Goal: Task Accomplishment & Management: Manage account settings

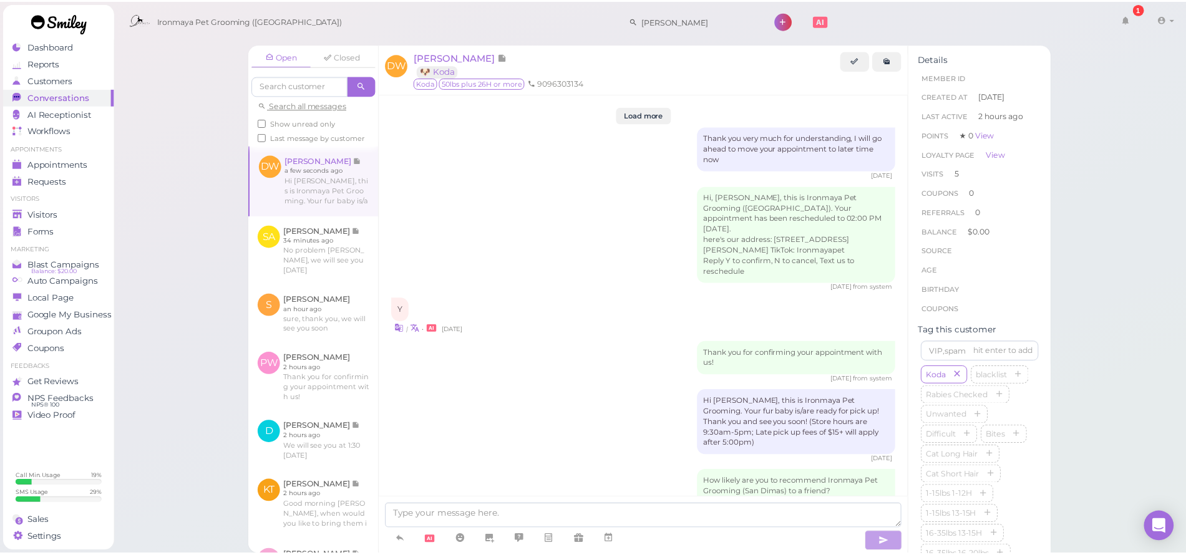
scroll to position [2075, 0]
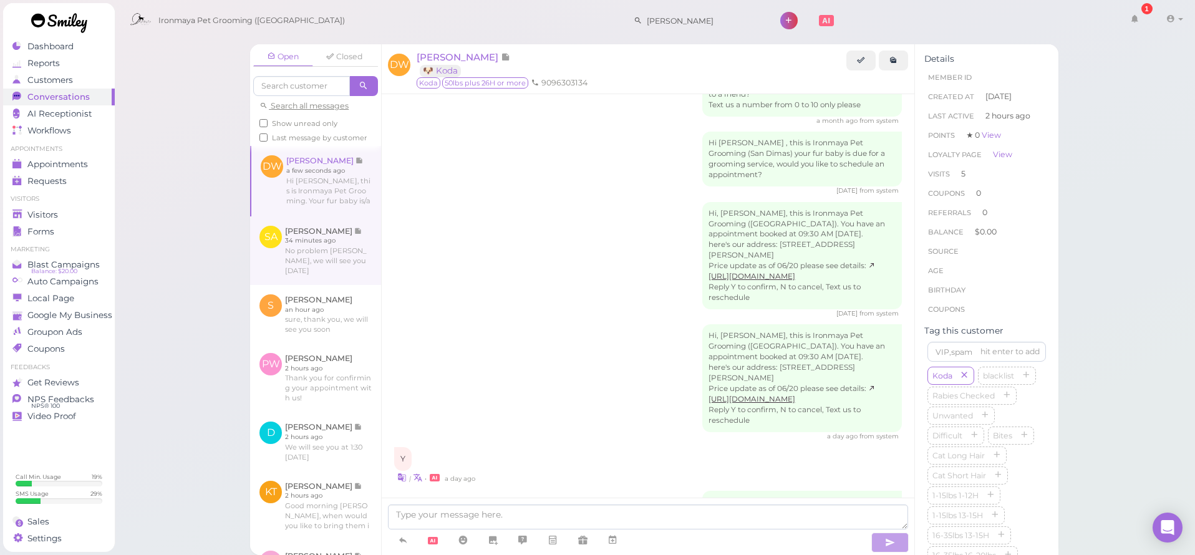
click at [344, 263] on link at bounding box center [315, 250] width 131 height 69
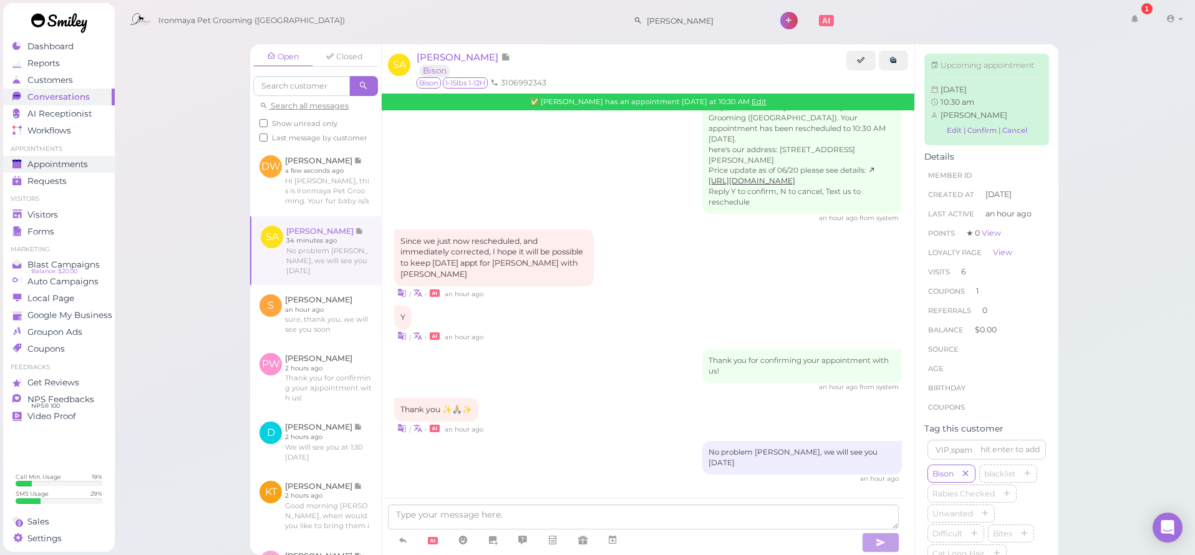
click at [69, 161] on span "Appointments" at bounding box center [57, 164] width 60 height 11
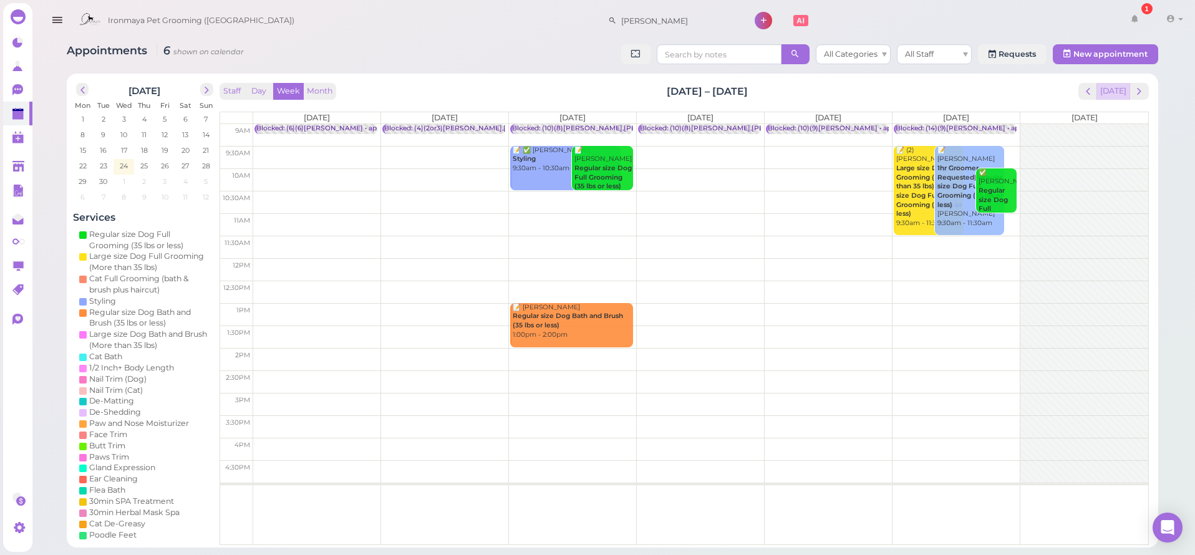
click at [1113, 90] on button "[DATE]" at bounding box center [1113, 91] width 34 height 17
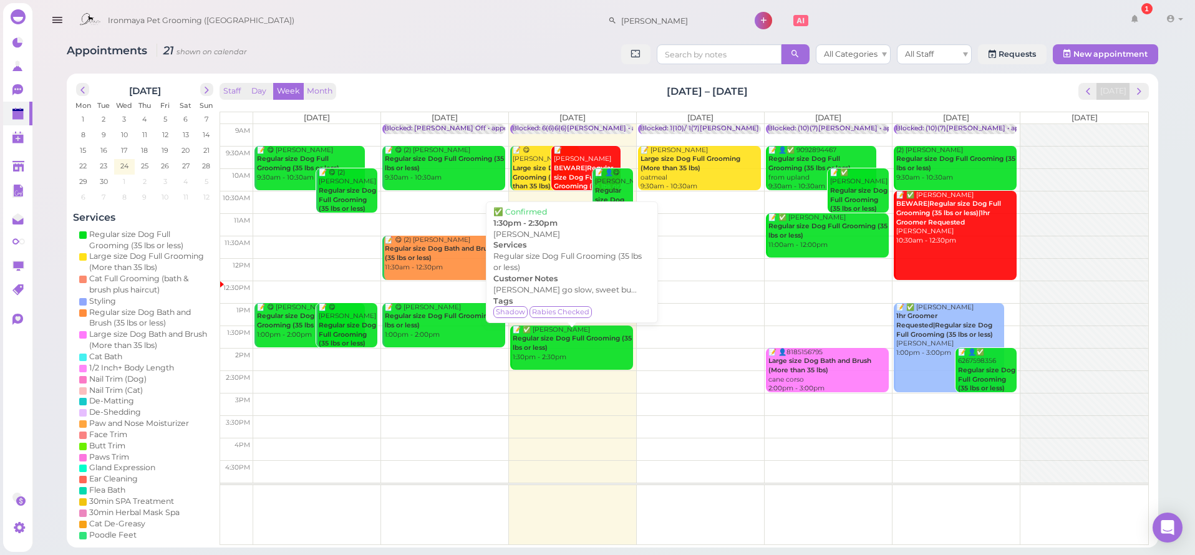
click at [557, 348] on div "📝 ✅ Daniel Quintana Regular size Dog Full Grooming (35 lbs or less) 1:30pm - 2:…" at bounding box center [572, 344] width 121 height 37
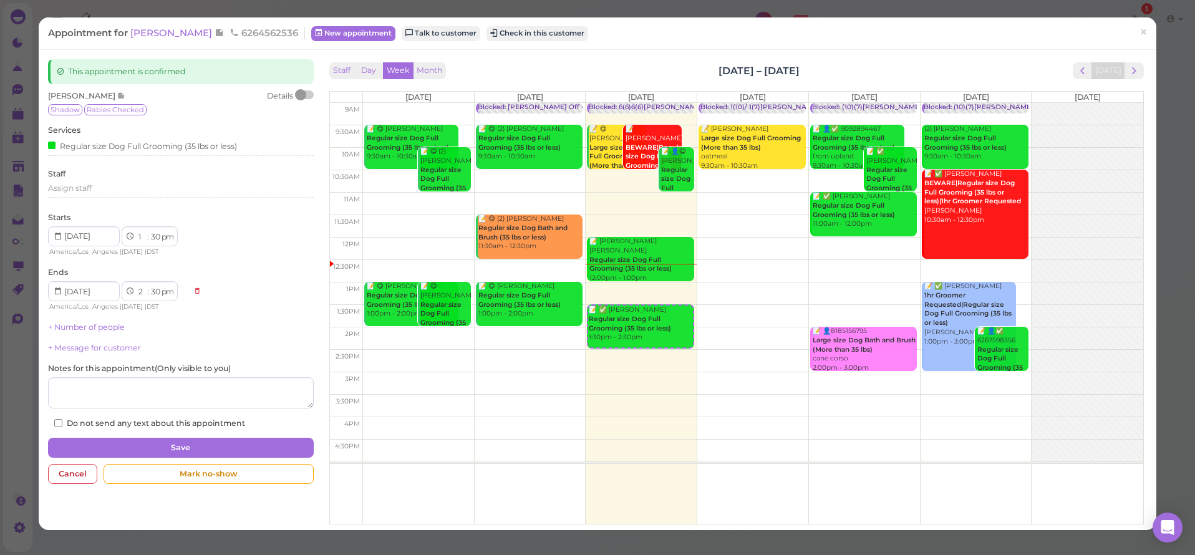
click at [173, 26] on div "Appointment for Daniel Quintana 6264562536 New appointment Talk to customer Che…" at bounding box center [598, 33] width 1118 height 32
drag, startPoint x: 173, startPoint y: 27, endPoint x: 180, endPoint y: 31, distance: 8.4
click at [173, 27] on span "[PERSON_NAME]" at bounding box center [172, 33] width 84 height 12
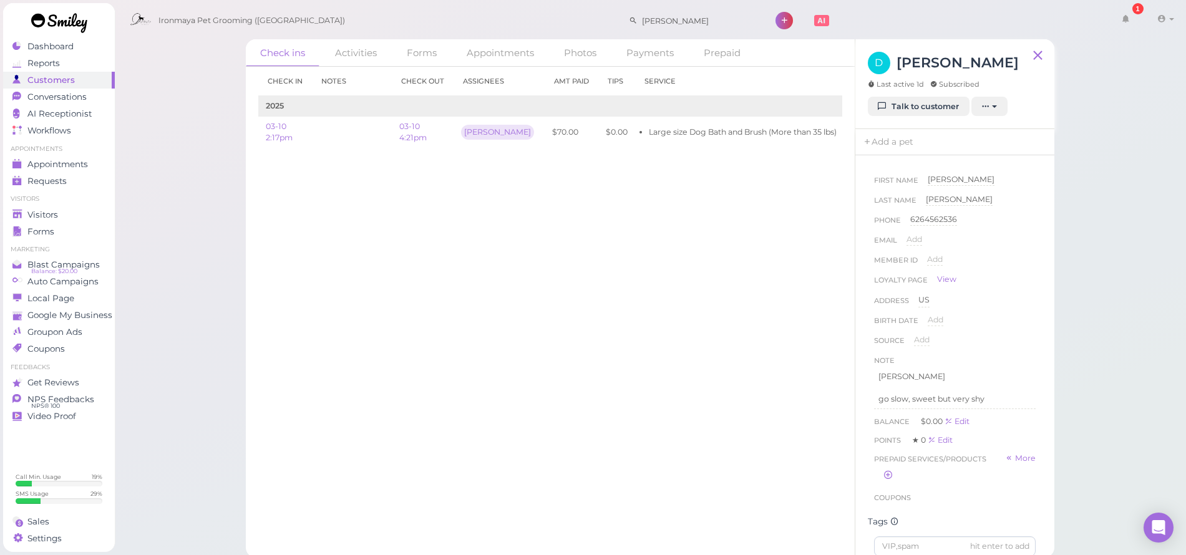
scroll to position [6, 0]
click at [42, 218] on span "Visitors" at bounding box center [42, 215] width 31 height 11
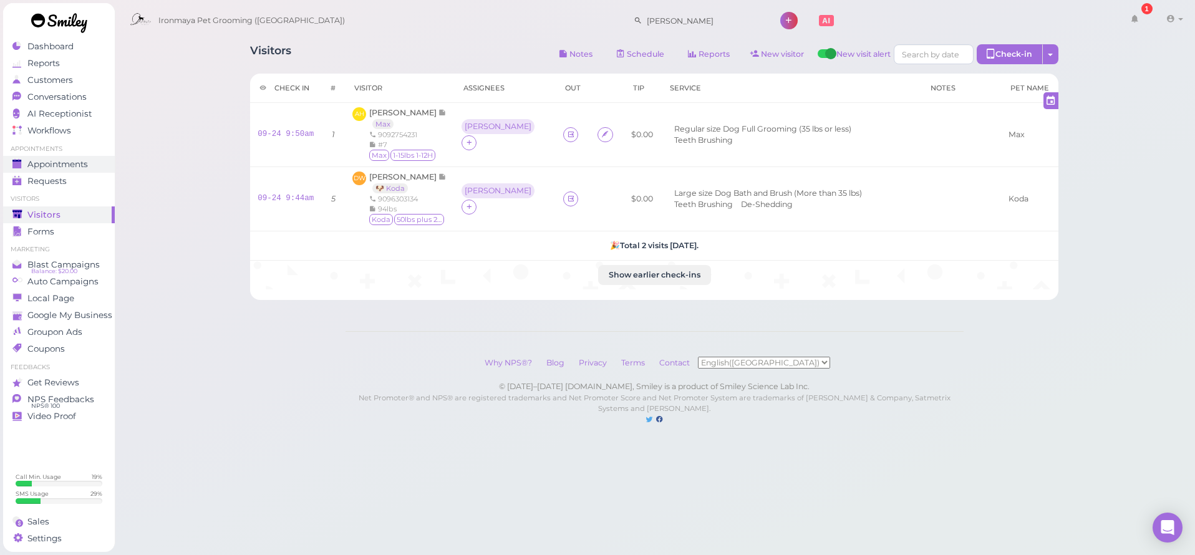
click at [67, 163] on span "Appointments" at bounding box center [57, 164] width 60 height 11
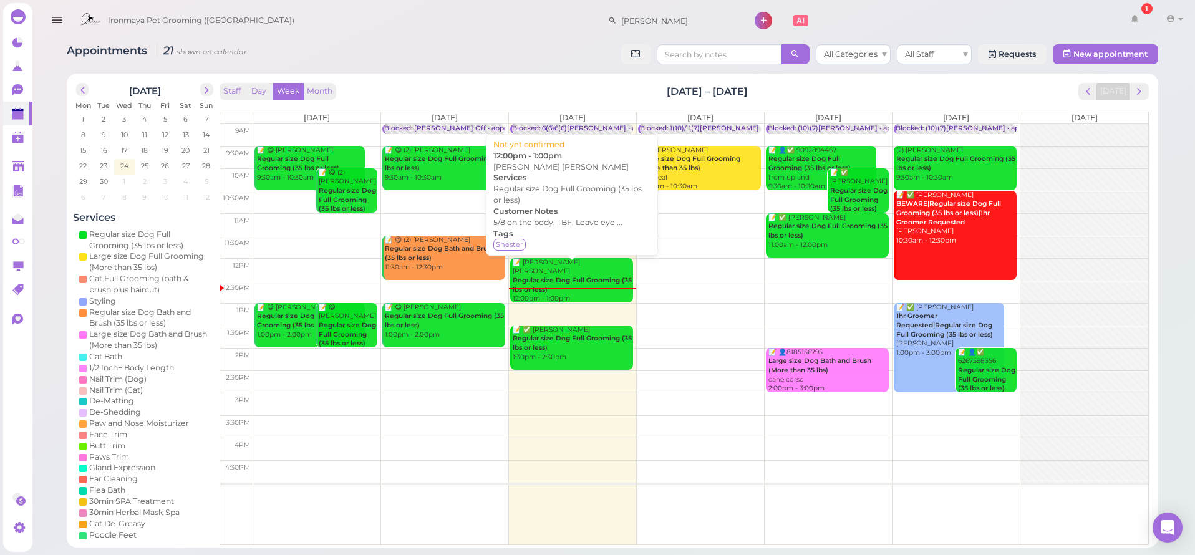
click at [612, 283] on div "📝 Maria Elena Ramos Ramos Regular size Dog Full Grooming (35 lbs or less) 12:00…" at bounding box center [572, 281] width 121 height 46
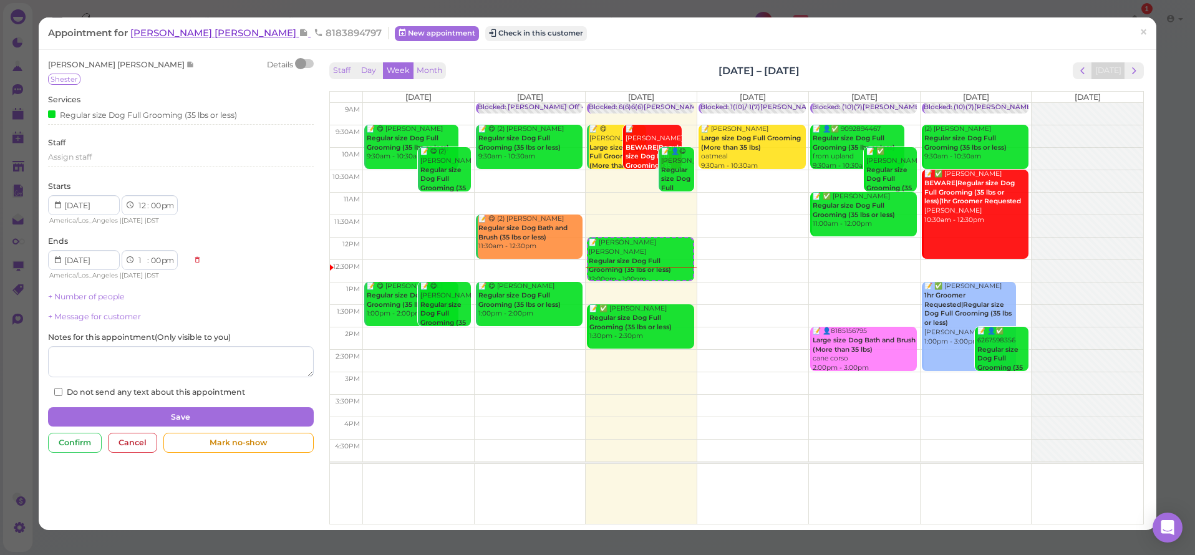
click at [205, 36] on span "[PERSON_NAME] [PERSON_NAME]" at bounding box center [214, 33] width 168 height 12
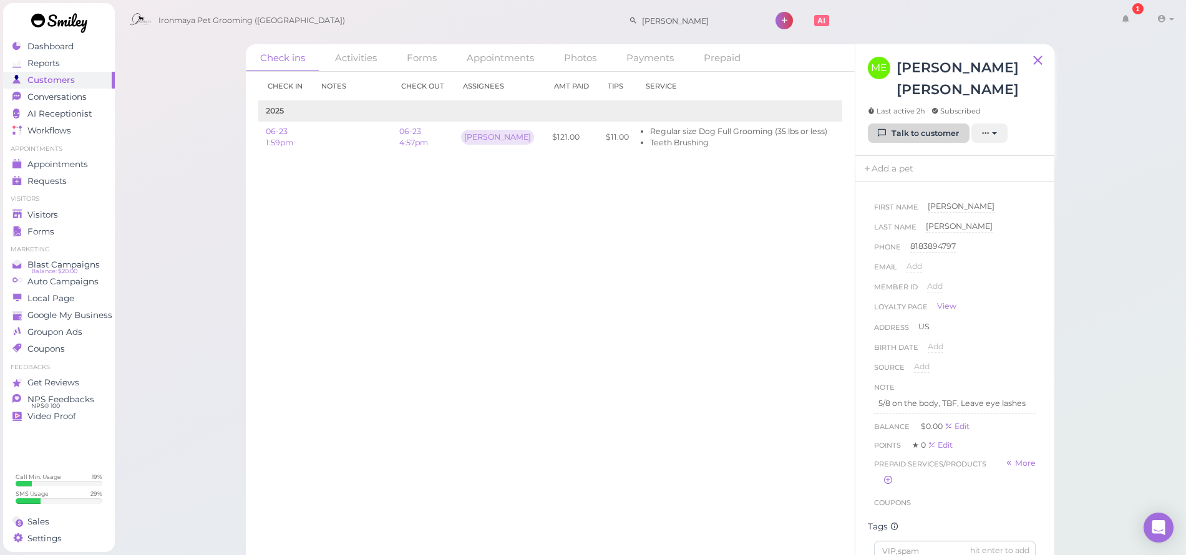
click at [911, 130] on link "Talk to customer" at bounding box center [918, 133] width 102 height 20
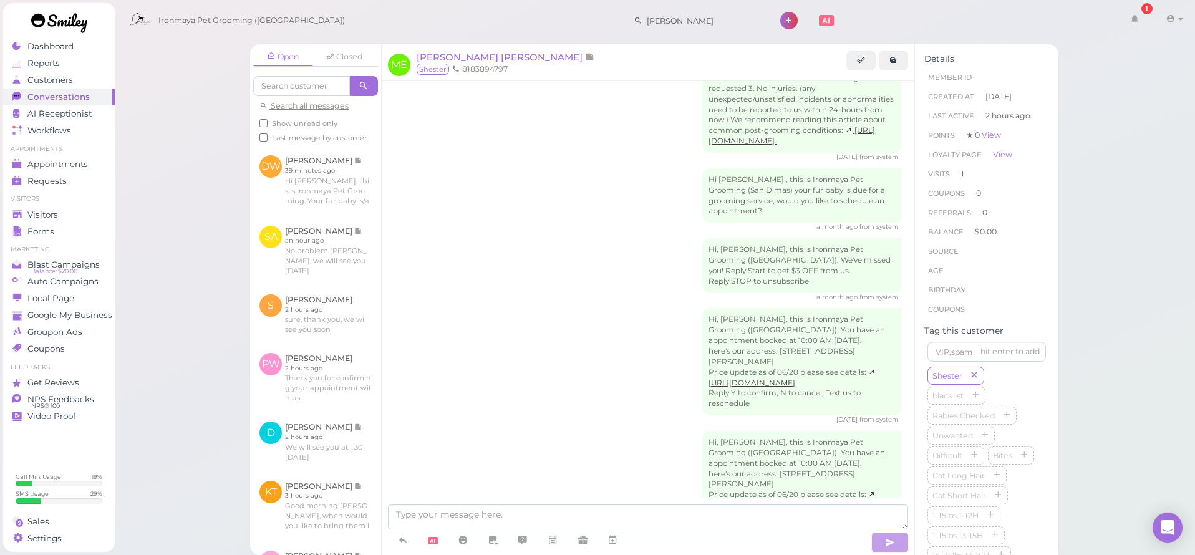
scroll to position [689, 0]
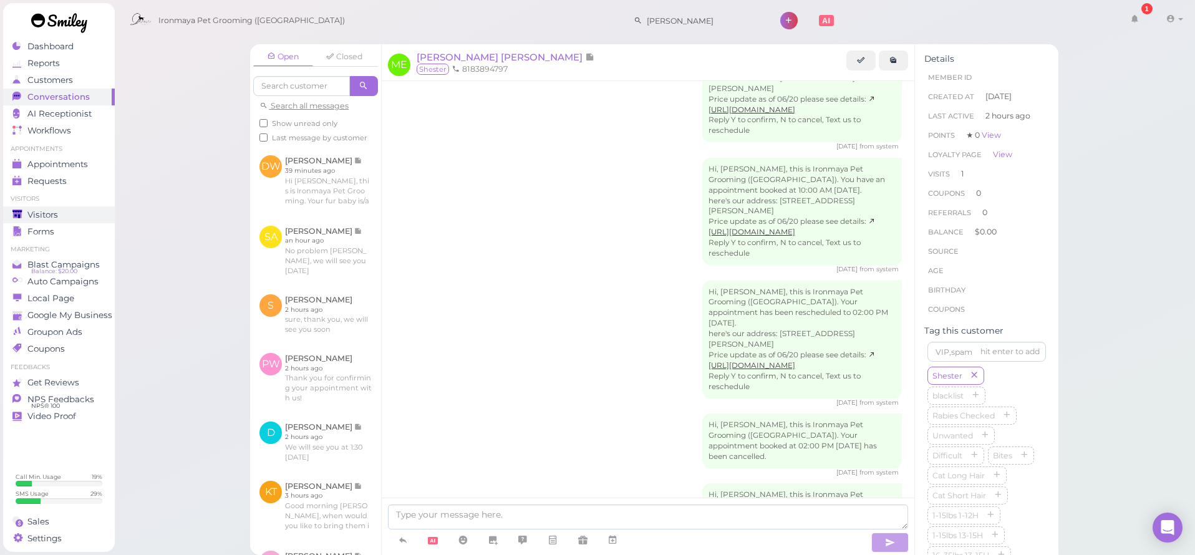
click at [72, 216] on div "Visitors" at bounding box center [57, 215] width 90 height 11
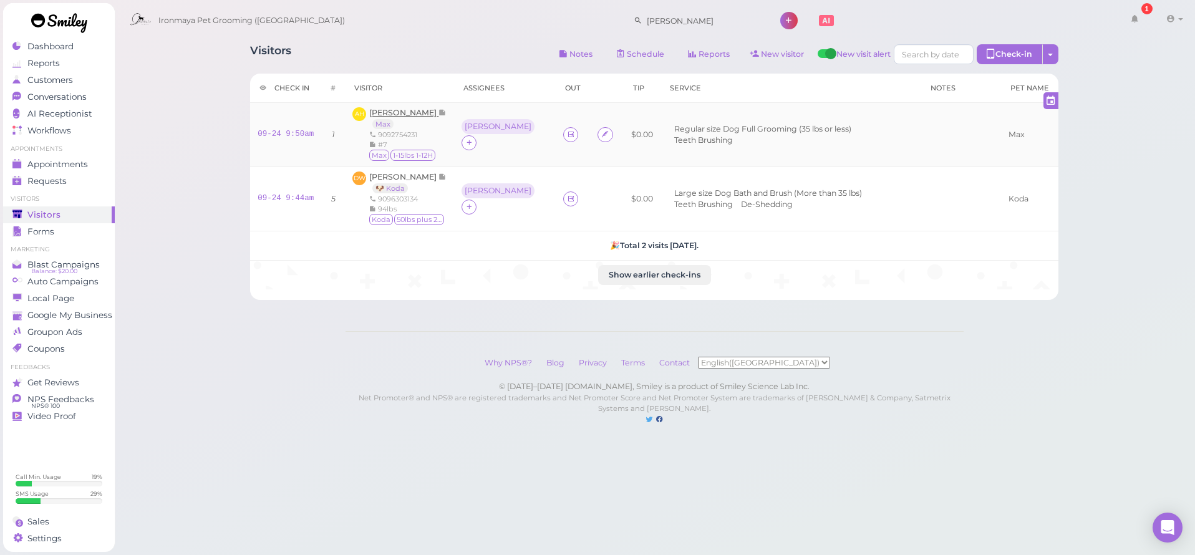
click at [382, 114] on span "[PERSON_NAME]" at bounding box center [403, 112] width 69 height 9
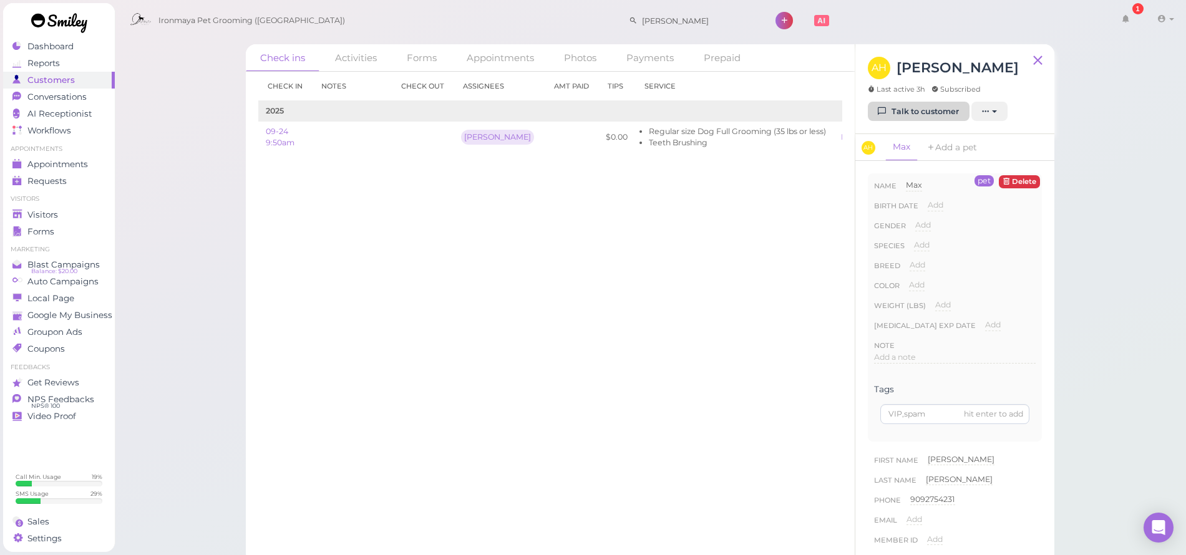
click at [934, 107] on link "Talk to customer" at bounding box center [918, 112] width 102 height 20
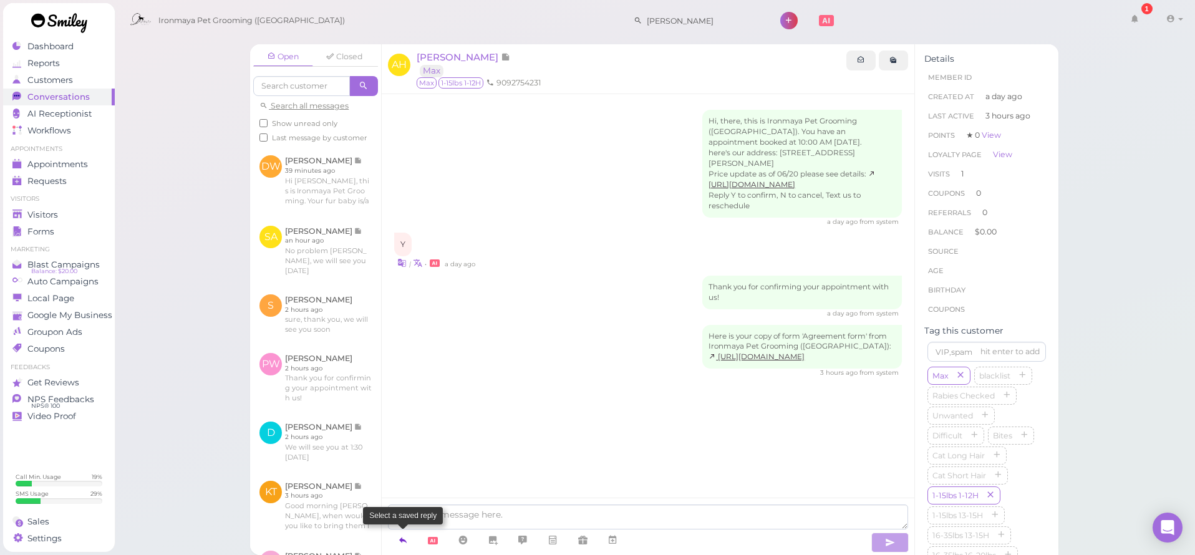
click at [404, 535] on icon at bounding box center [403, 540] width 10 height 12
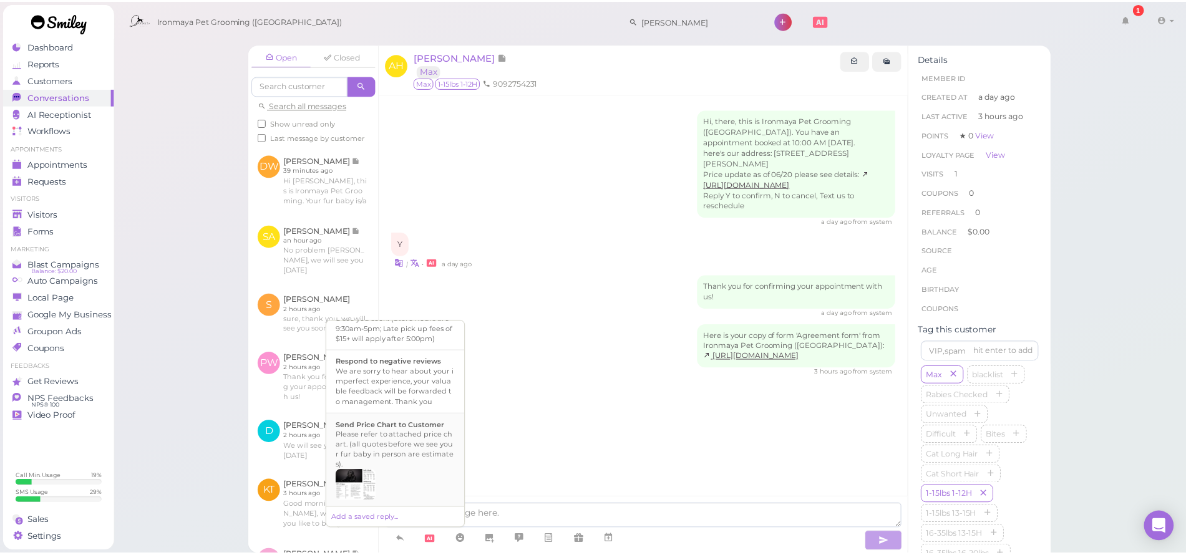
scroll to position [408, 0]
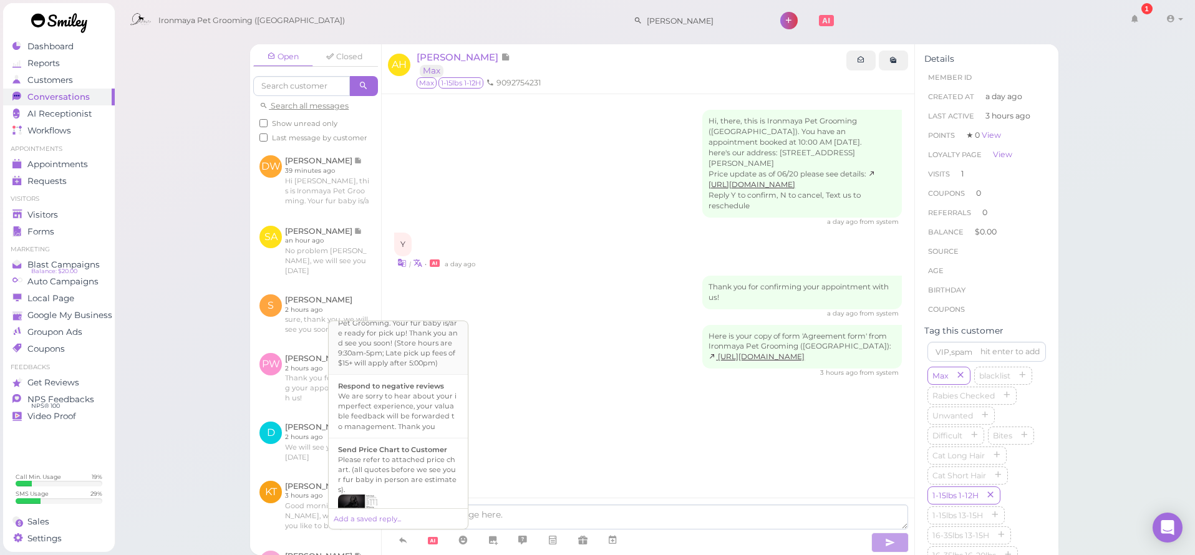
click at [395, 368] on div "Hi {{first_name}}, this is Ironmaya Pet Grooming. Your fur baby is/are ready fo…" at bounding box center [398, 338] width 120 height 60
type textarea "Hi {{first_name}}, this is Ironmaya Pet Grooming. Your fur baby is/are ready fo…"
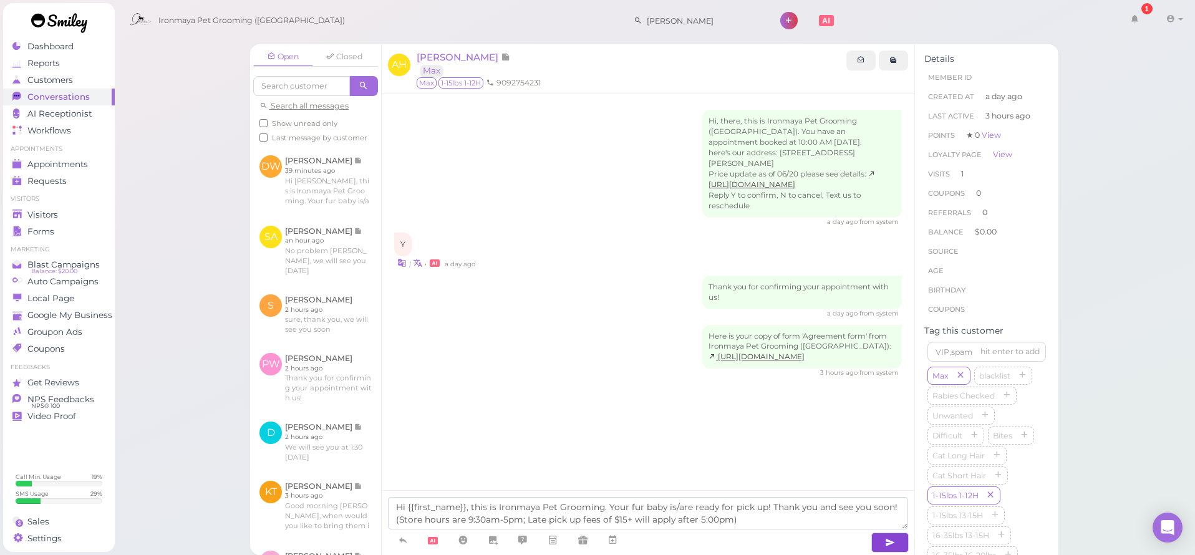
click at [902, 545] on button "button" at bounding box center [889, 543] width 37 height 20
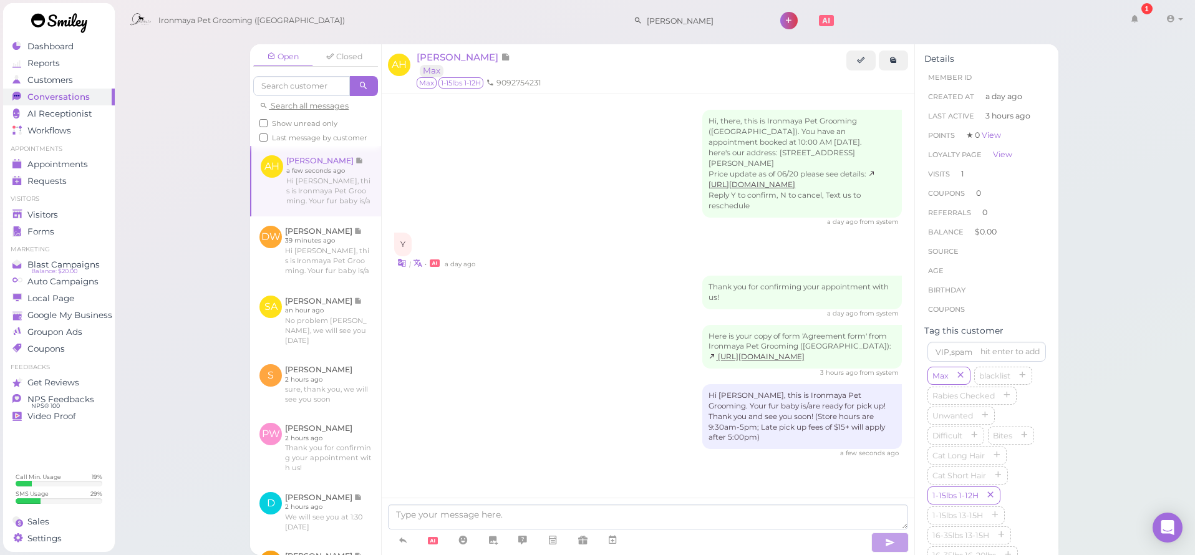
click at [574, 141] on div "Hi, there, this is Ironmaya Pet Grooming (San Dimas). You have an appointment b…" at bounding box center [648, 168] width 508 height 117
click at [56, 168] on span "Appointments" at bounding box center [57, 164] width 60 height 11
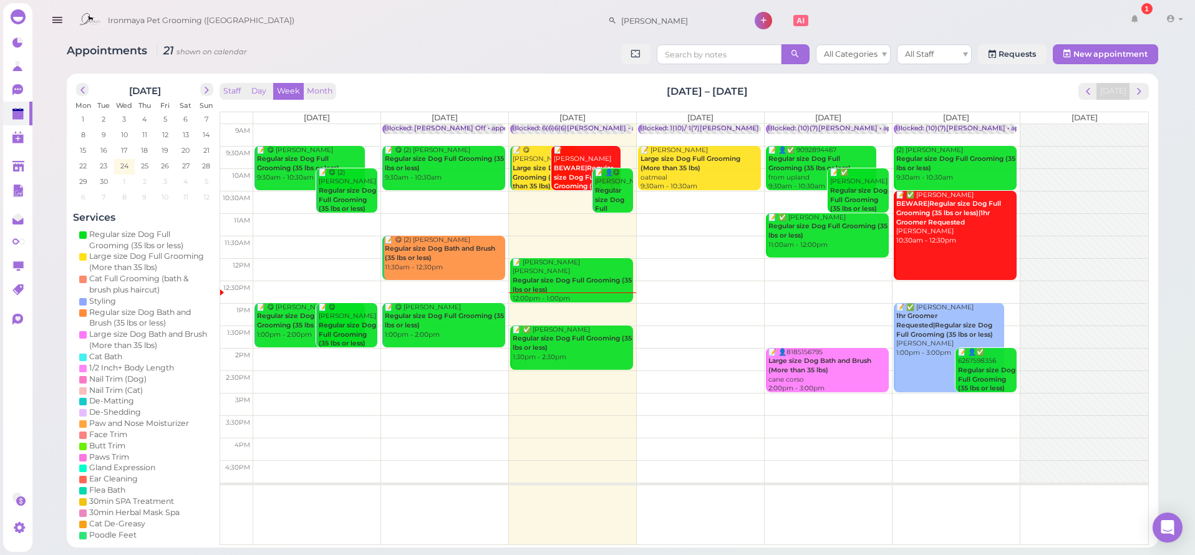
click at [962, 417] on td at bounding box center [700, 426] width 895 height 22
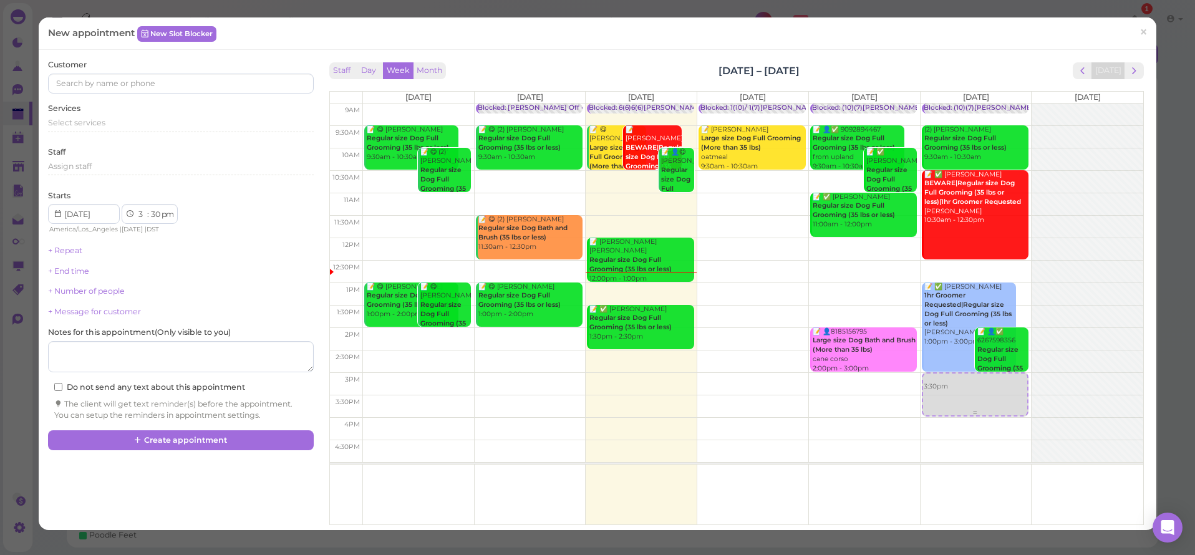
drag, startPoint x: 962, startPoint y: 416, endPoint x: 966, endPoint y: 397, distance: 19.8
click at [966, 104] on div "3:30pm Blocked: (10)(7)Isaac Lulu • appointment (2) Rudy Morales Regular size D…" at bounding box center [976, 104] width 111 height 0
select select "00"
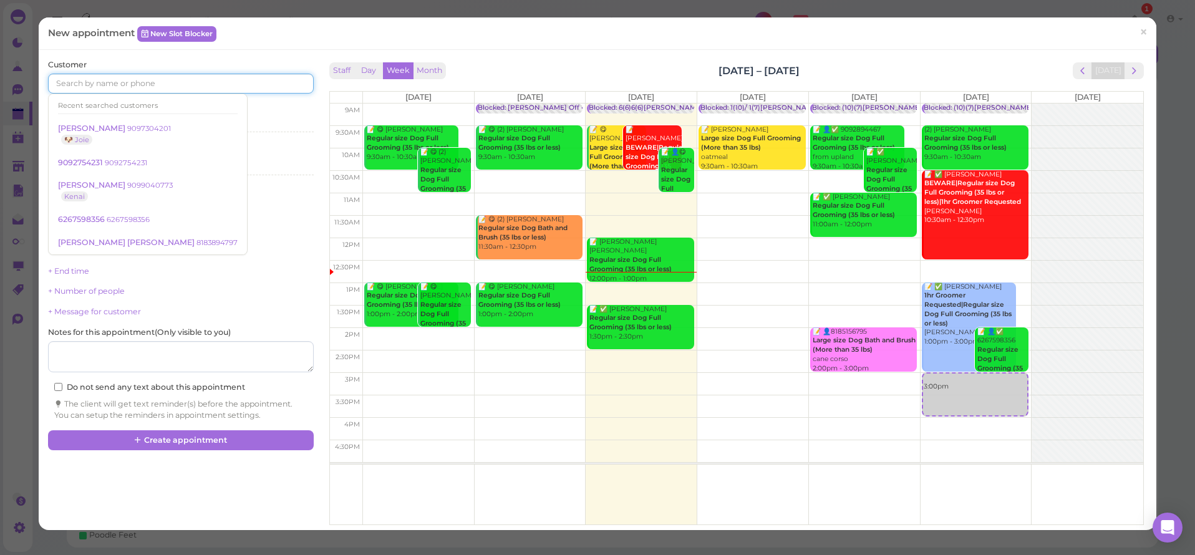
click at [102, 87] on input at bounding box center [180, 84] width 265 height 20
click at [88, 86] on input at bounding box center [180, 84] width 265 height 20
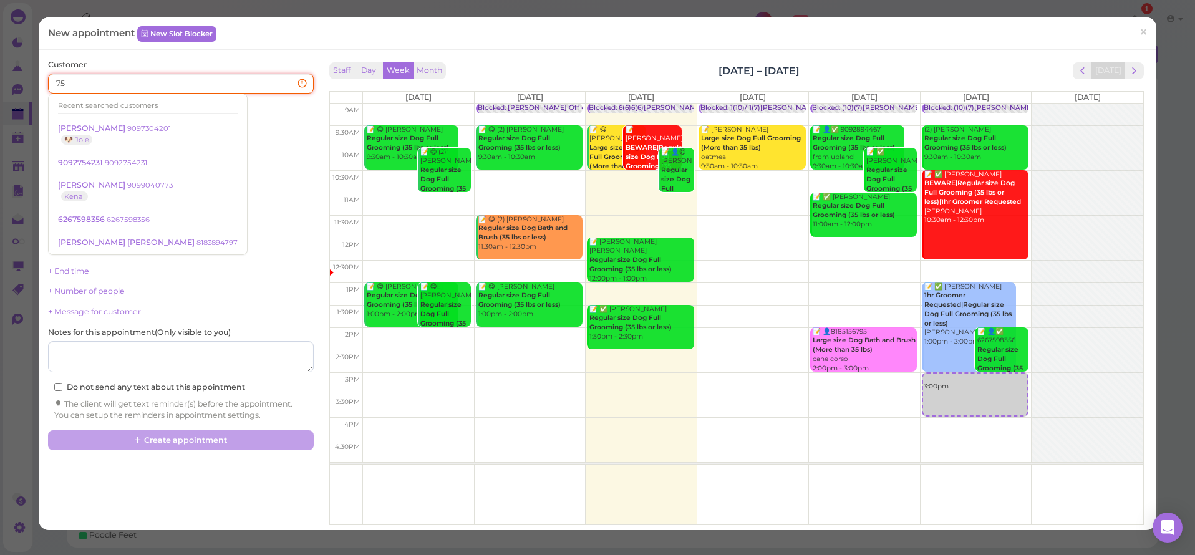
type input "7"
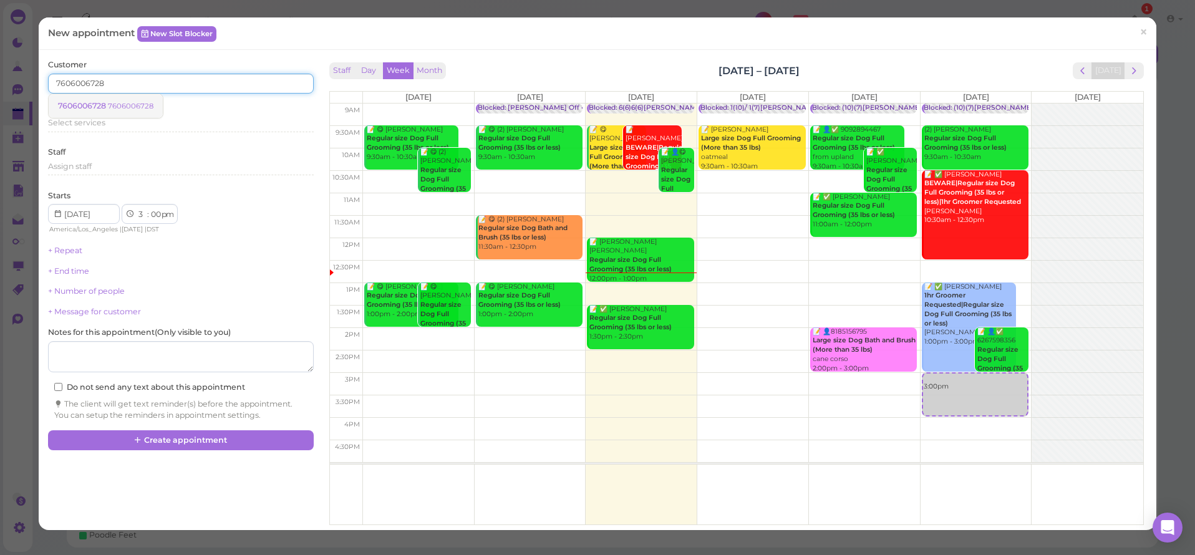
type input "7606006728"
click at [87, 110] on link "7606006728 7606006728" at bounding box center [106, 106] width 114 height 24
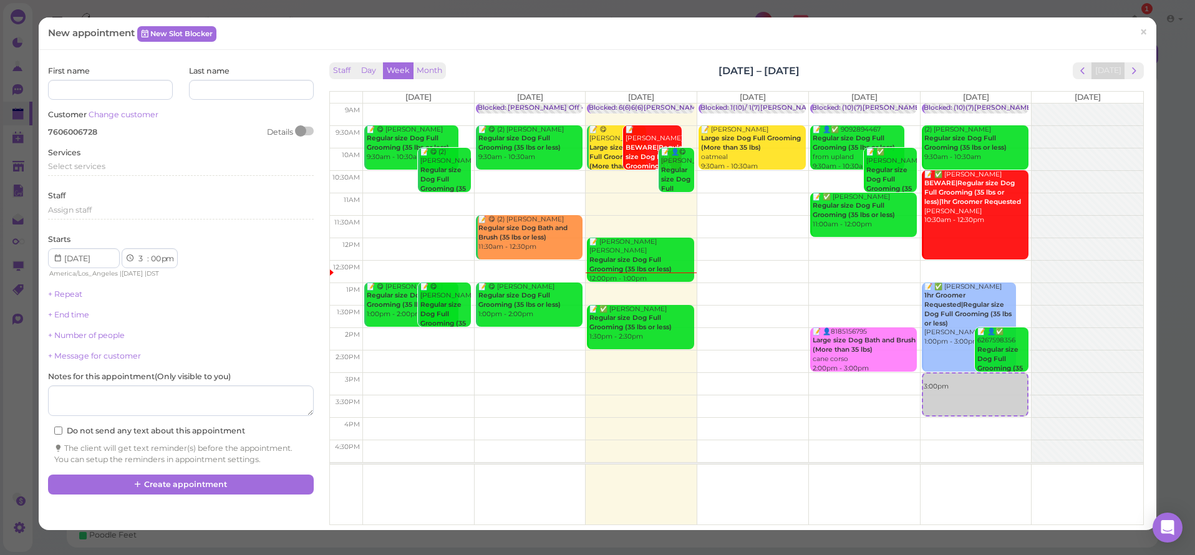
click at [83, 175] on div "Select services" at bounding box center [180, 171] width 265 height 20
click at [84, 172] on div "Select services" at bounding box center [180, 168] width 265 height 15
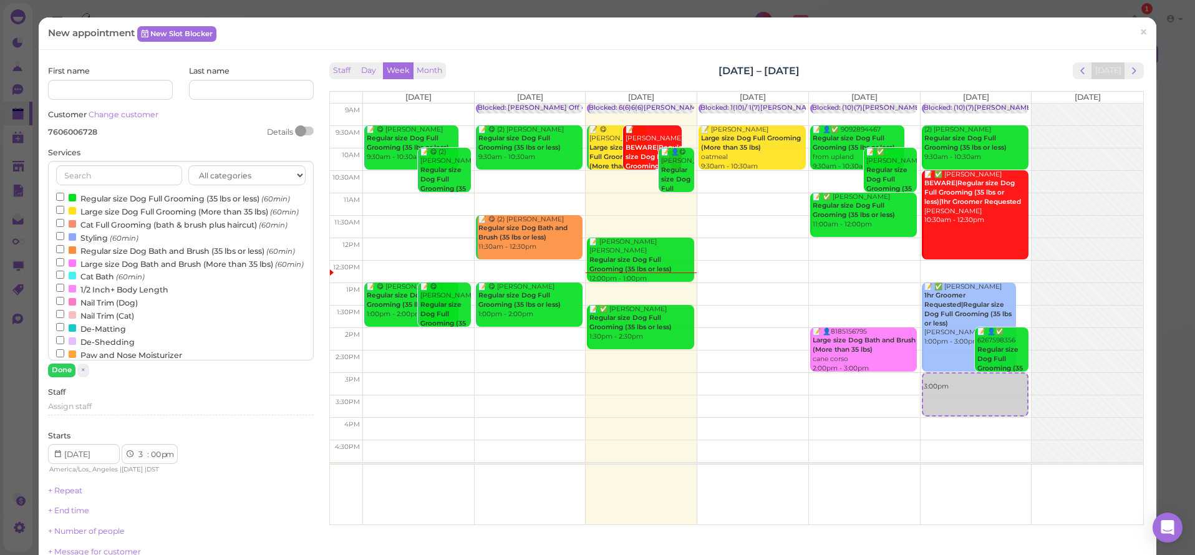
click at [90, 283] on label "Cat Bath (60min)" at bounding box center [100, 275] width 89 height 13
click at [64, 279] on input "Cat Bath (60min)" at bounding box center [60, 275] width 8 height 8
drag, startPoint x: 65, startPoint y: 367, endPoint x: 63, endPoint y: 374, distance: 6.5
click at [64, 369] on button "Done" at bounding box center [61, 370] width 27 height 13
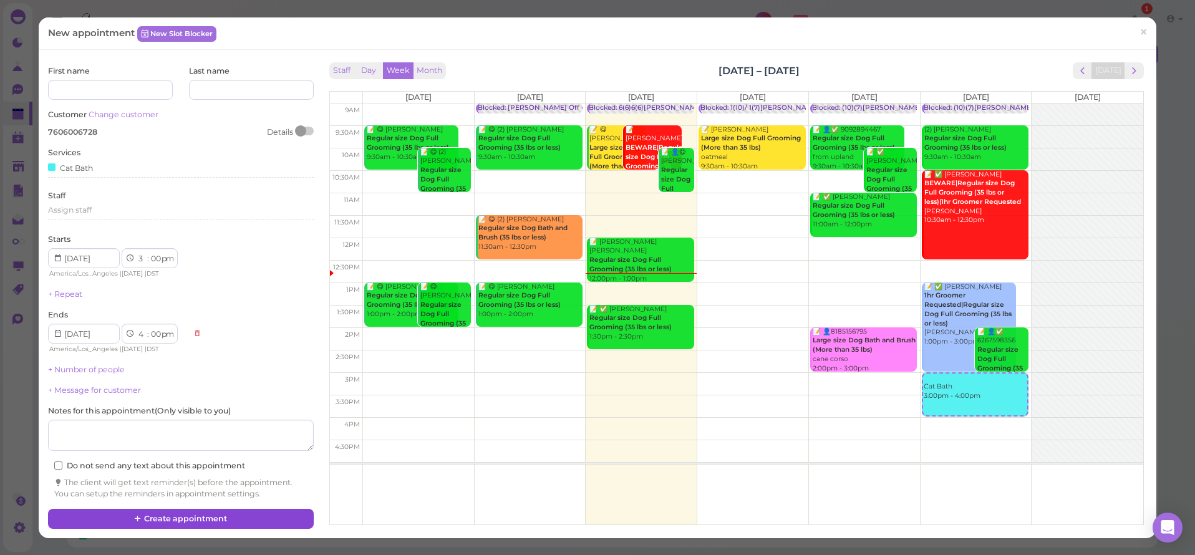
click at [164, 509] on button "Create appointment" at bounding box center [180, 519] width 265 height 20
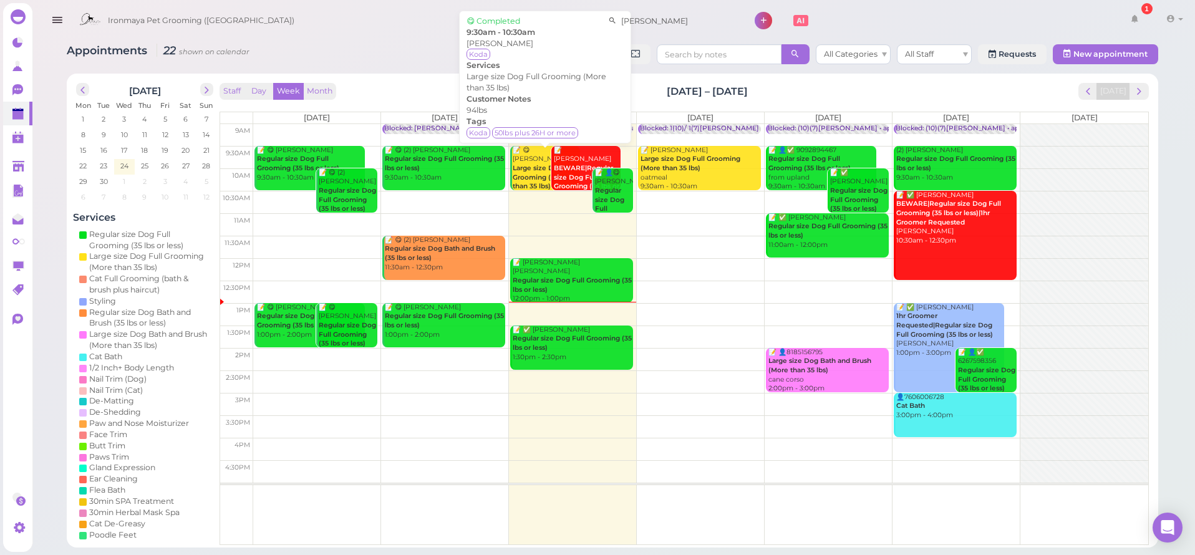
click at [531, 164] on b "Large size Dog Full Grooming (More than 35 lbs)" at bounding box center [545, 177] width 64 height 26
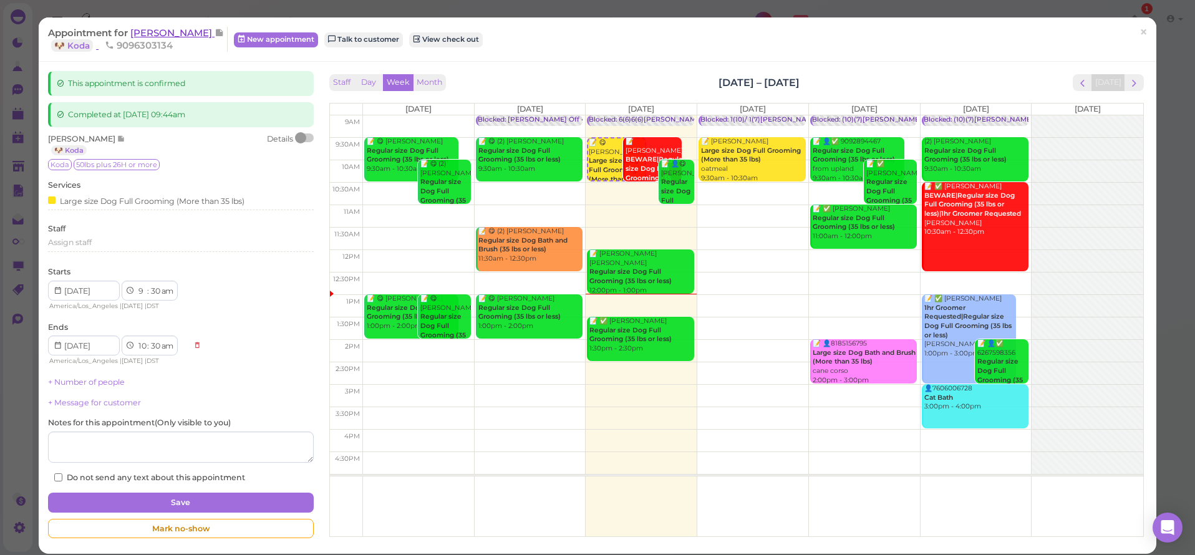
click at [173, 28] on span "[PERSON_NAME]" at bounding box center [172, 33] width 84 height 12
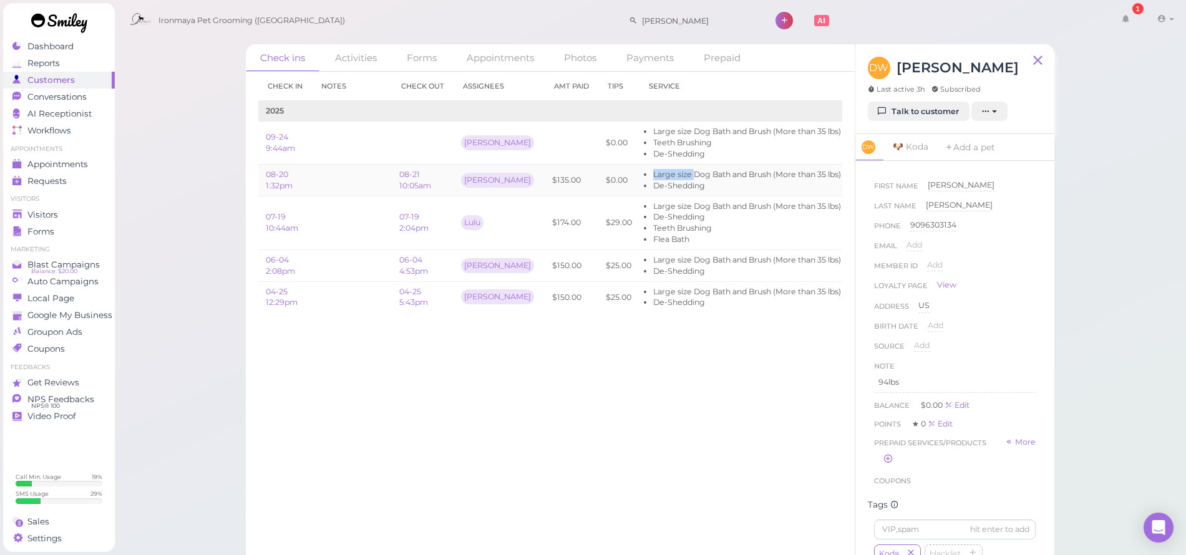
drag, startPoint x: 622, startPoint y: 172, endPoint x: 665, endPoint y: 175, distance: 42.6
click at [665, 175] on li "Large size Dog Bath and Brush (More than 35 lbs)" at bounding box center [747, 174] width 188 height 11
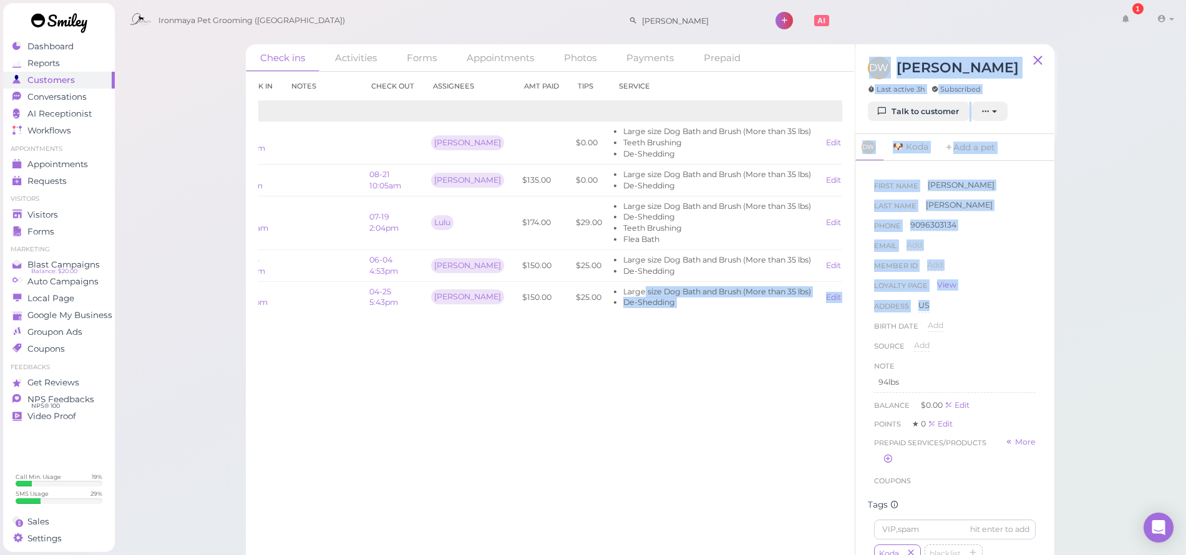
scroll to position [0, 74]
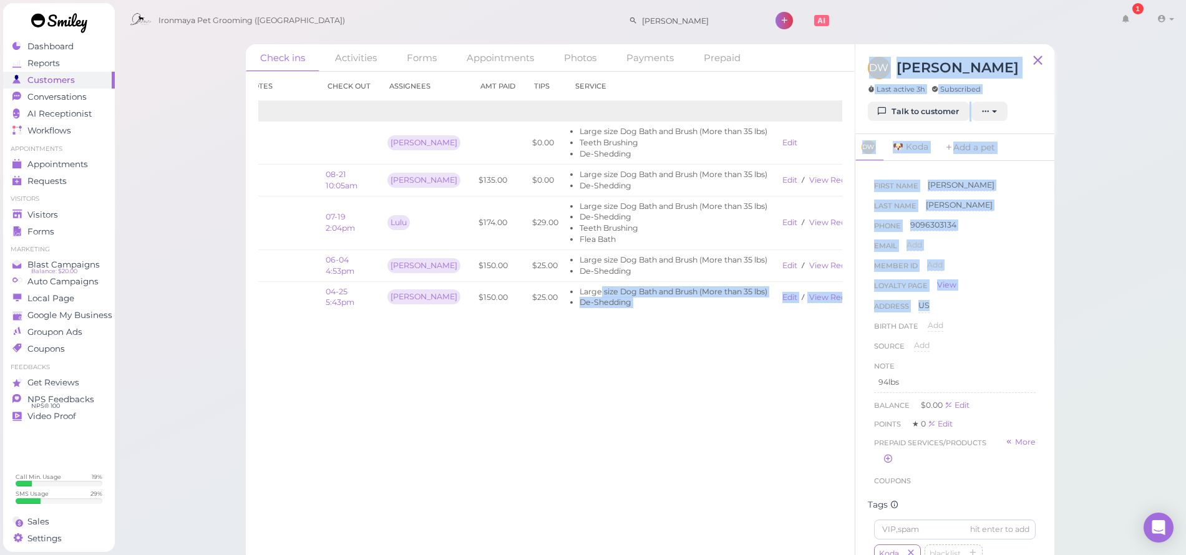
drag, startPoint x: 645, startPoint y: 290, endPoint x: 867, endPoint y: 321, distance: 224.1
click at [868, 321] on div "Check ins Activities Forms Appointments Photos Payments Prepaid Check in Notes …" at bounding box center [650, 303] width 808 height 519
click at [813, 297] on link "View receipt" at bounding box center [834, 296] width 51 height 9
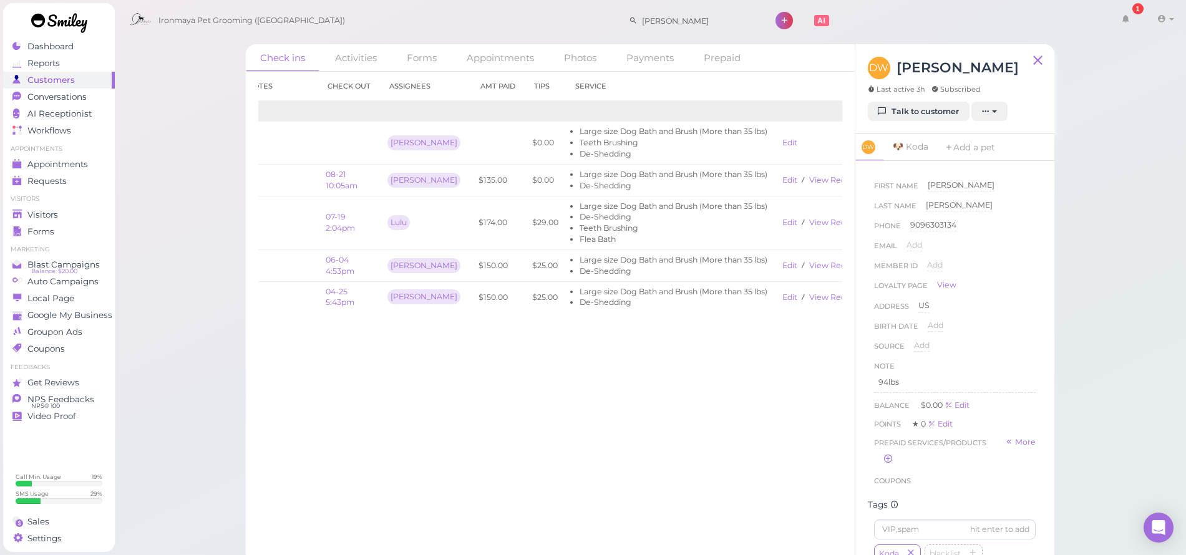
click at [500, 366] on div "Check in Notes Check out Assignees Amt Paid Tips Service 2025 09-24 9:44am Ida …" at bounding box center [550, 313] width 609 height 483
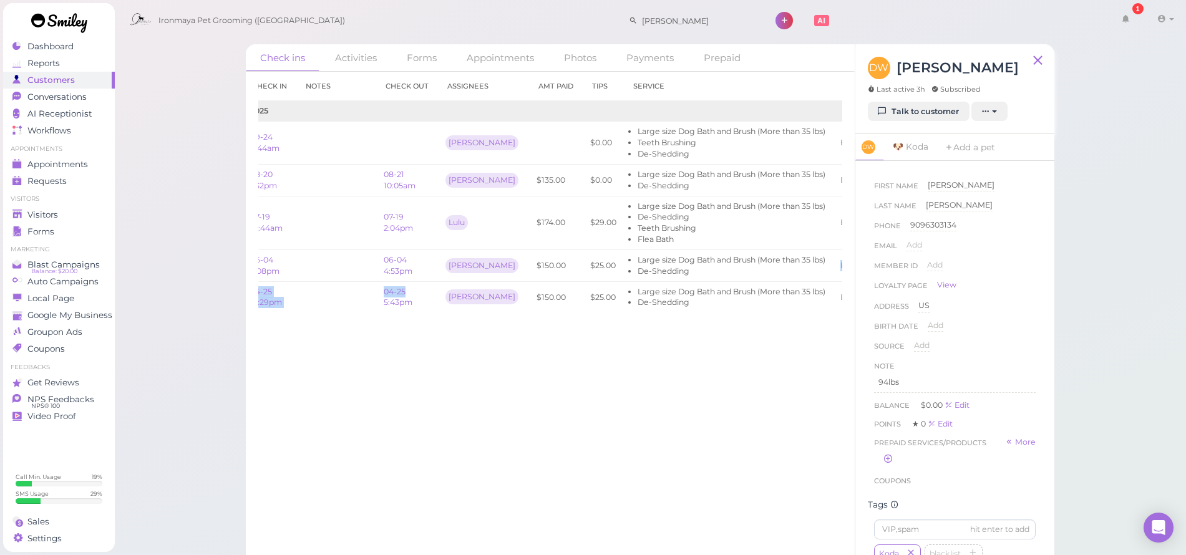
scroll to position [0, 0]
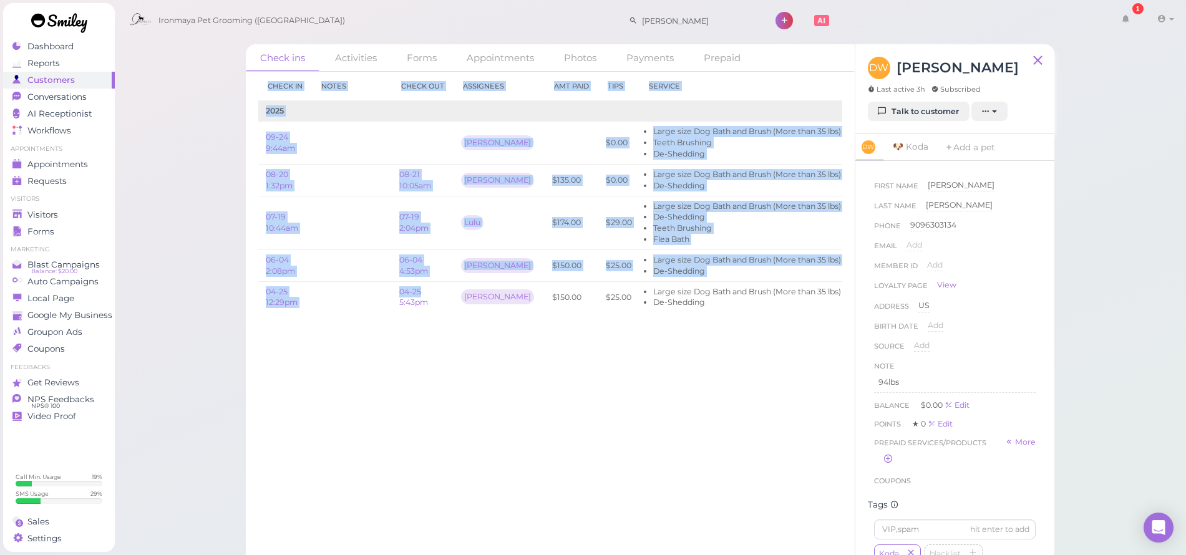
drag, startPoint x: 352, startPoint y: 290, endPoint x: 253, endPoint y: 281, distance: 100.2
click at [253, 281] on div "Check in Notes Check out Assignees Amt Paid Tips Service 2025 09-24 9:44am Ida …" at bounding box center [550, 313] width 609 height 483
click at [431, 349] on div "Check in Notes Check out Assignees Amt Paid Tips Service 2025 09-24 9:44am Ida …" at bounding box center [550, 313] width 609 height 483
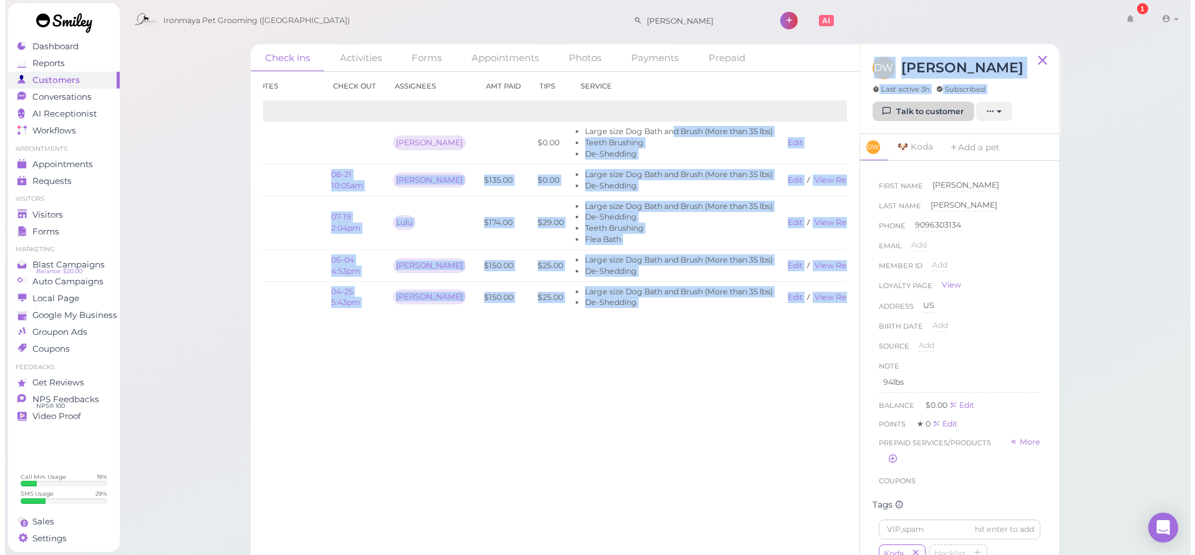
scroll to position [0, 74]
drag, startPoint x: 710, startPoint y: 131, endPoint x: 848, endPoint y: 130, distance: 137.2
click at [848, 130] on div "Check in Notes Check out Assignees Amt Paid Tips Service 2025 09-24 9:44am Ida …" at bounding box center [550, 313] width 609 height 483
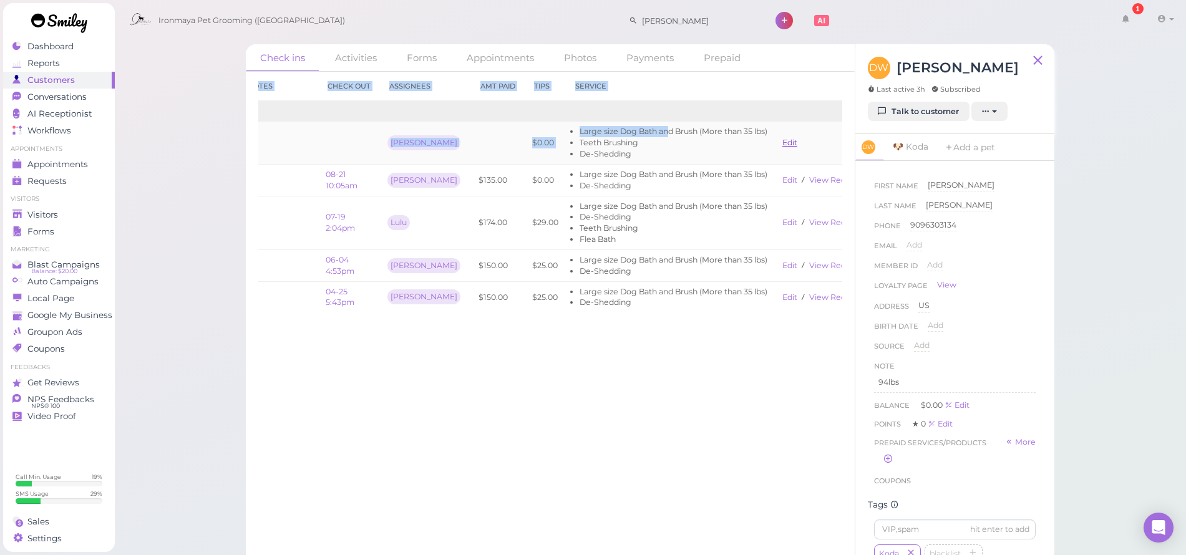
click at [782, 142] on link "Edit" at bounding box center [789, 142] width 15 height 9
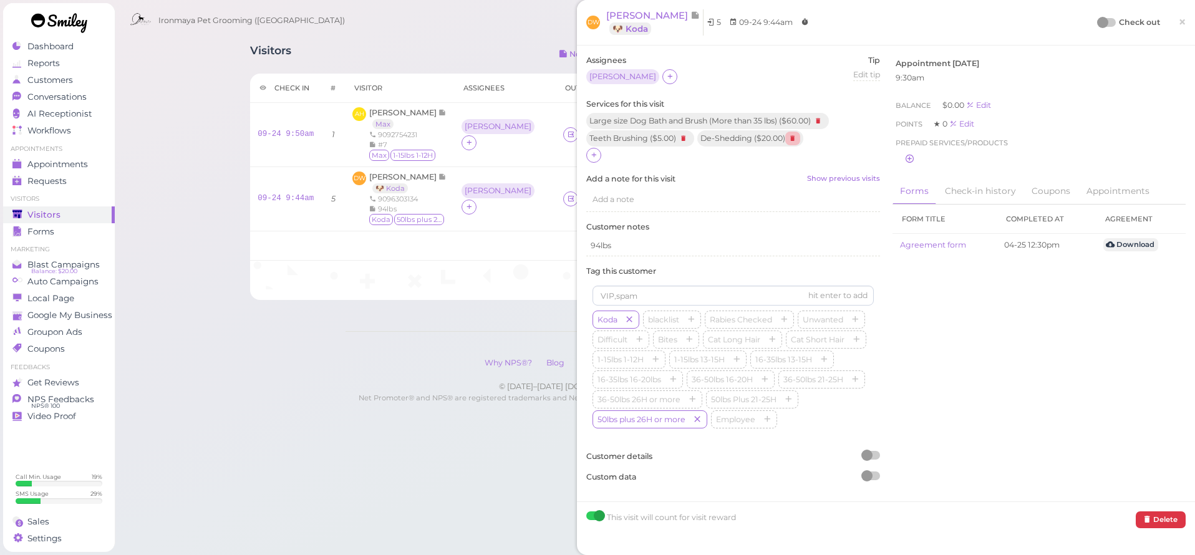
click at [795, 141] on icon at bounding box center [792, 139] width 15 height 14
drag, startPoint x: 1172, startPoint y: 18, endPoint x: 1128, endPoint y: 34, distance: 46.6
click at [1178, 19] on span "×" at bounding box center [1182, 21] width 8 height 17
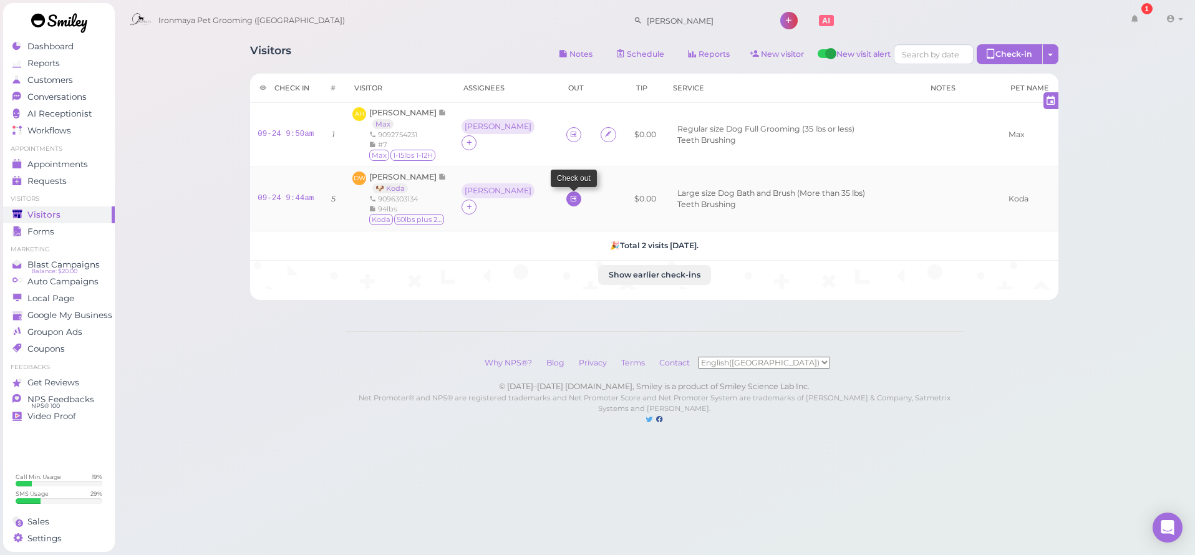
click at [569, 200] on icon at bounding box center [573, 198] width 8 height 9
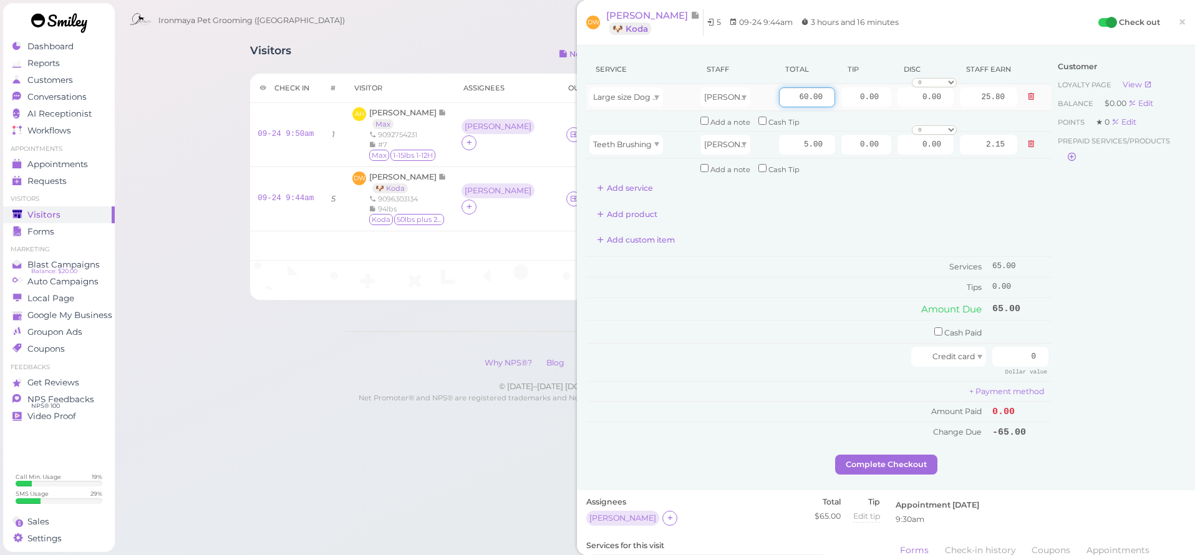
drag, startPoint x: 784, startPoint y: 97, endPoint x: 895, endPoint y: 107, distance: 111.5
click at [897, 104] on tr "Large size Dog Bath and Brush (More than 35 lbs) Ida 60.00 0.00 0.00 0 10% off …" at bounding box center [818, 97] width 465 height 27
type input "115"
type input "49.45"
click at [824, 205] on div "Add product" at bounding box center [818, 215] width 465 height 20
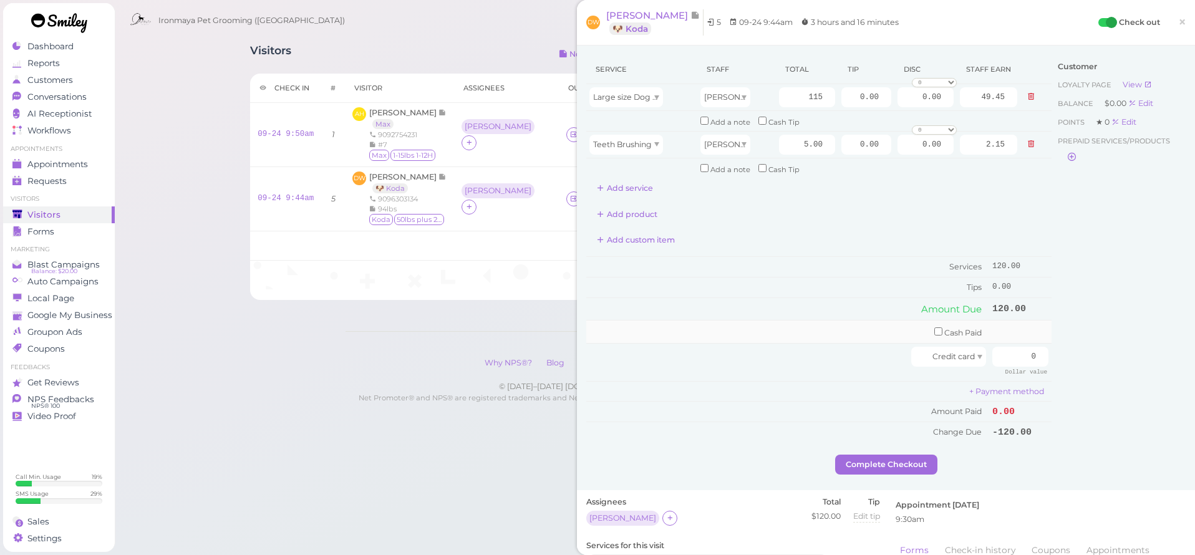
click at [934, 327] on input "checkbox" at bounding box center [938, 331] width 8 height 8
checkbox input "true"
click at [1005, 325] on input "0" at bounding box center [1020, 334] width 56 height 20
type input "120"
click at [1174, 354] on div "Customer Loyalty page View Balance $0.00 Edit Points ★ 0 Edit Prepaid services/…" at bounding box center [1118, 256] width 134 height 403
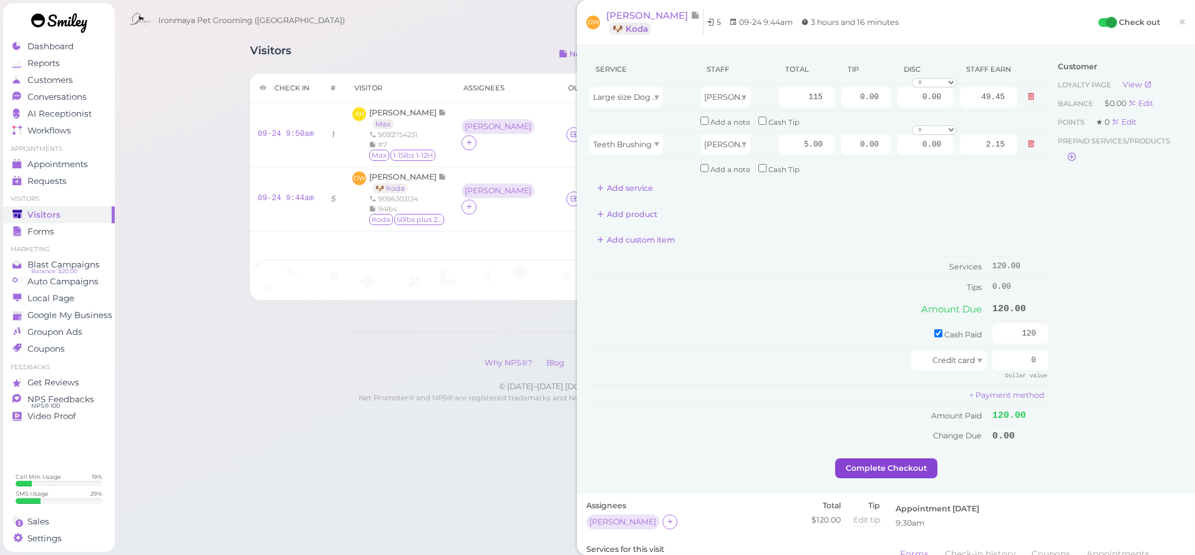
click at [912, 458] on button "Complete Checkout" at bounding box center [886, 468] width 102 height 20
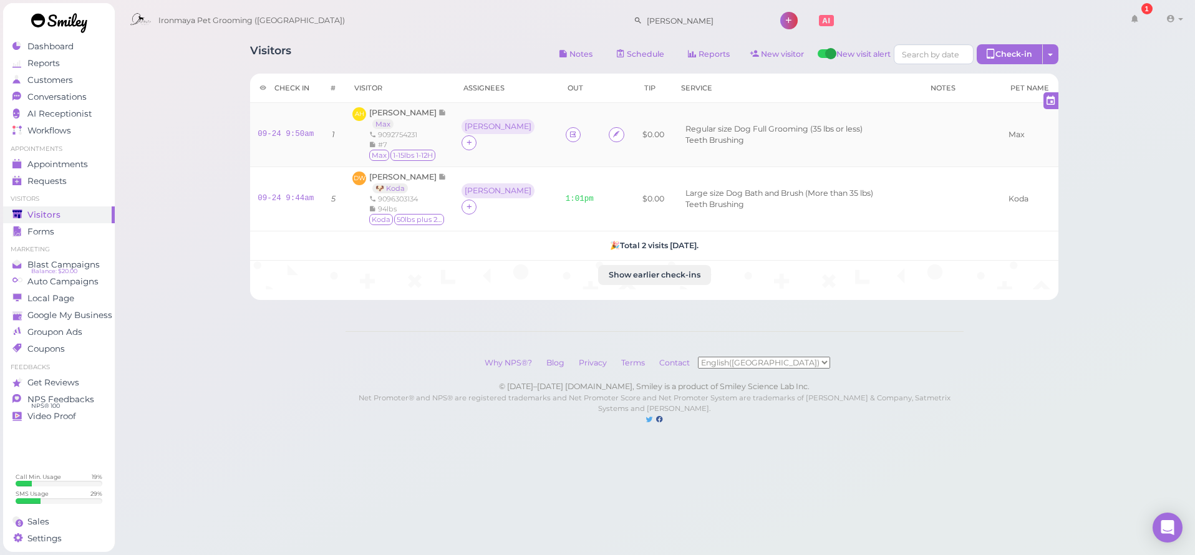
drag, startPoint x: 533, startPoint y: 133, endPoint x: 537, endPoint y: 140, distance: 8.1
click at [569, 134] on icon at bounding box center [573, 134] width 8 height 9
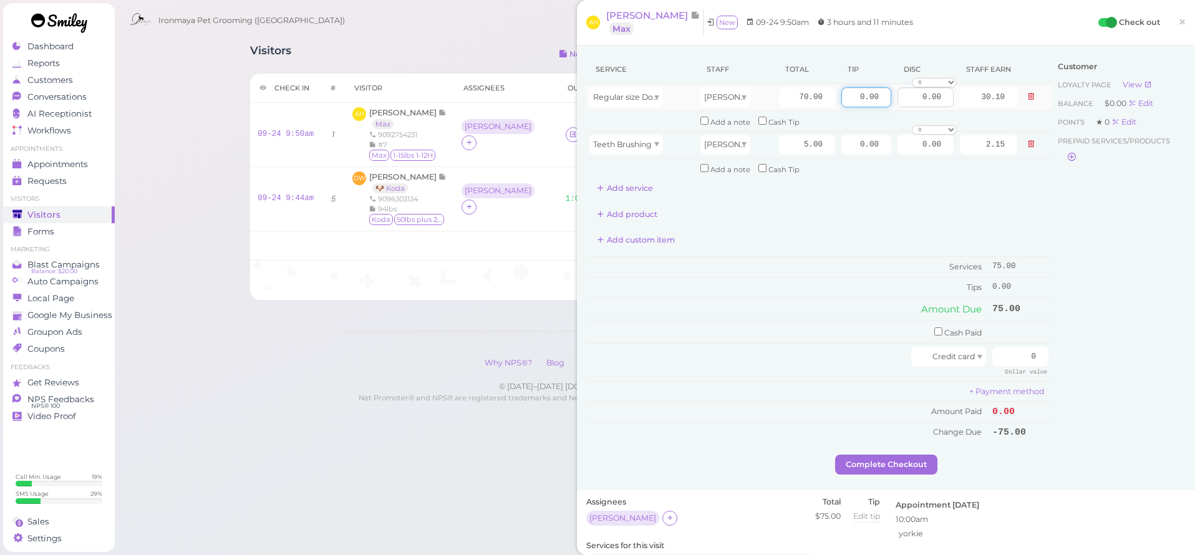
drag, startPoint x: 849, startPoint y: 100, endPoint x: 913, endPoint y: 102, distance: 64.3
click at [913, 102] on tr "Regular size Dog Full Grooming (35 lbs or less) Ida 70.00 0.00 0.00 0 10% off 1…" at bounding box center [818, 97] width 465 height 27
type input "5"
drag, startPoint x: 943, startPoint y: 212, endPoint x: 955, endPoint y: 225, distance: 17.2
click at [943, 213] on div "Add product" at bounding box center [818, 215] width 465 height 20
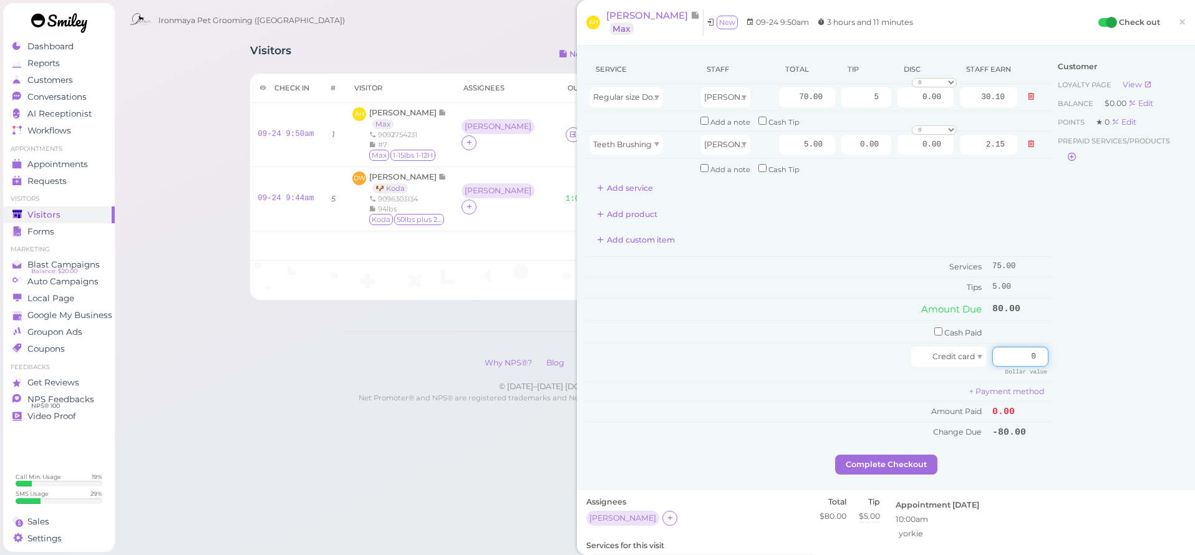
drag, startPoint x: 1014, startPoint y: 342, endPoint x: 1058, endPoint y: 357, distance: 46.0
click at [1058, 357] on div "Service Staff Total Tip Disc Staff earn Regular size Dog Full Grooming (35 lbs …" at bounding box center [885, 255] width 599 height 400
type input "80"
click at [1070, 357] on div "Customer Loyalty page View Balance $0.00 Edit Points ★ 0 Edit Prepaid services/…" at bounding box center [1118, 255] width 134 height 400
click at [861, 455] on button "Complete Checkout" at bounding box center [886, 465] width 102 height 20
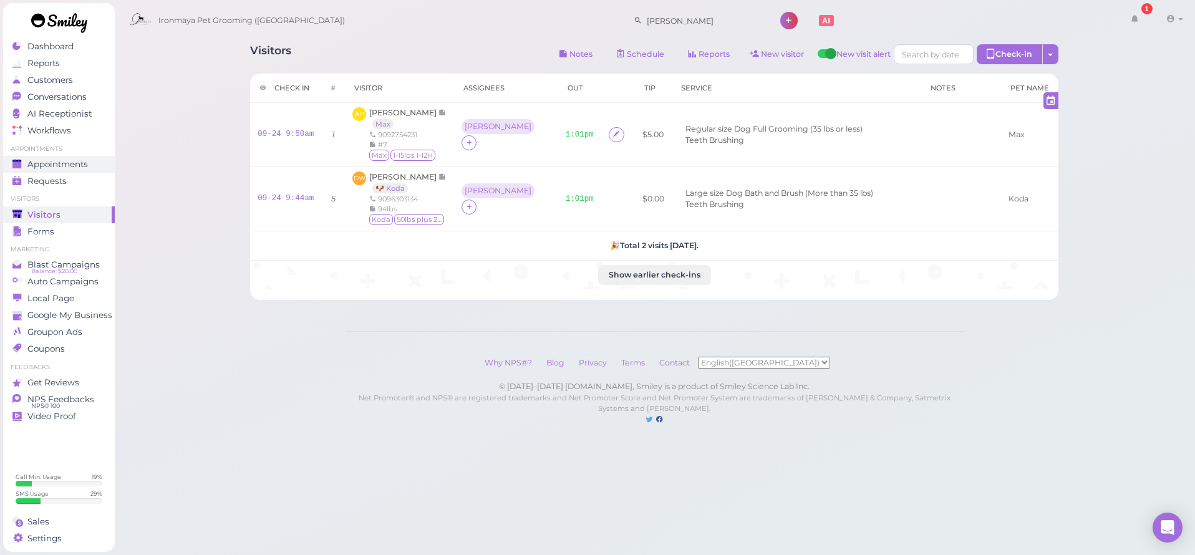
click at [71, 166] on span "Appointments" at bounding box center [57, 164] width 60 height 11
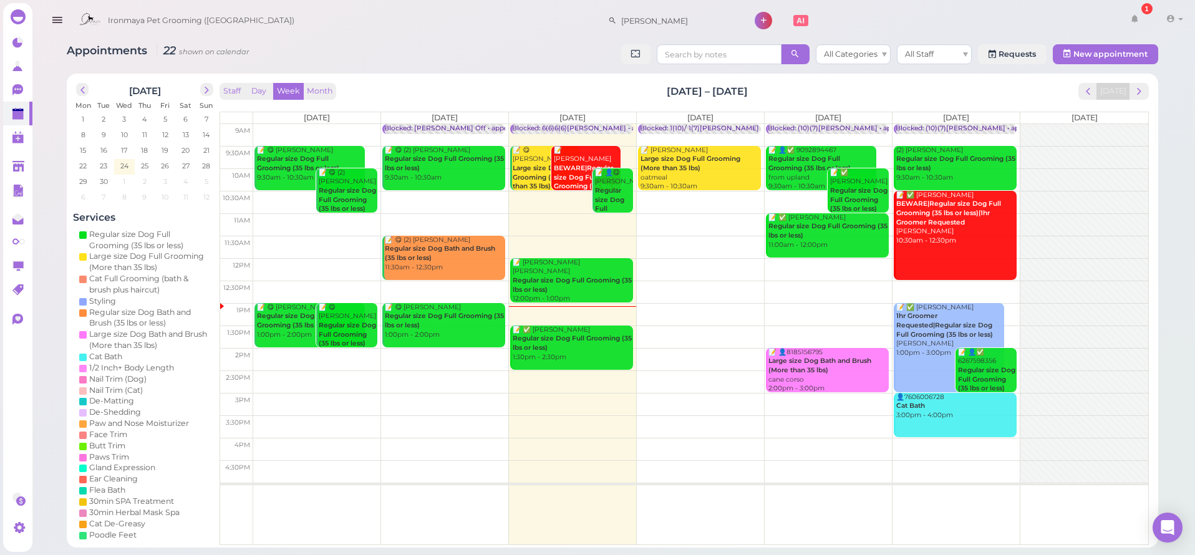
click at [816, 283] on td at bounding box center [700, 292] width 895 height 22
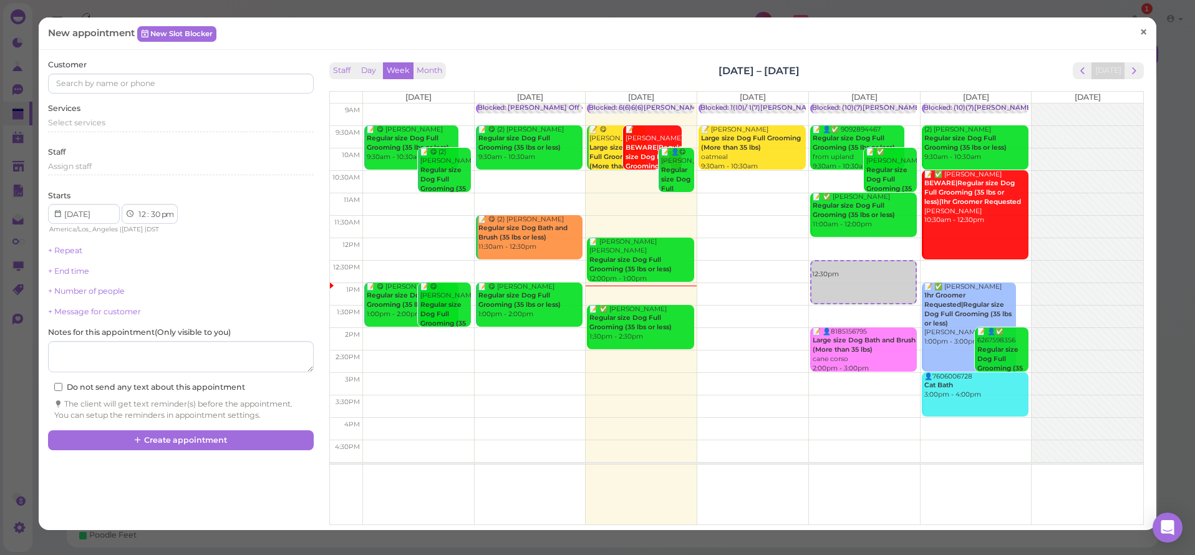
click at [1139, 31] on span "×" at bounding box center [1143, 32] width 8 height 17
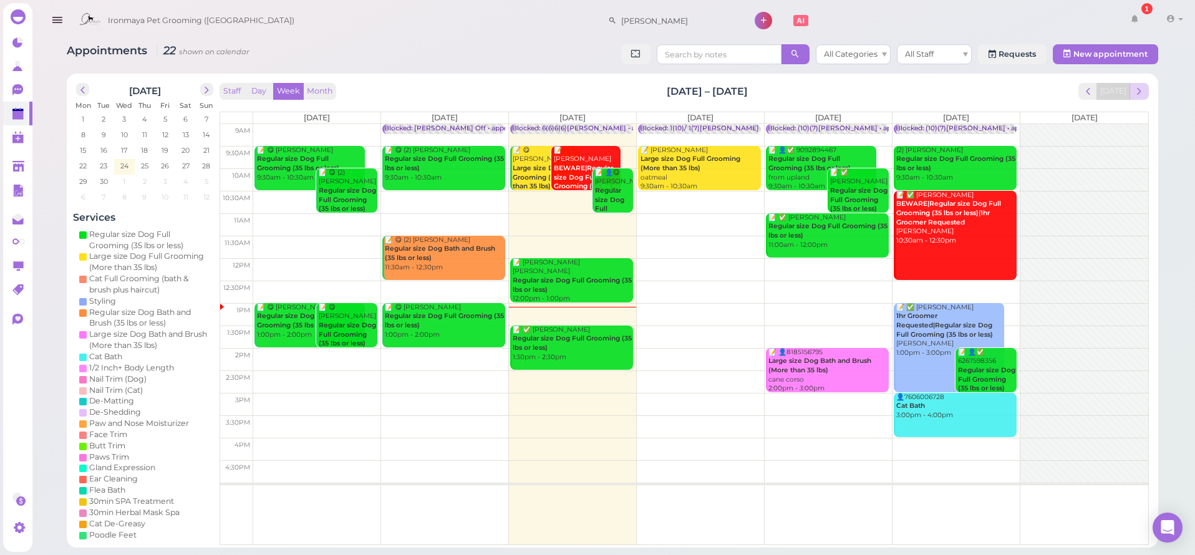
click at [1144, 91] on span "next" at bounding box center [1139, 91] width 12 height 12
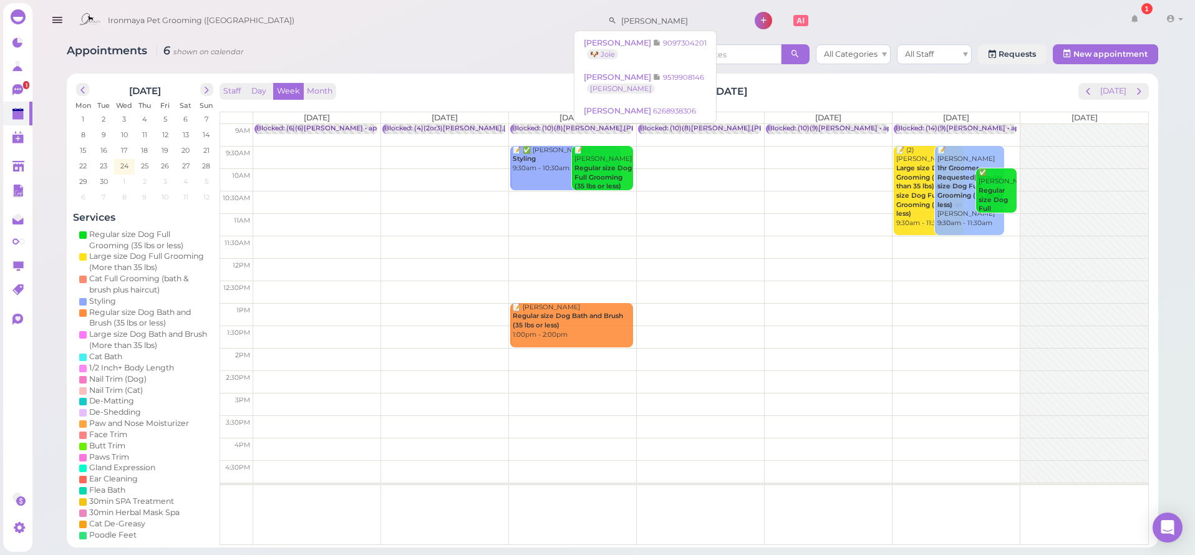
drag, startPoint x: 647, startPoint y: 24, endPoint x: 411, endPoint y: 15, distance: 235.9
click at [411, 14] on div "Ironmaya Pet Grooming (San Dimas) Thomas 1 Account" at bounding box center [630, 21] width 1114 height 36
type input "6266895190"
click at [660, 44] on small "6266895190" at bounding box center [658, 43] width 42 height 9
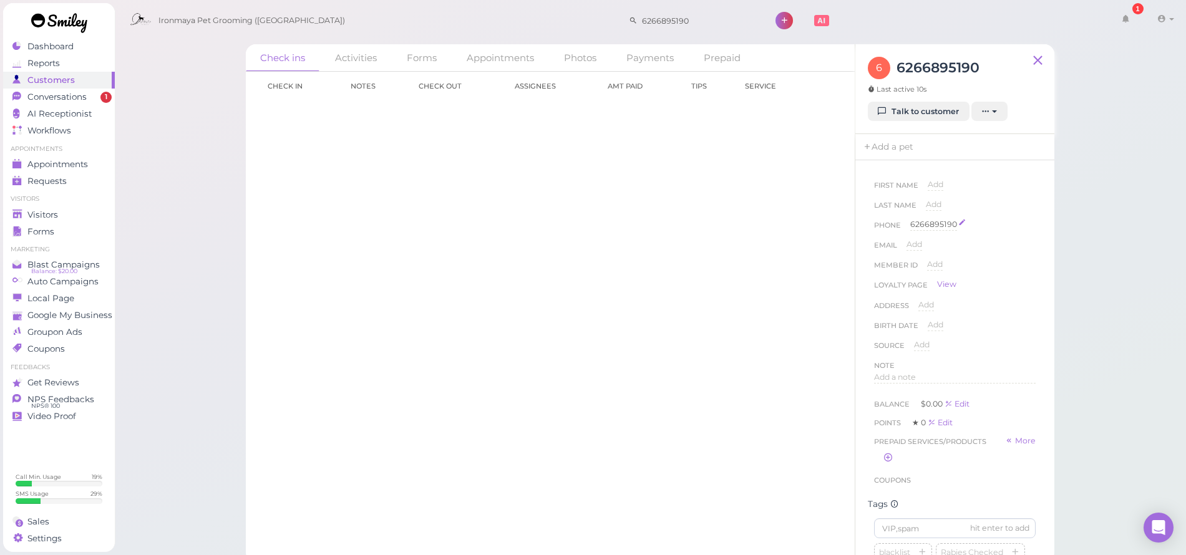
click at [945, 225] on div "6266895190" at bounding box center [933, 225] width 47 height 12
drag, startPoint x: 960, startPoint y: 226, endPoint x: 917, endPoint y: 228, distance: 42.4
click at [916, 228] on input "6266895190" at bounding box center [972, 228] width 125 height 19
click at [72, 93] on span "Conversations" at bounding box center [56, 97] width 59 height 11
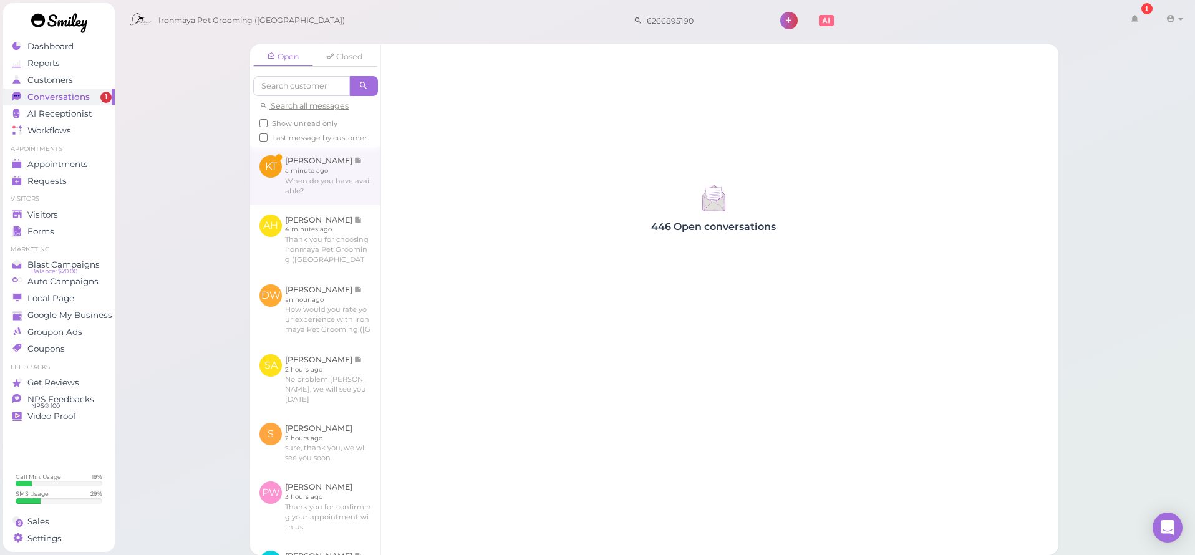
click at [288, 165] on link at bounding box center [315, 175] width 130 height 59
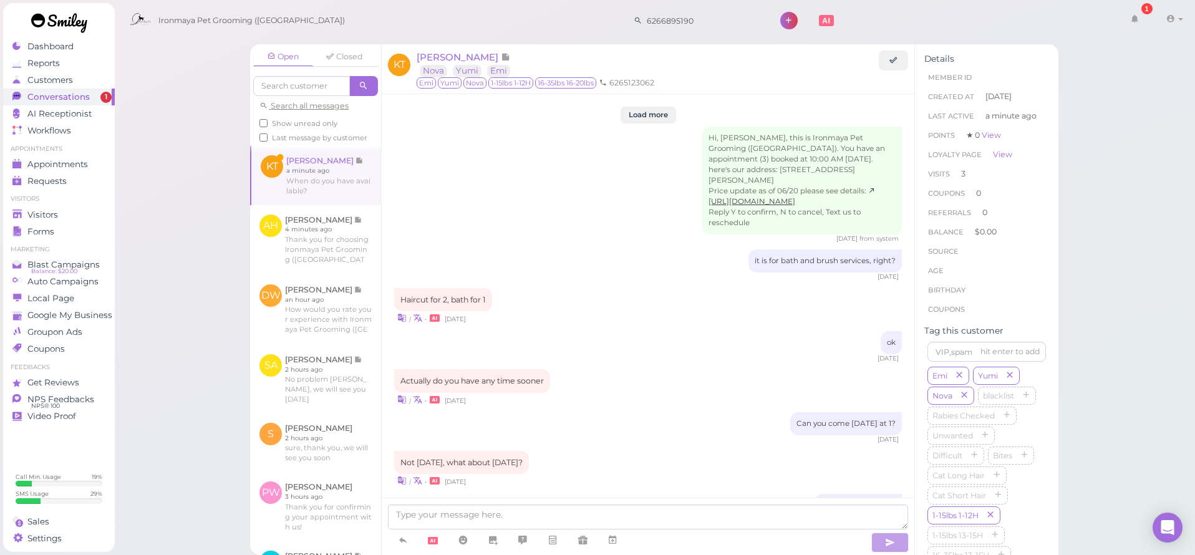
scroll to position [1524, 0]
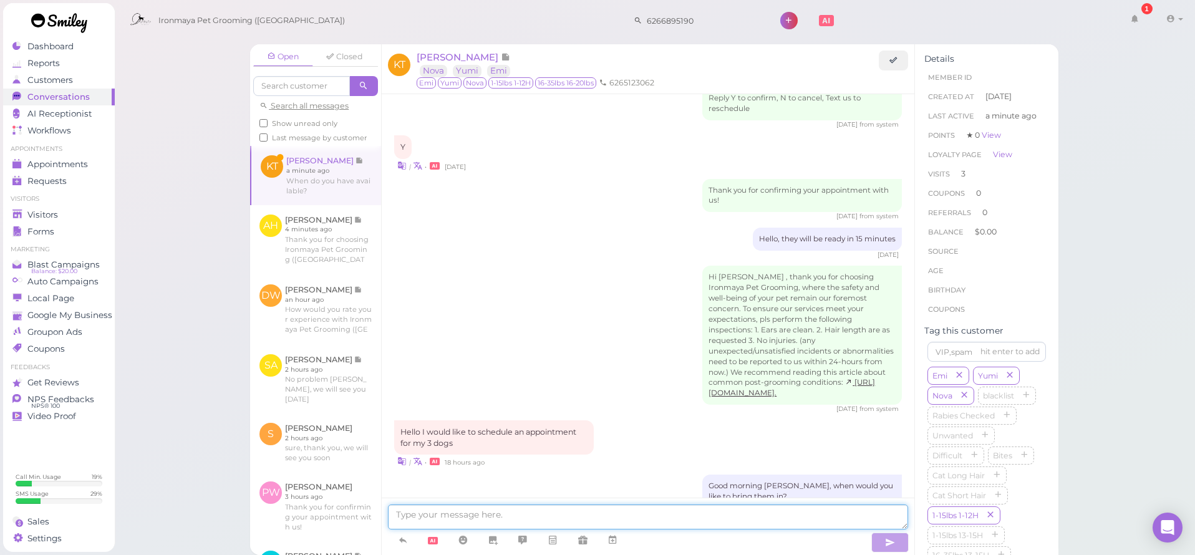
click at [494, 514] on textarea at bounding box center [648, 517] width 520 height 25
type textarea "what services do they need for this time?"
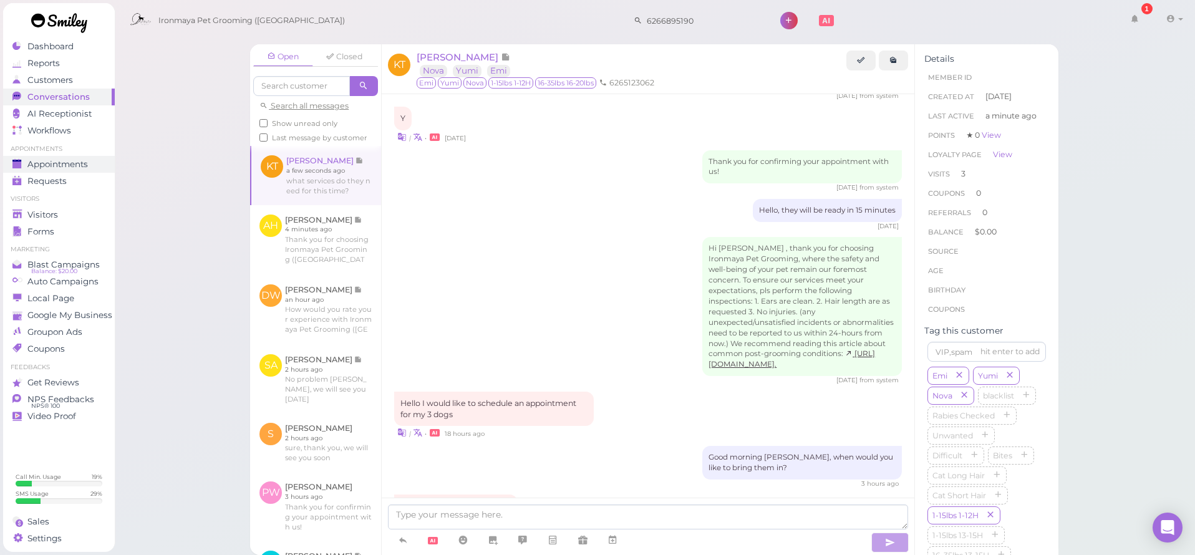
click at [79, 162] on span "Appointments" at bounding box center [57, 164] width 60 height 11
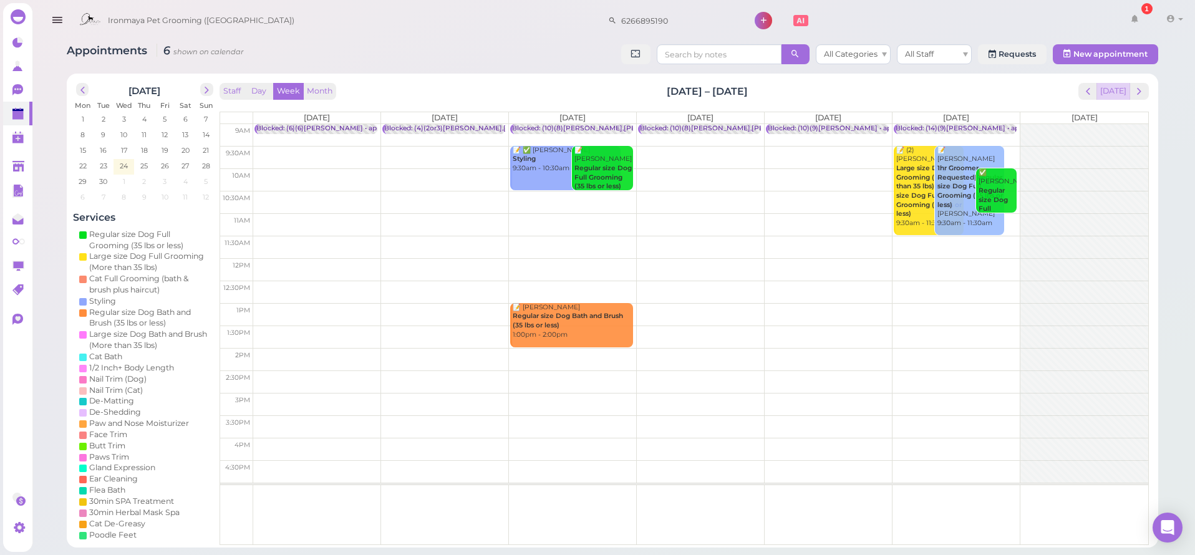
click at [1118, 89] on button "[DATE]" at bounding box center [1113, 91] width 34 height 17
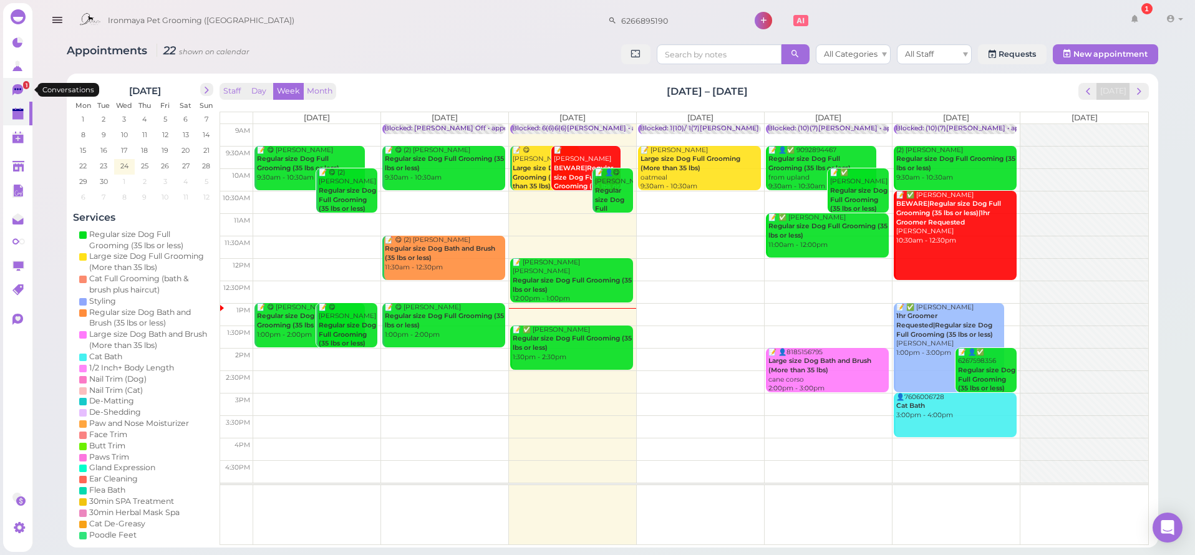
click at [22, 91] on icon at bounding box center [17, 89] width 11 height 11
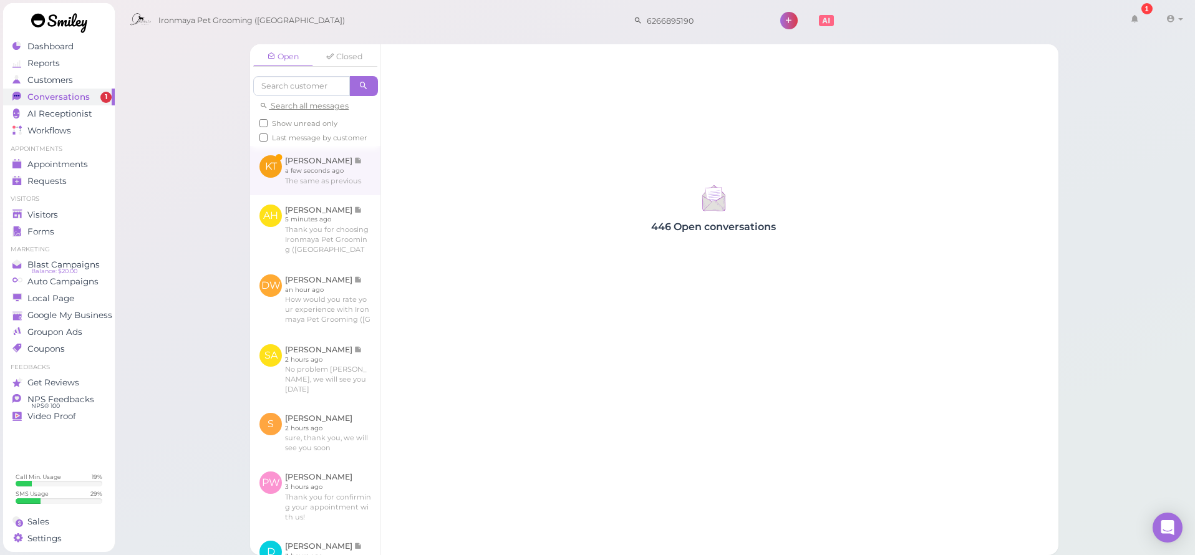
click at [304, 175] on link at bounding box center [315, 170] width 130 height 49
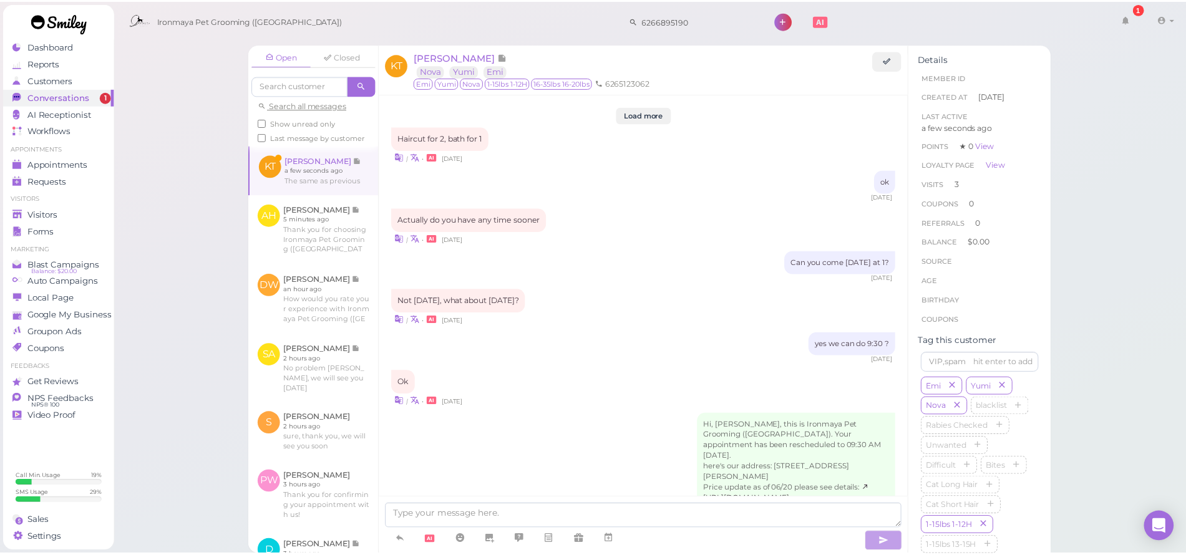
scroll to position [1449, 0]
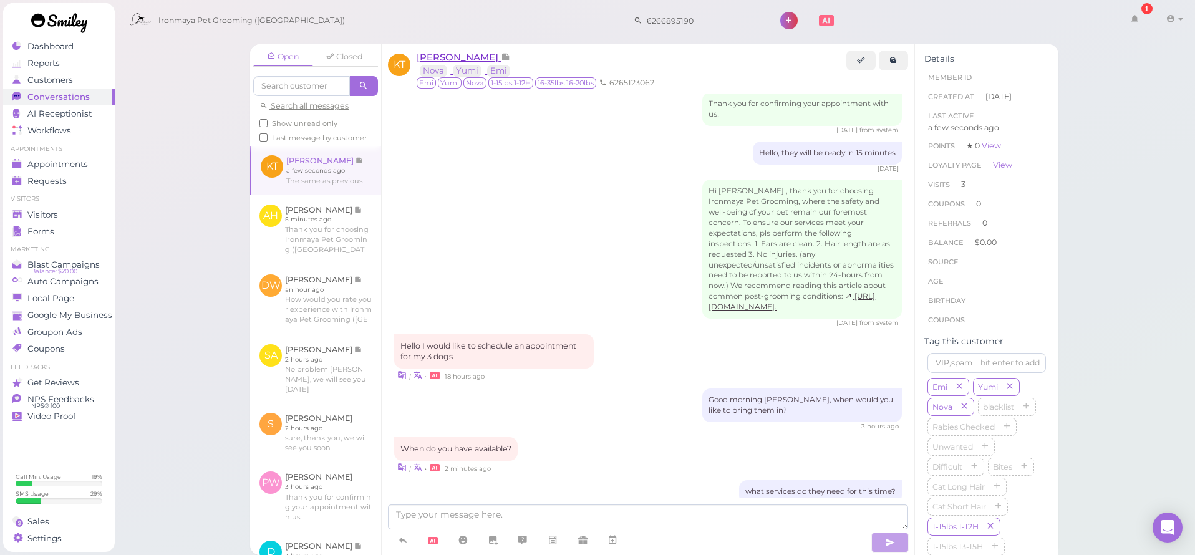
click at [451, 52] on span "[PERSON_NAME]" at bounding box center [459, 57] width 84 height 12
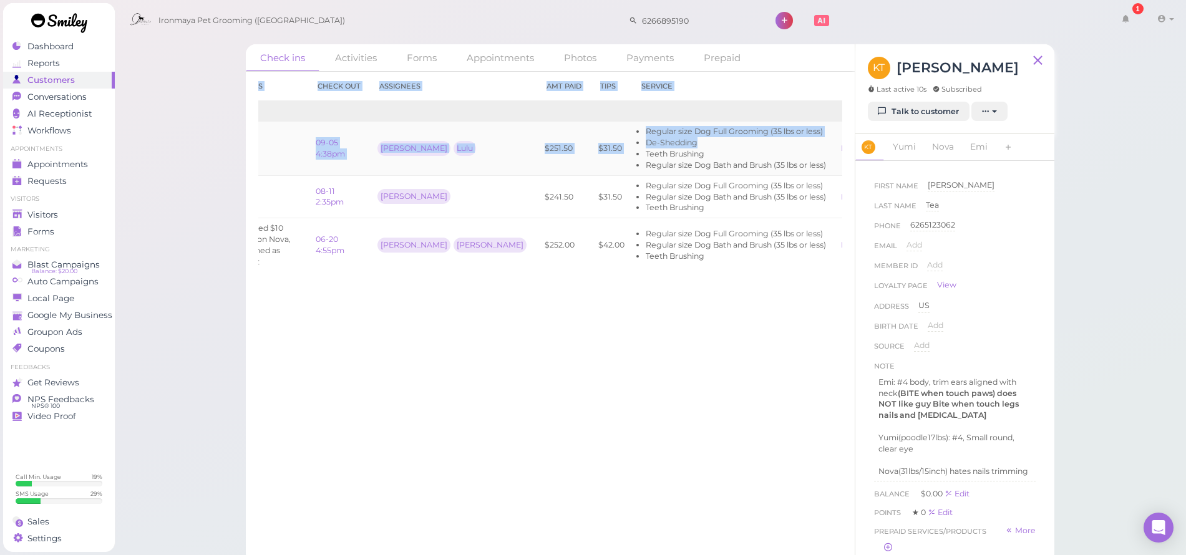
scroll to position [0, 84]
drag, startPoint x: 687, startPoint y: 147, endPoint x: 841, endPoint y: 151, distance: 154.1
click at [847, 155] on div "Check in Notes Check out Assignees Amt Paid Tips Service 2025 09-05 11:58am 09-…" at bounding box center [550, 313] width 609 height 483
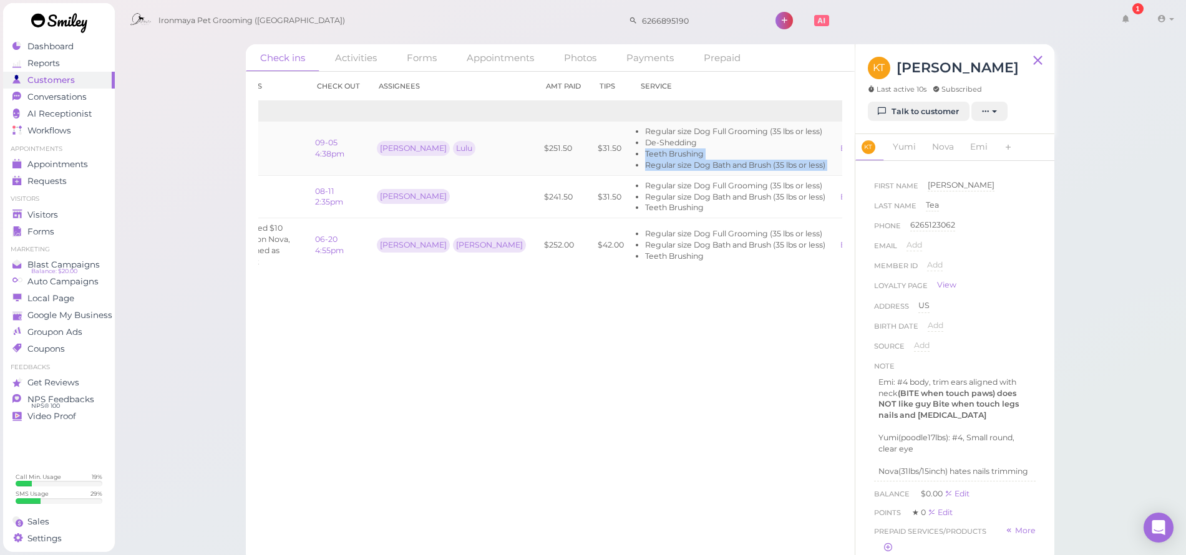
drag, startPoint x: 584, startPoint y: 155, endPoint x: 808, endPoint y: 138, distance: 225.1
click at [808, 138] on tr "09-05 11:58am 09-05 4:38pm Tiffany Lulu $251.50 $31.50 Regular size Dog Full Gr…" at bounding box center [549, 149] width 751 height 54
click at [80, 165] on span "Appointments" at bounding box center [57, 164] width 60 height 11
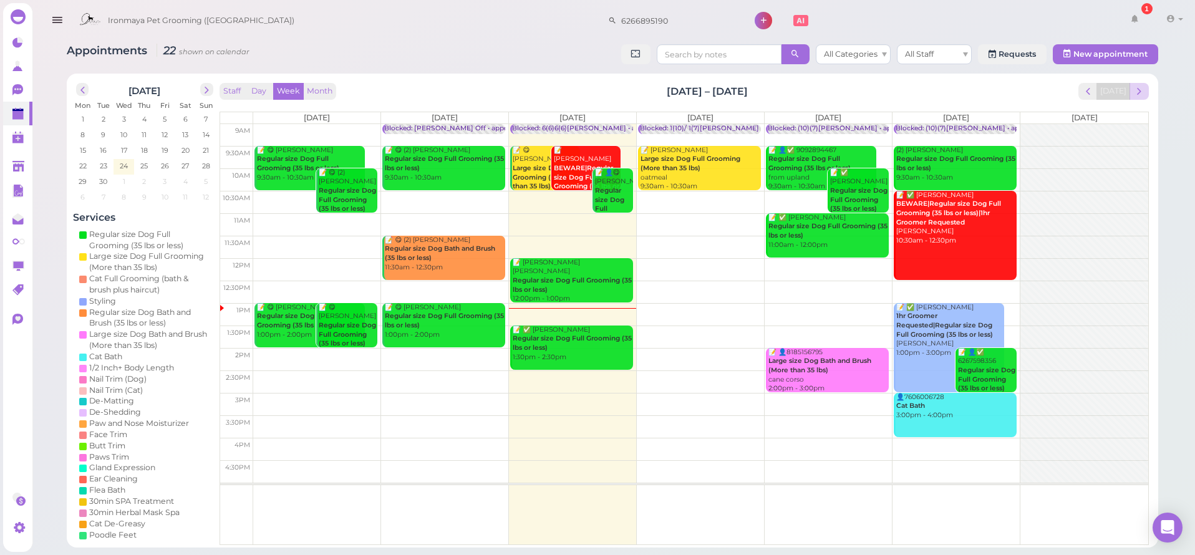
click at [1144, 91] on span "next" at bounding box center [1139, 91] width 12 height 12
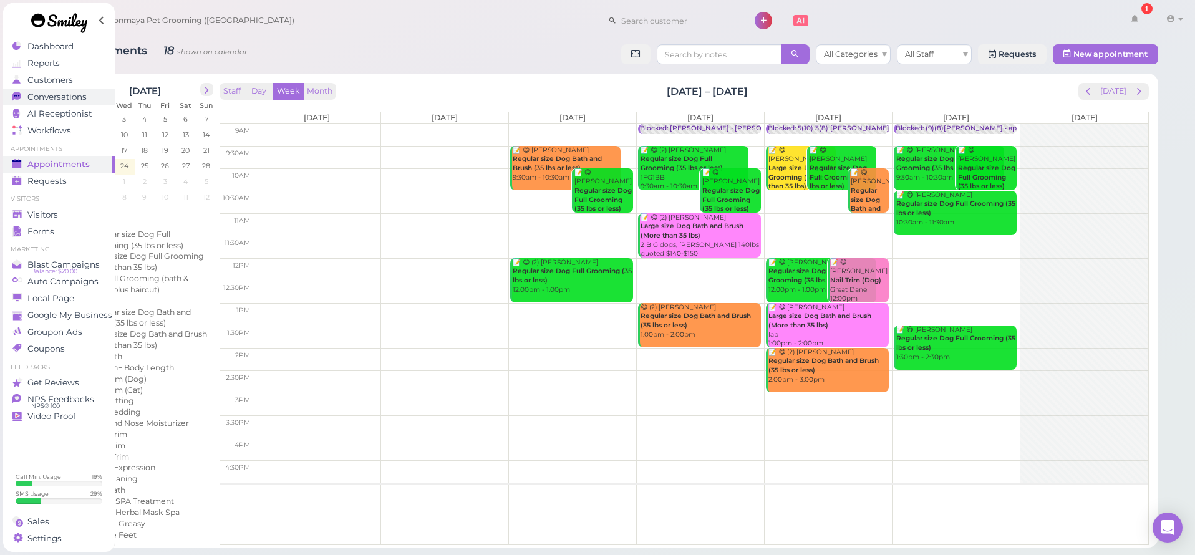
click at [65, 96] on span "Conversations" at bounding box center [56, 97] width 59 height 11
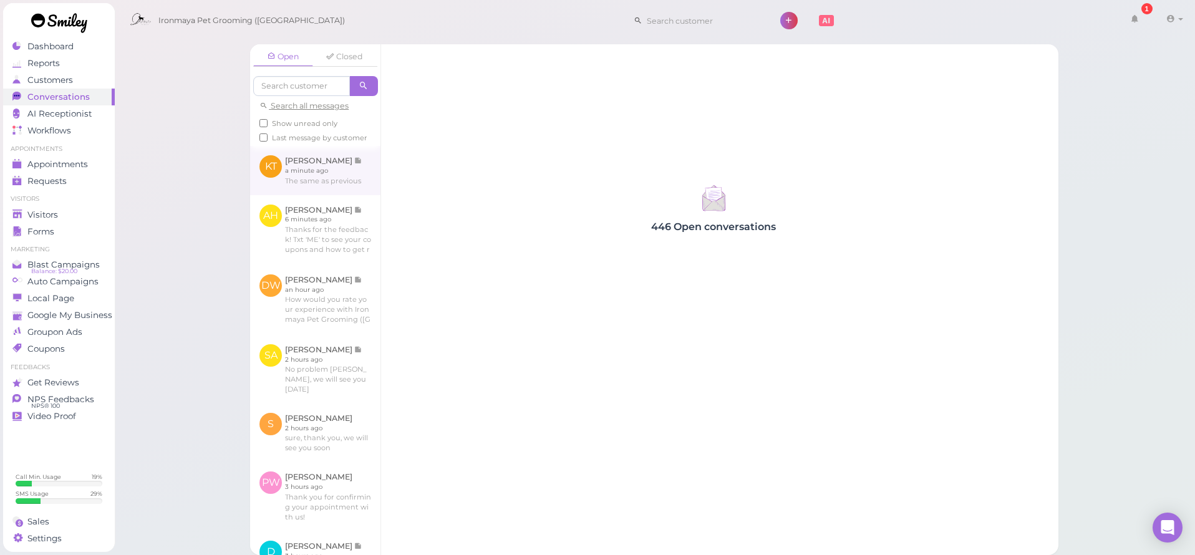
click at [320, 175] on link at bounding box center [315, 170] width 130 height 49
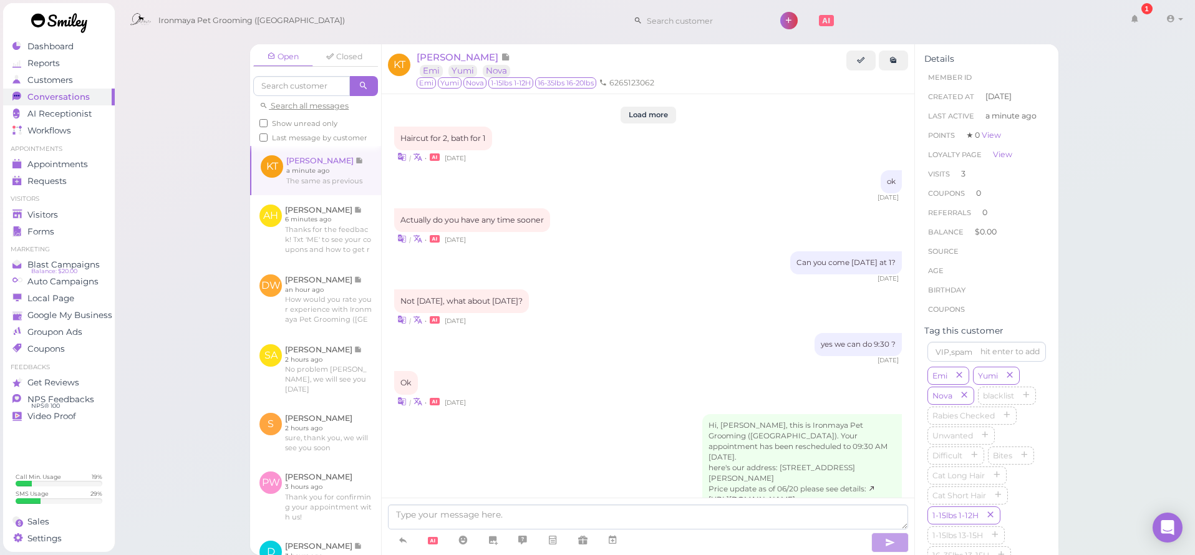
scroll to position [1449, 0]
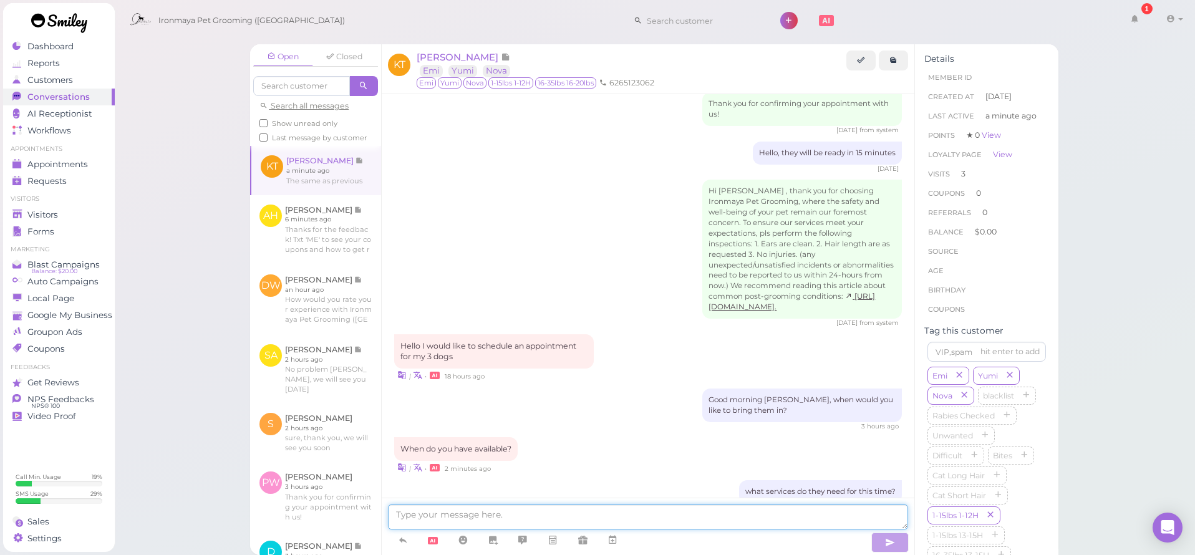
click at [536, 509] on textarea at bounding box center [648, 517] width 520 height 25
type textarea "okay, that would be 2 full grooming and 1bath and brush, we have openings [DATE…"
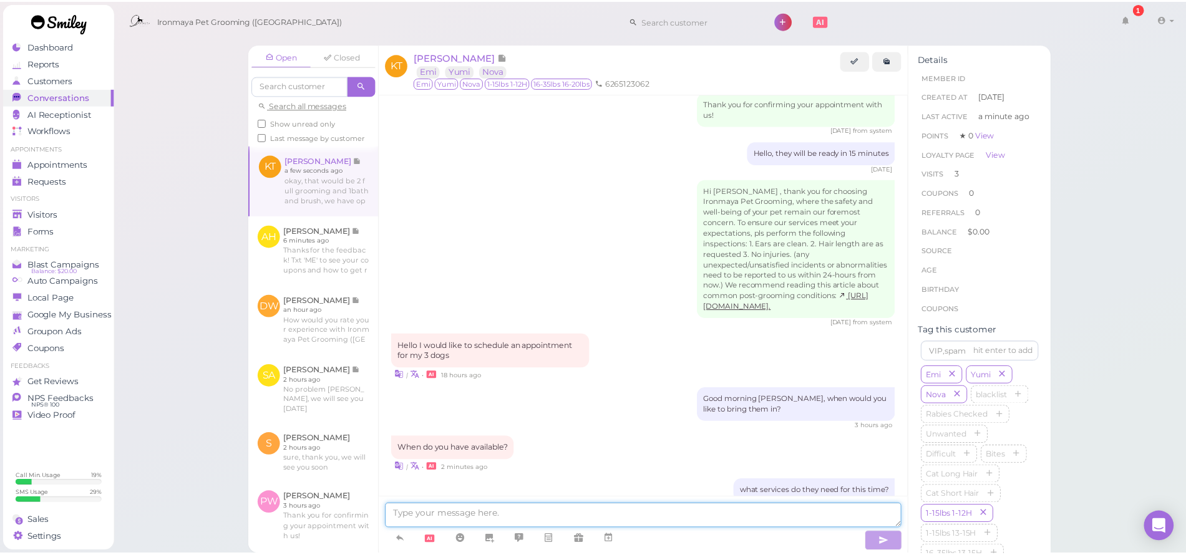
scroll to position [1497, 0]
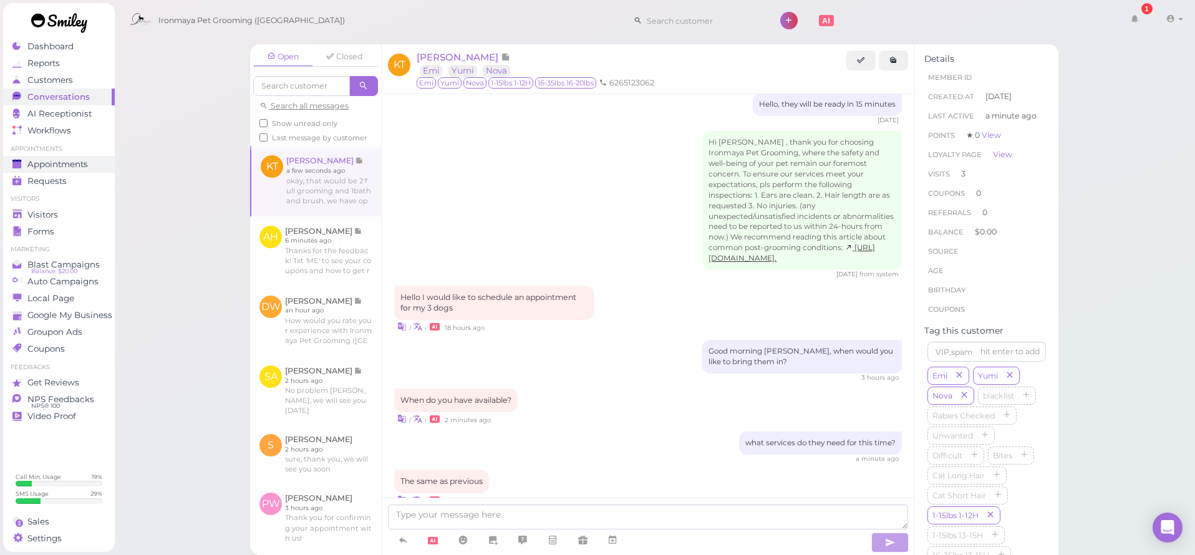
click at [45, 167] on span "Appointments" at bounding box center [57, 164] width 60 height 11
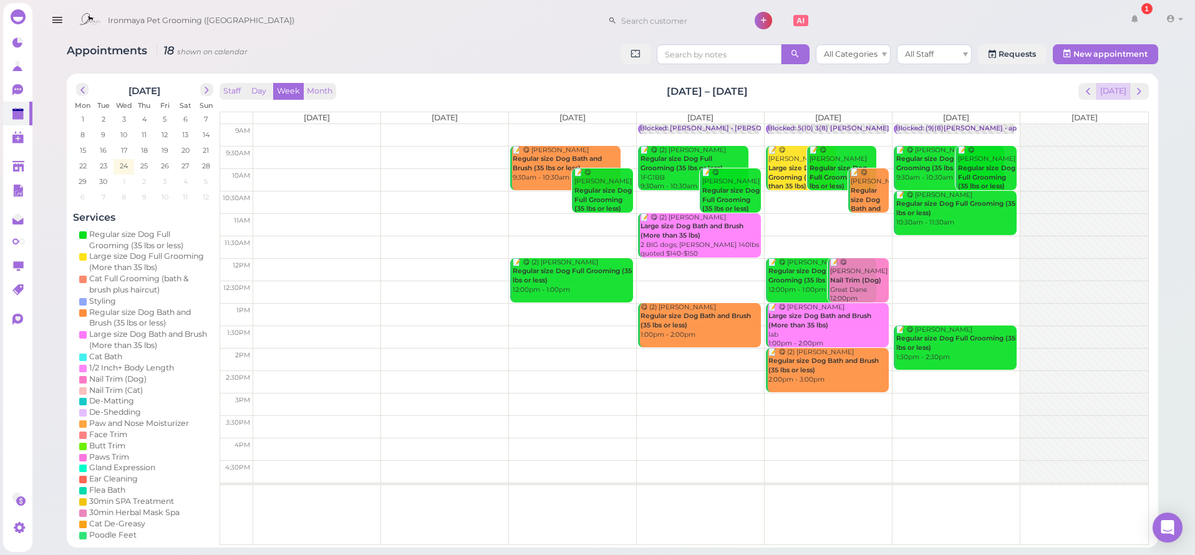
click at [1118, 92] on button "[DATE]" at bounding box center [1113, 91] width 34 height 17
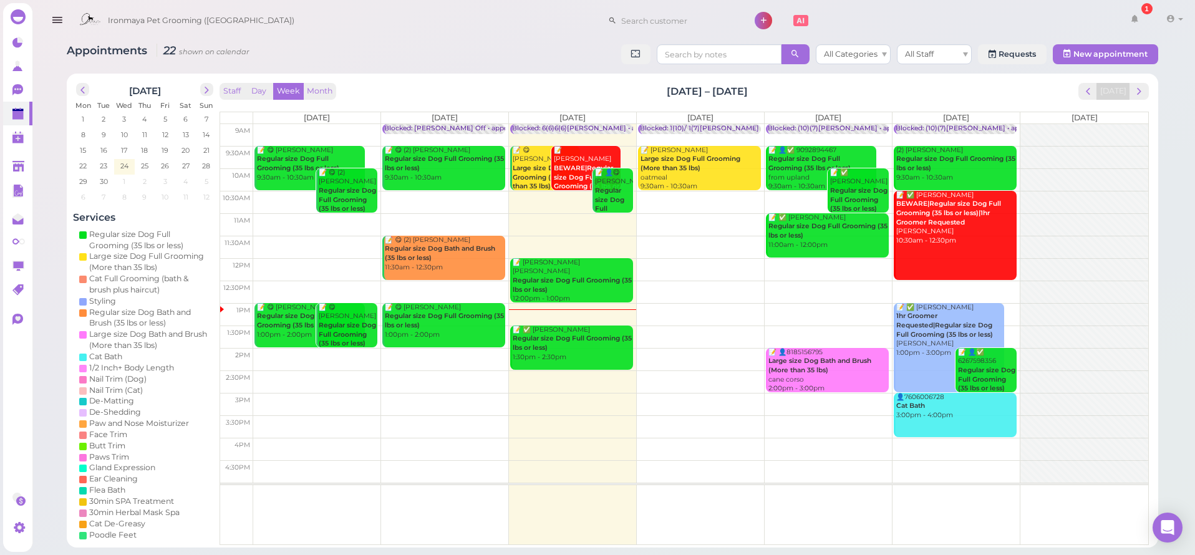
click at [60, 21] on icon "button" at bounding box center [57, 20] width 13 height 16
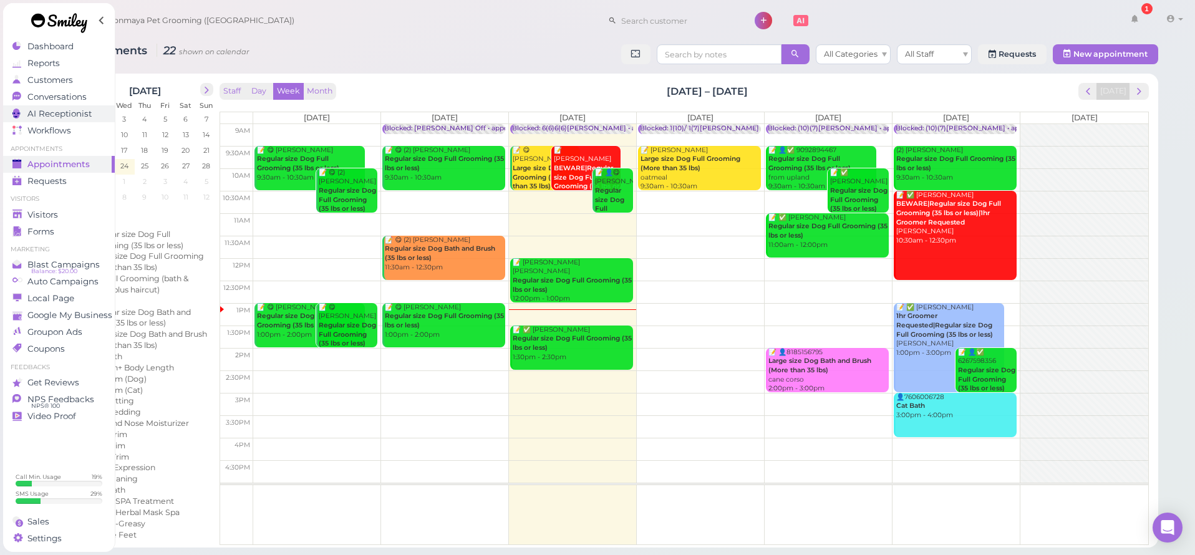
drag, startPoint x: 66, startPoint y: 95, endPoint x: 69, endPoint y: 114, distance: 18.3
click at [69, 114] on ul "Dashboard Reports Customers Conversations 0 AI Receptionist" at bounding box center [59, 88] width 112 height 101
click at [73, 163] on span "Appointments" at bounding box center [58, 164] width 62 height 11
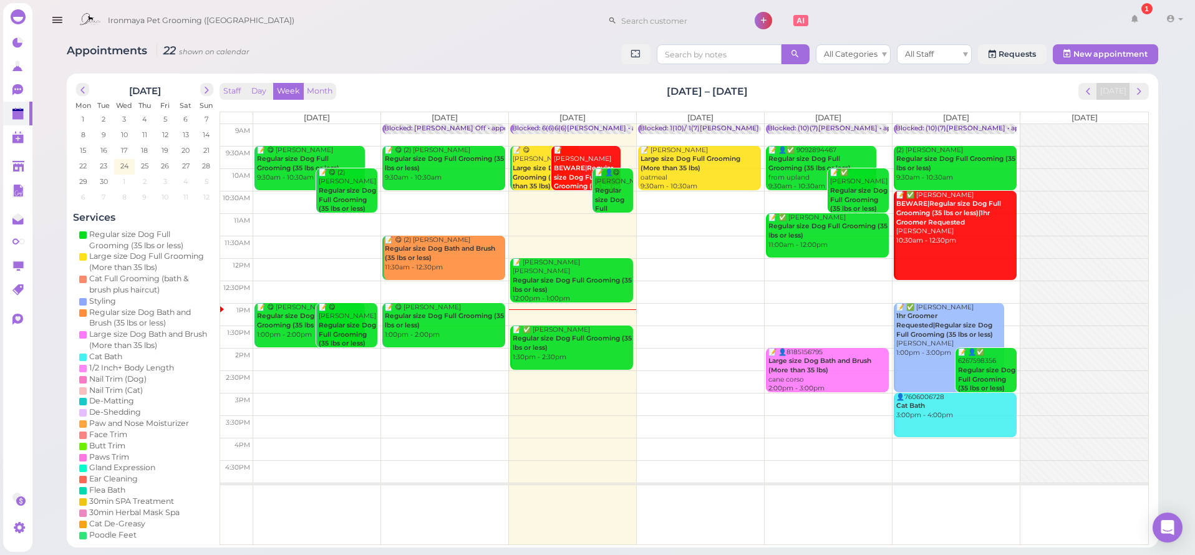
click at [59, 12] on icon "button" at bounding box center [57, 20] width 13 height 16
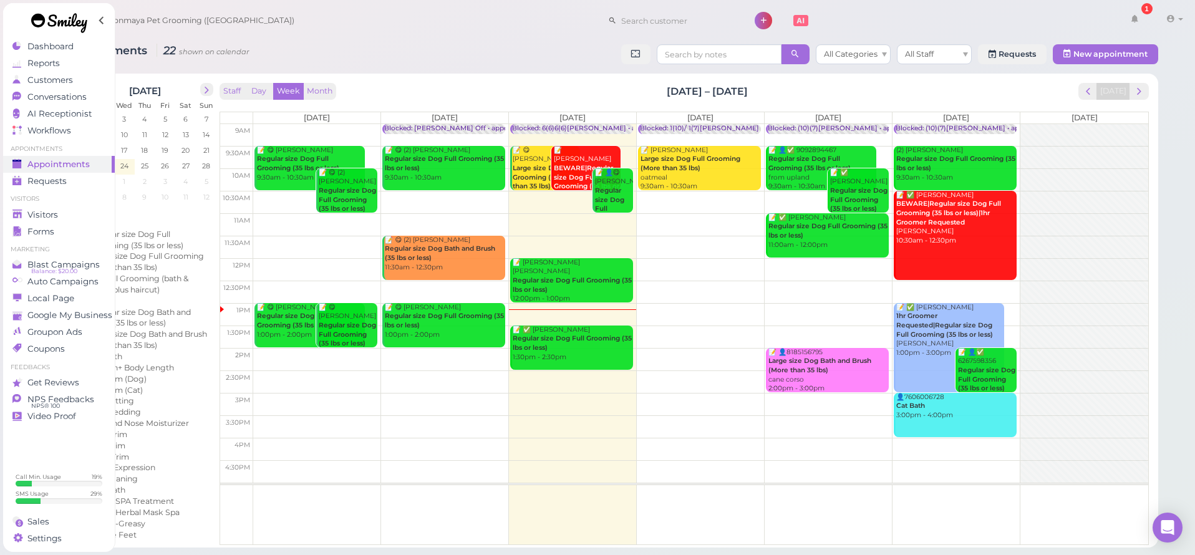
click at [52, 41] on link at bounding box center [59, 24] width 112 height 43
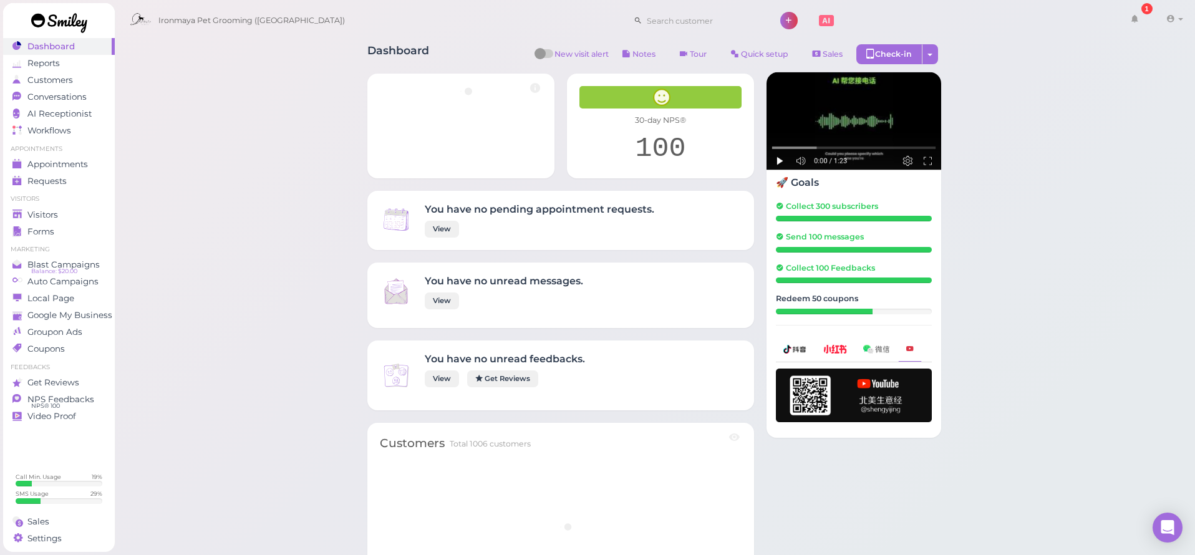
click at [53, 45] on link at bounding box center [59, 24] width 112 height 43
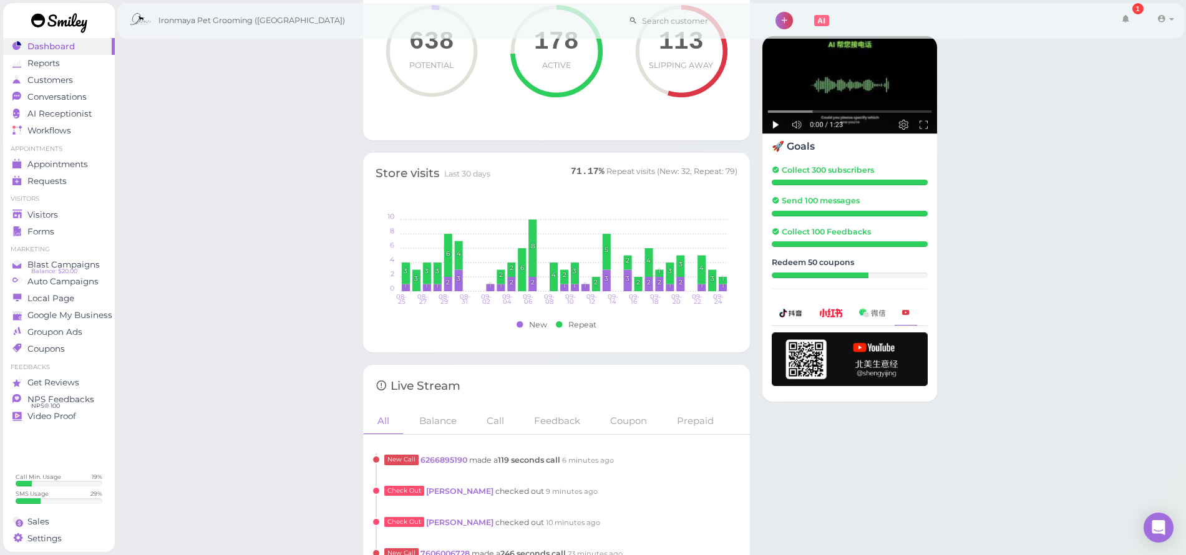
scroll to position [889, 0]
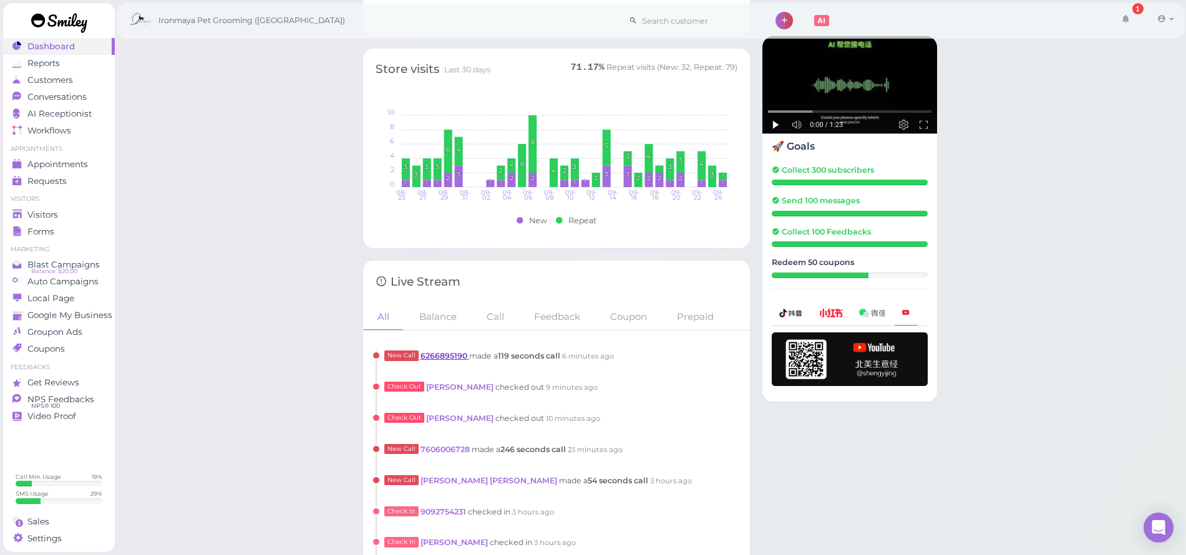
click at [447, 354] on link "6266895190" at bounding box center [444, 355] width 49 height 9
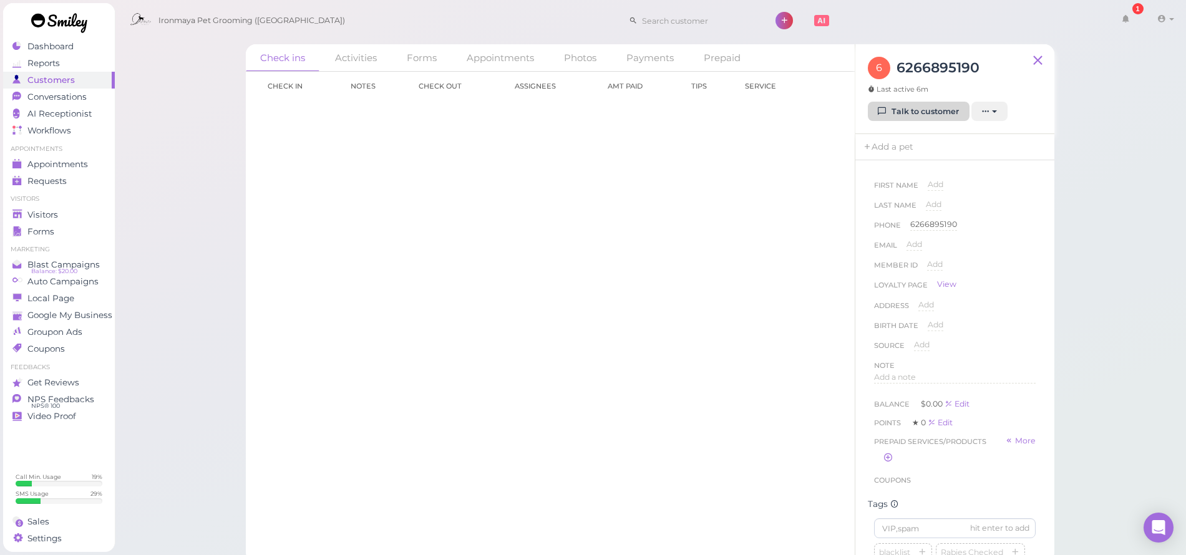
click at [917, 120] on link "Talk to customer" at bounding box center [918, 112] width 102 height 20
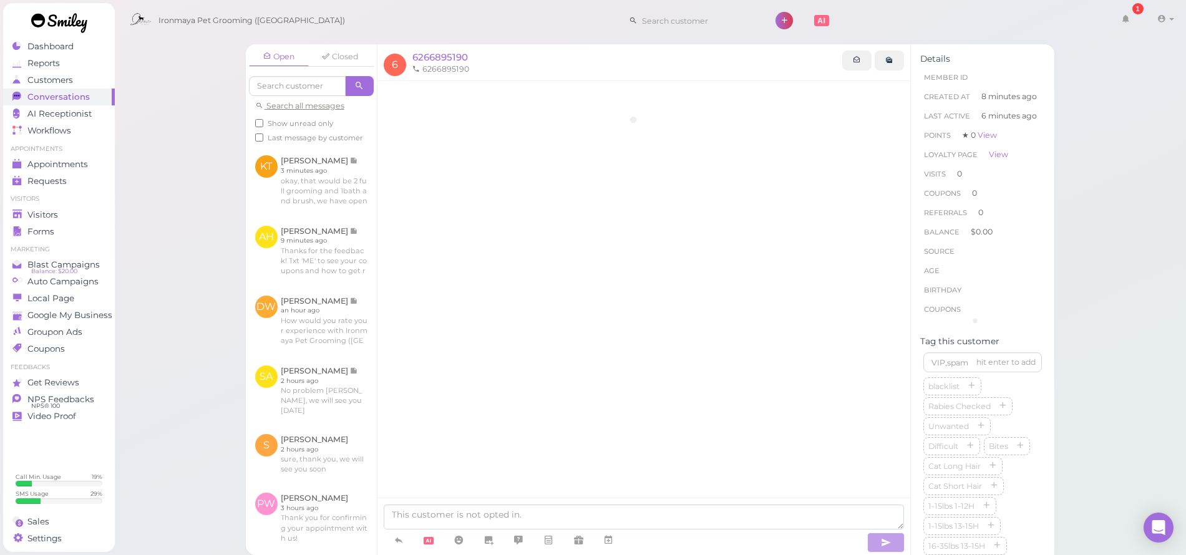
click at [916, 112] on div "Details Member ID Created At 8 minutes ago Last Active 6 minutes ago Points ★ 0…" at bounding box center [982, 495] width 143 height 903
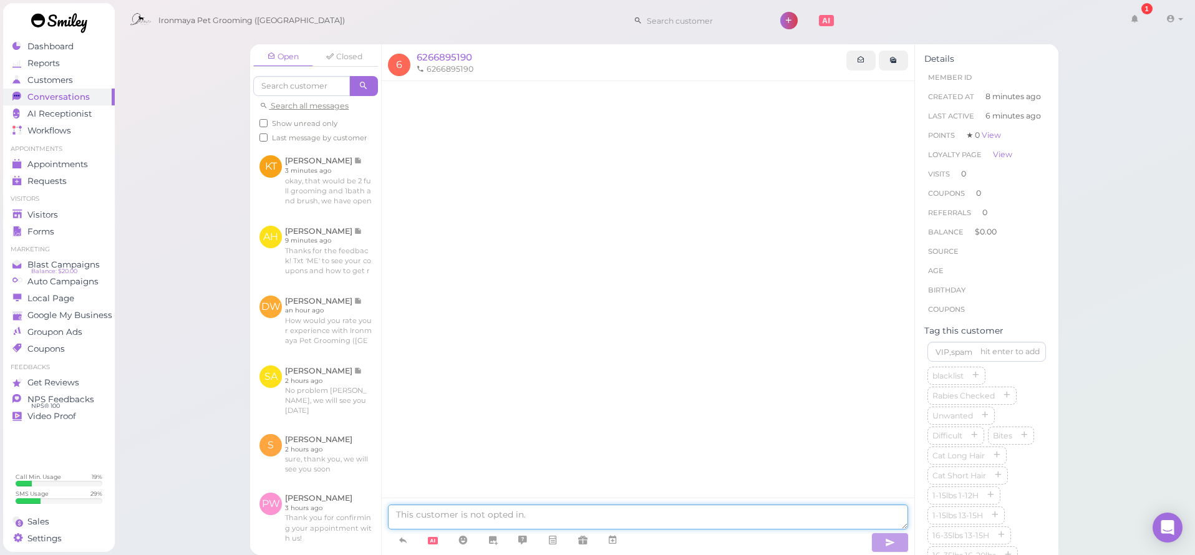
click at [566, 515] on textarea at bounding box center [648, 517] width 520 height 25
type textarea "H"
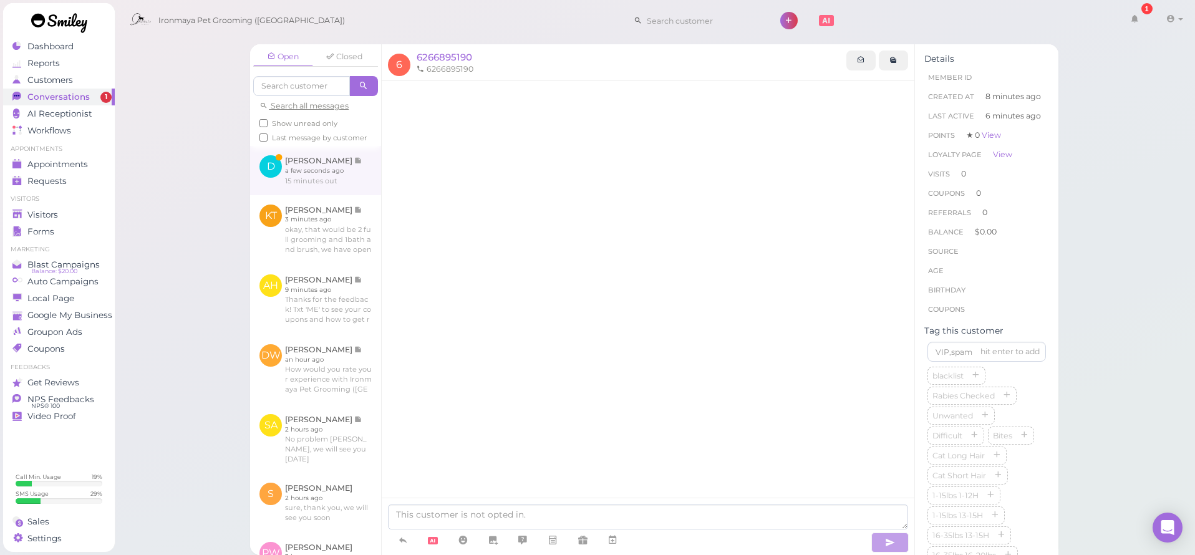
click at [330, 183] on link at bounding box center [315, 170] width 131 height 49
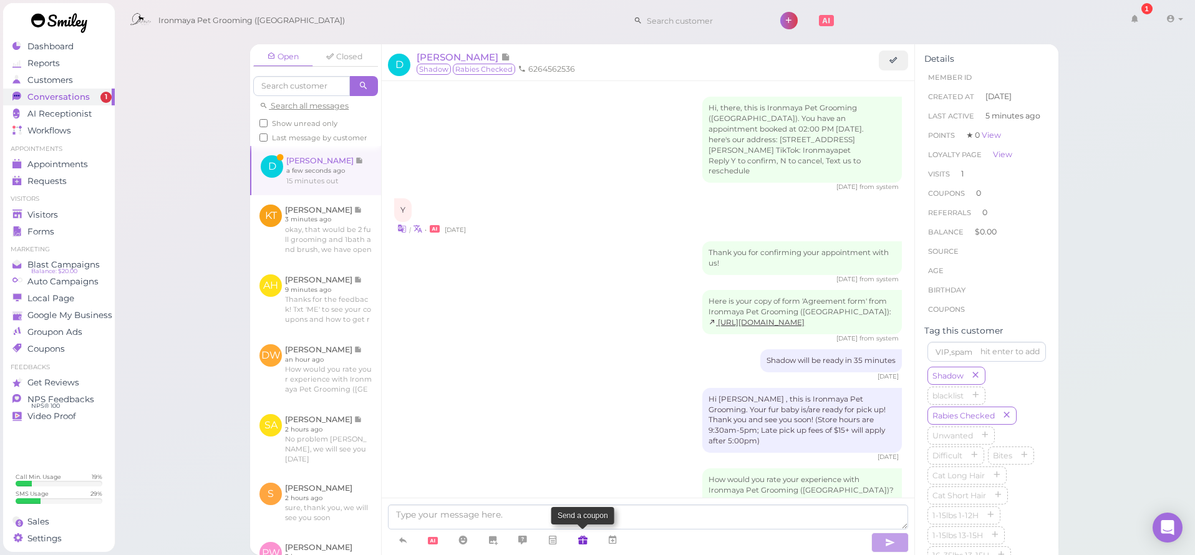
scroll to position [1282, 0]
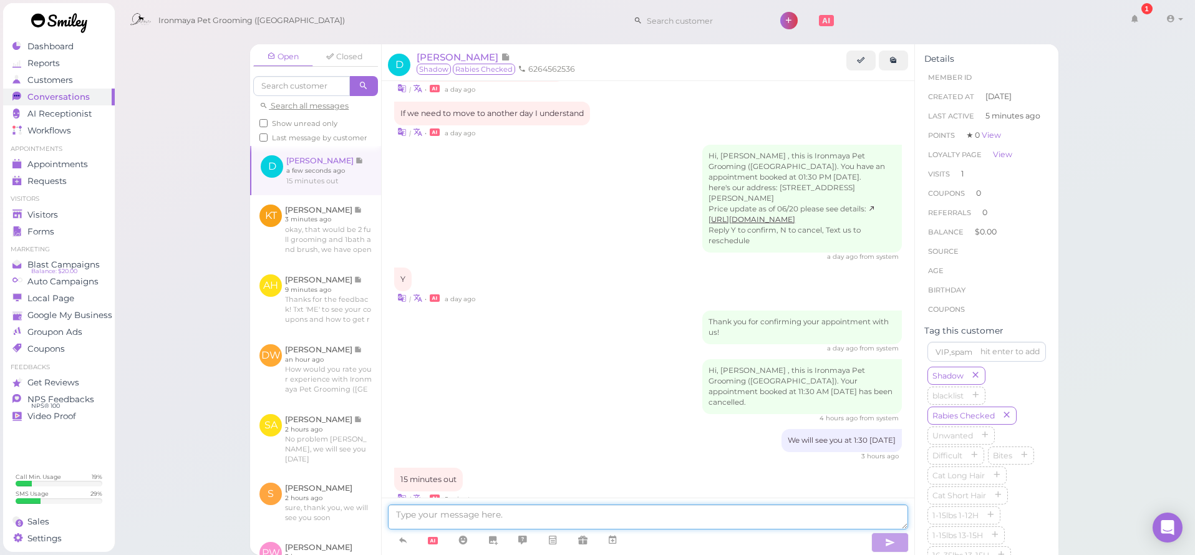
click at [589, 517] on textarea at bounding box center [648, 517] width 520 height 25
type textarea "Okay"
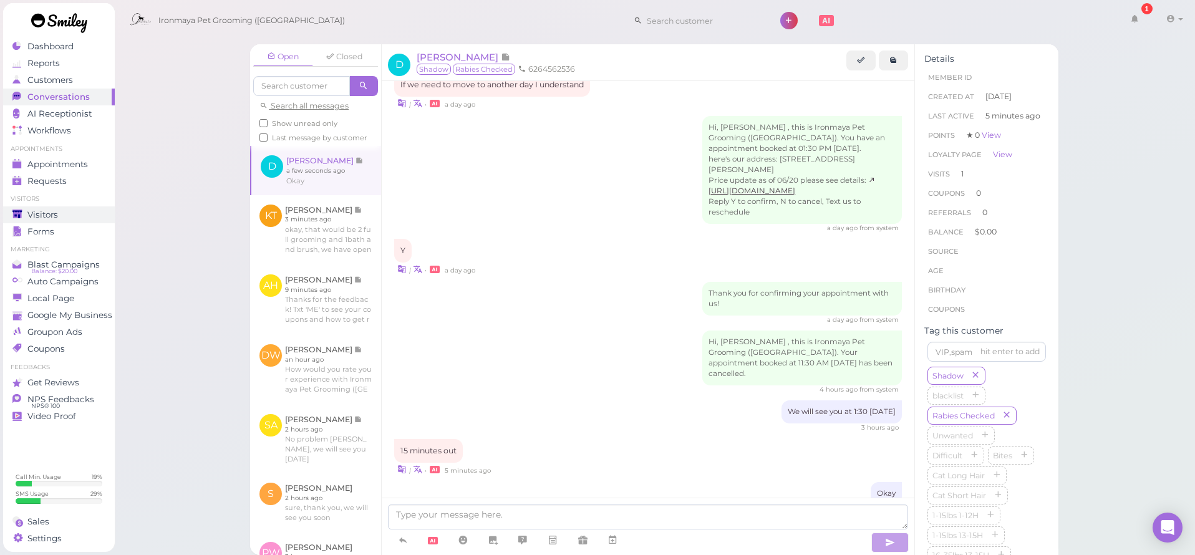
click at [34, 219] on span "Visitors" at bounding box center [42, 215] width 31 height 11
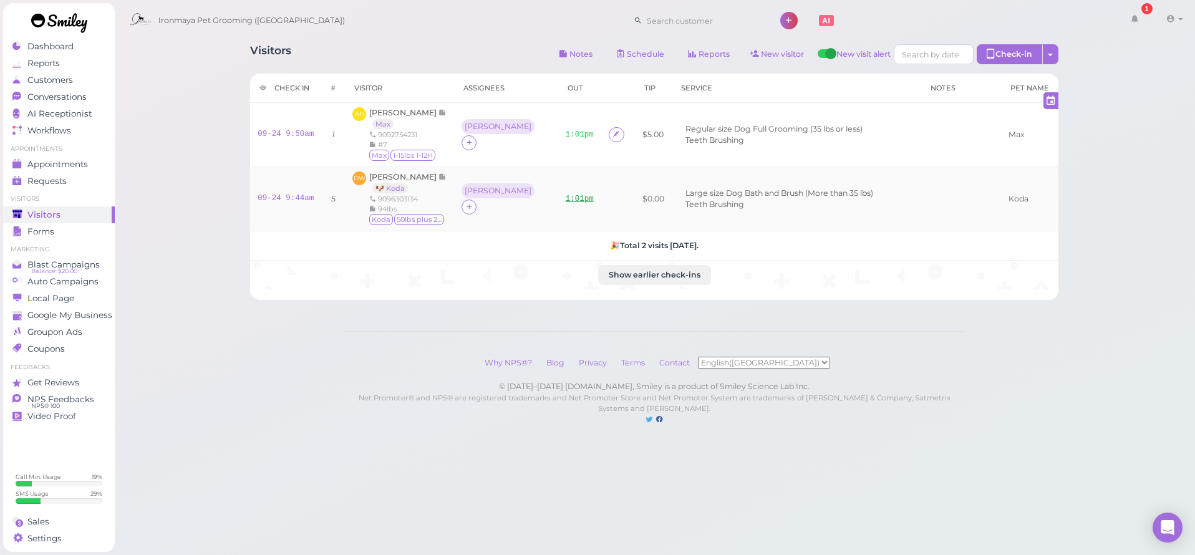
click at [566, 198] on link "1:01pm" at bounding box center [580, 199] width 28 height 9
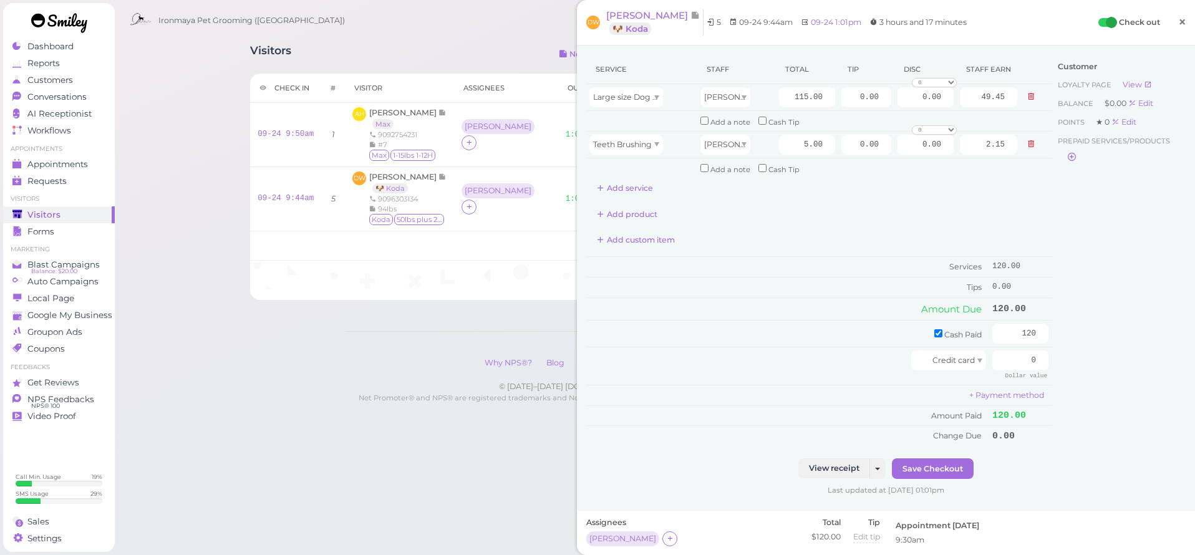
click at [1178, 26] on span "×" at bounding box center [1182, 21] width 8 height 17
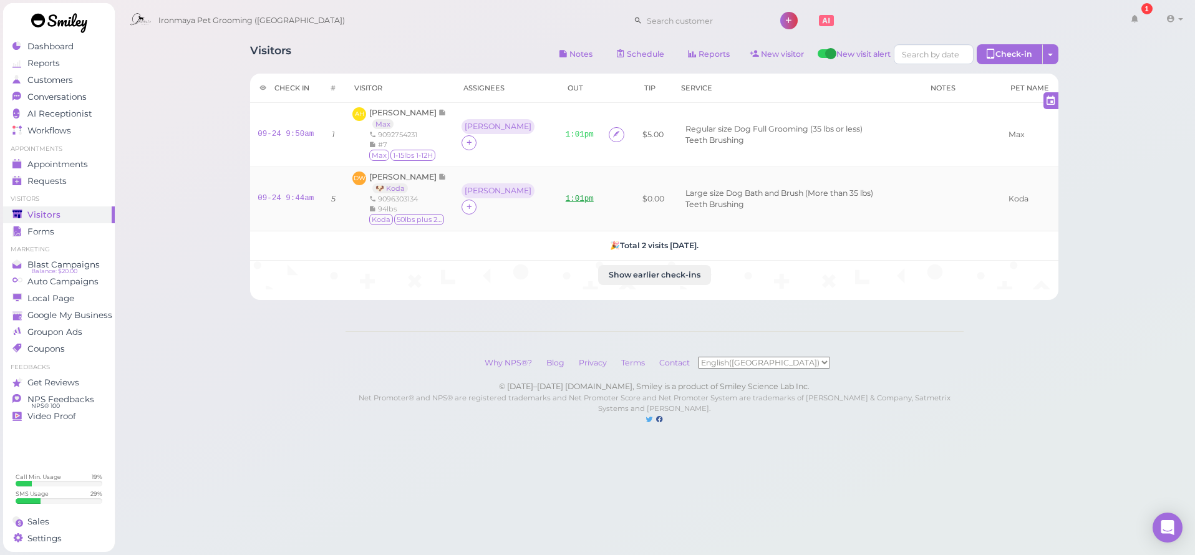
click at [566, 195] on link "1:01pm" at bounding box center [580, 199] width 28 height 9
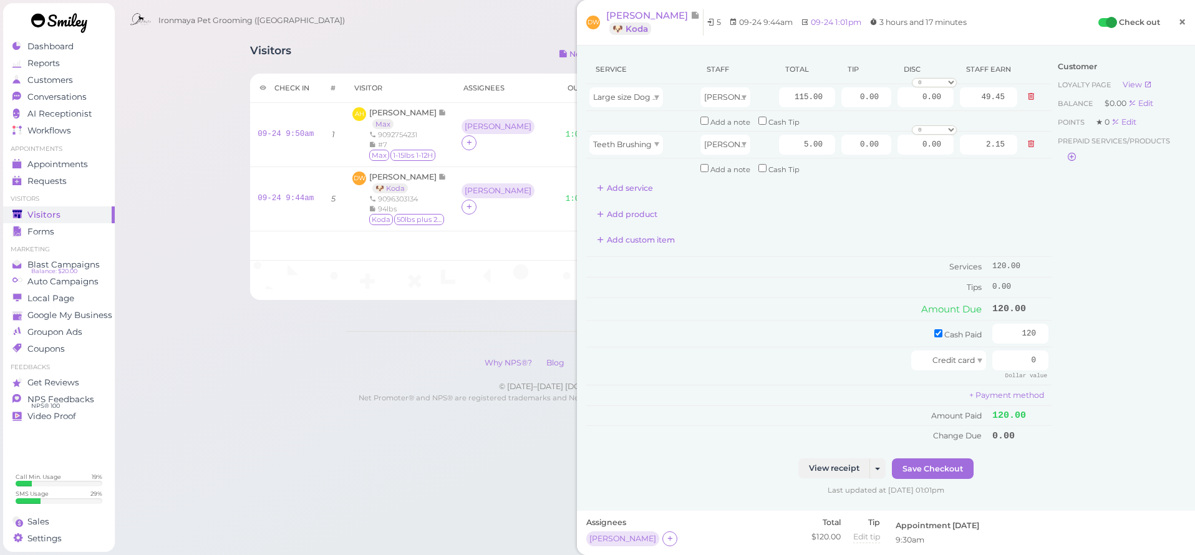
click at [1178, 22] on span "×" at bounding box center [1182, 21] width 8 height 17
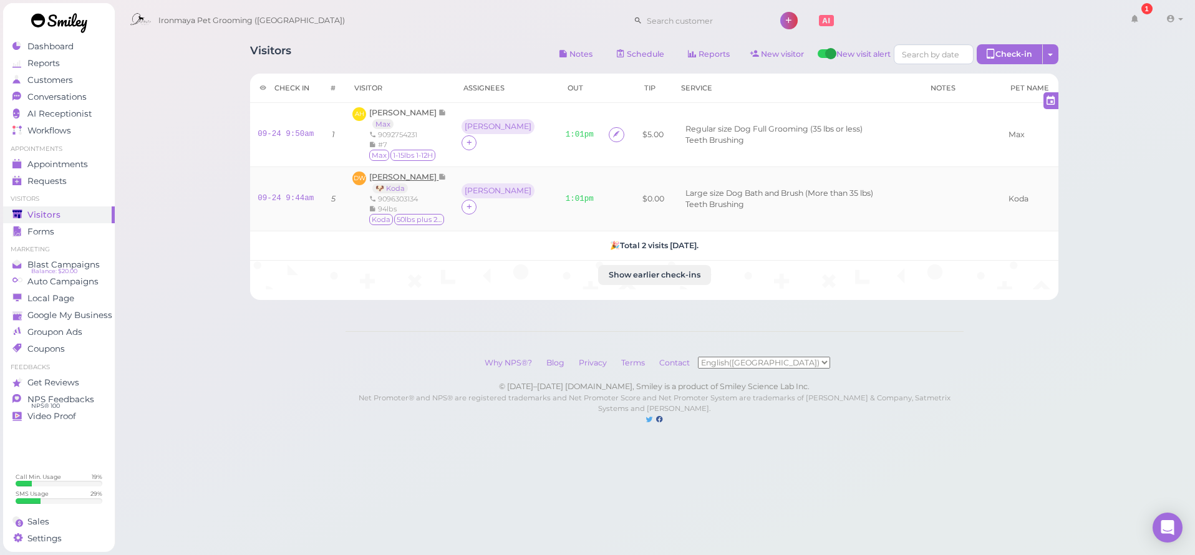
click at [384, 175] on span "[PERSON_NAME]" at bounding box center [403, 176] width 69 height 9
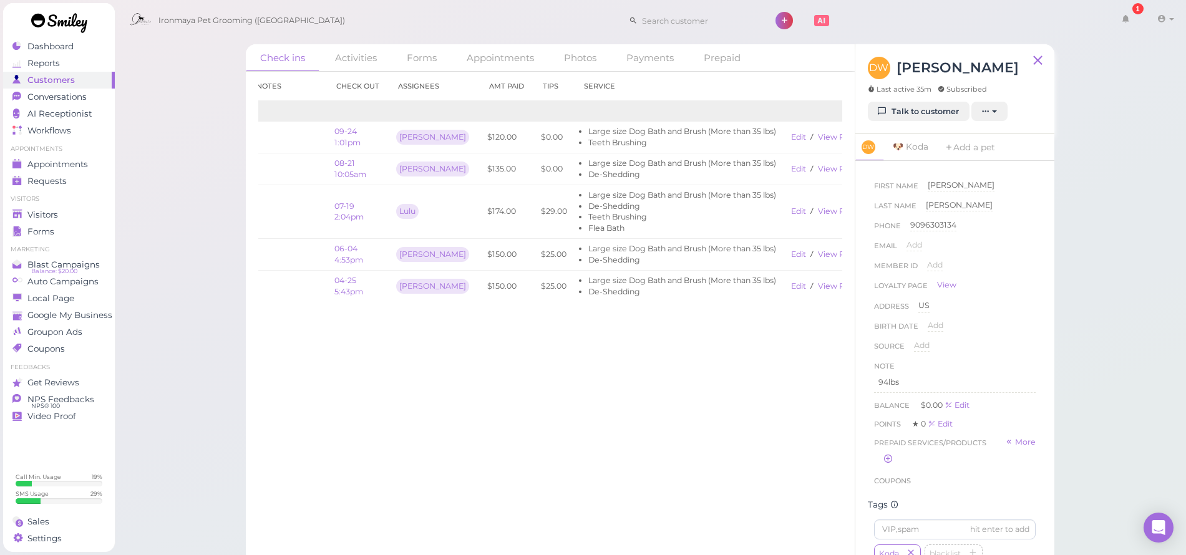
drag, startPoint x: 768, startPoint y: 260, endPoint x: 847, endPoint y: 258, distance: 78.6
click at [847, 258] on div "Check in Notes Check out Assignees Amt Paid Tips Service 2025 09-24 9:44am 09-2…" at bounding box center [550, 313] width 609 height 483
click at [649, 253] on li "Large size Dog Bath and Brush (More than 35 lbs)" at bounding box center [673, 248] width 188 height 11
click at [814, 167] on link "View receipt" at bounding box center [834, 168] width 51 height 9
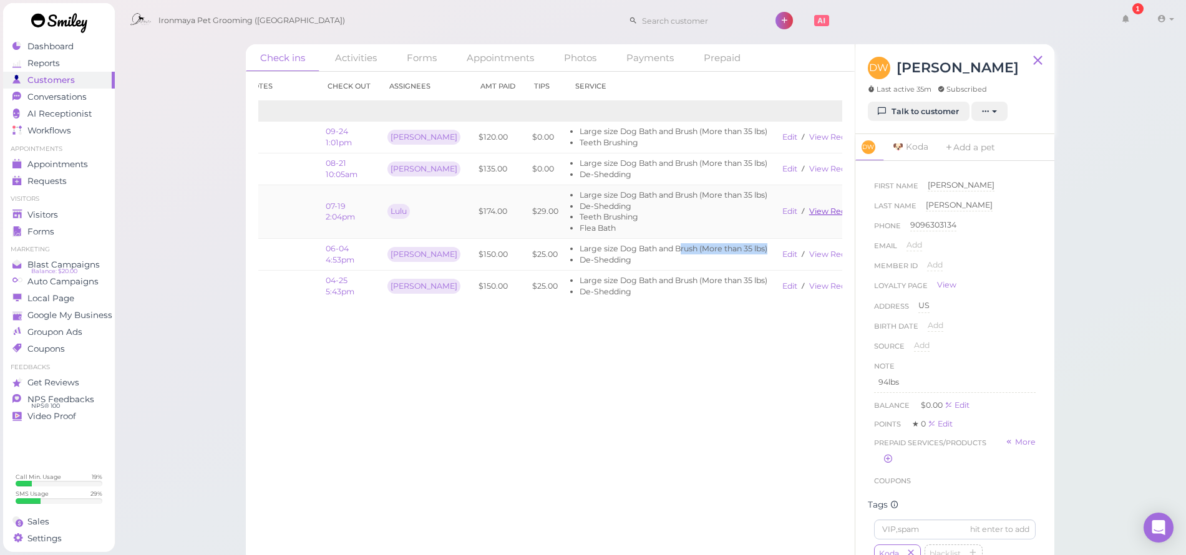
click at [810, 211] on link "View receipt" at bounding box center [834, 210] width 51 height 9
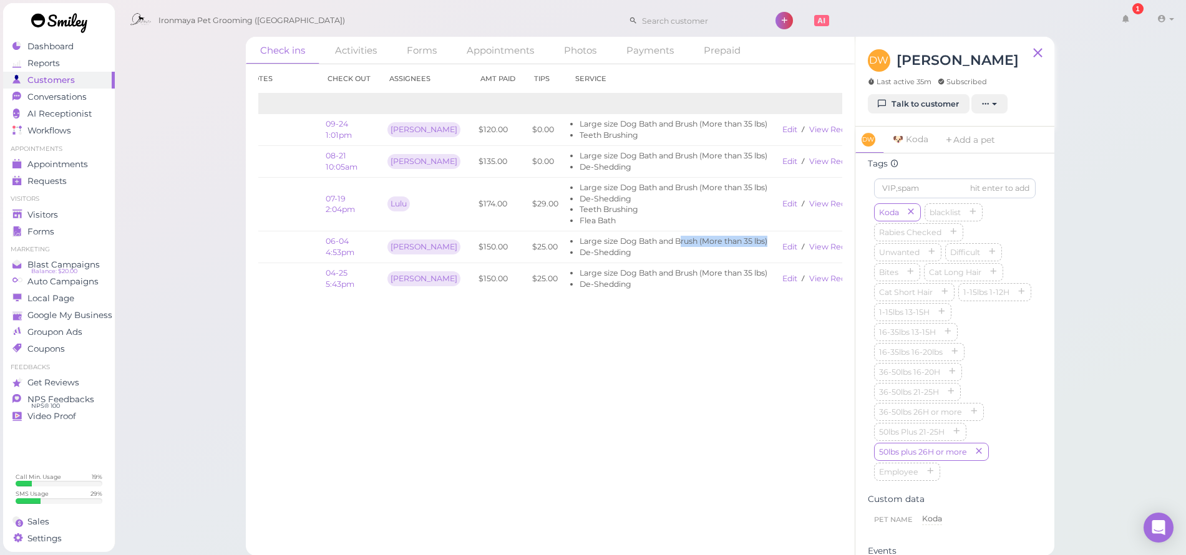
scroll to position [279, 0]
click at [679, 248] on li "De-Shedding" at bounding box center [673, 252] width 188 height 11
click at [782, 130] on link "Edit" at bounding box center [790, 129] width 17 height 9
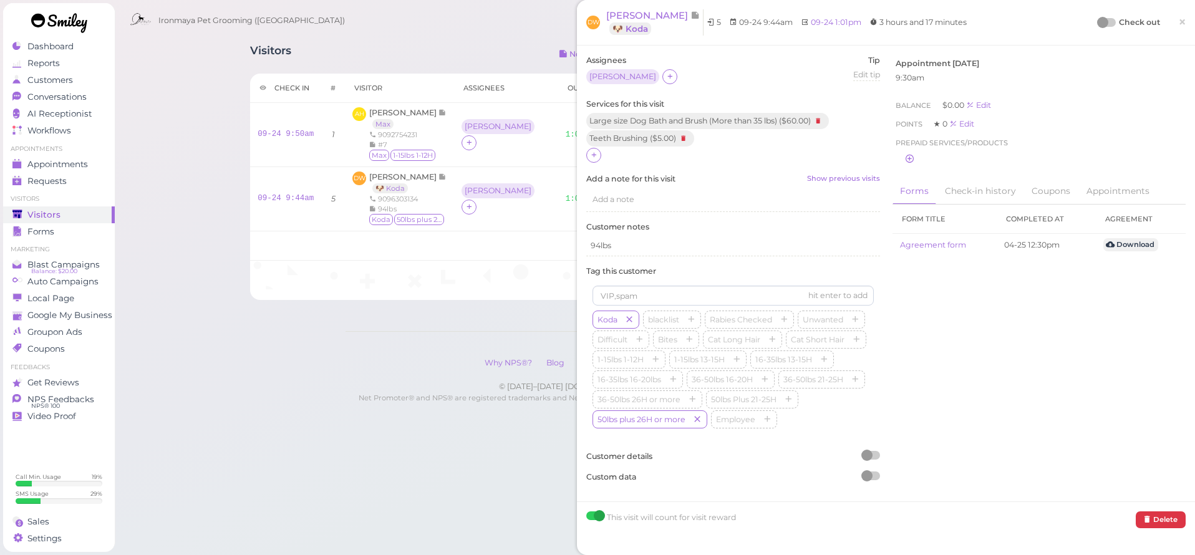
drag, startPoint x: 588, startPoint y: 158, endPoint x: 600, endPoint y: 159, distance: 11.9
click at [588, 158] on div at bounding box center [593, 155] width 15 height 15
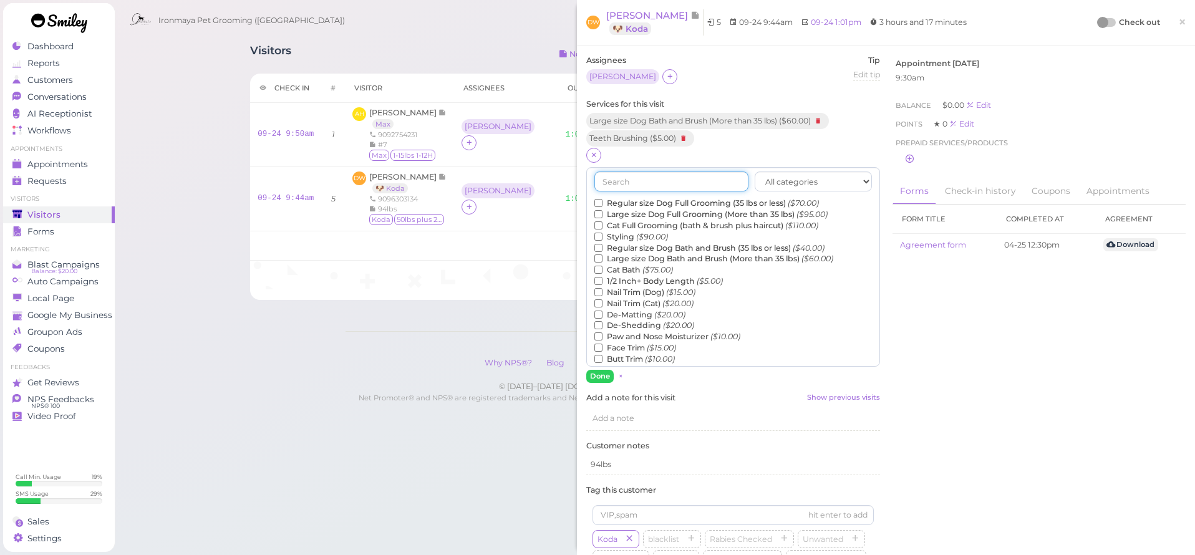
click at [637, 182] on input "text" at bounding box center [671, 182] width 154 height 20
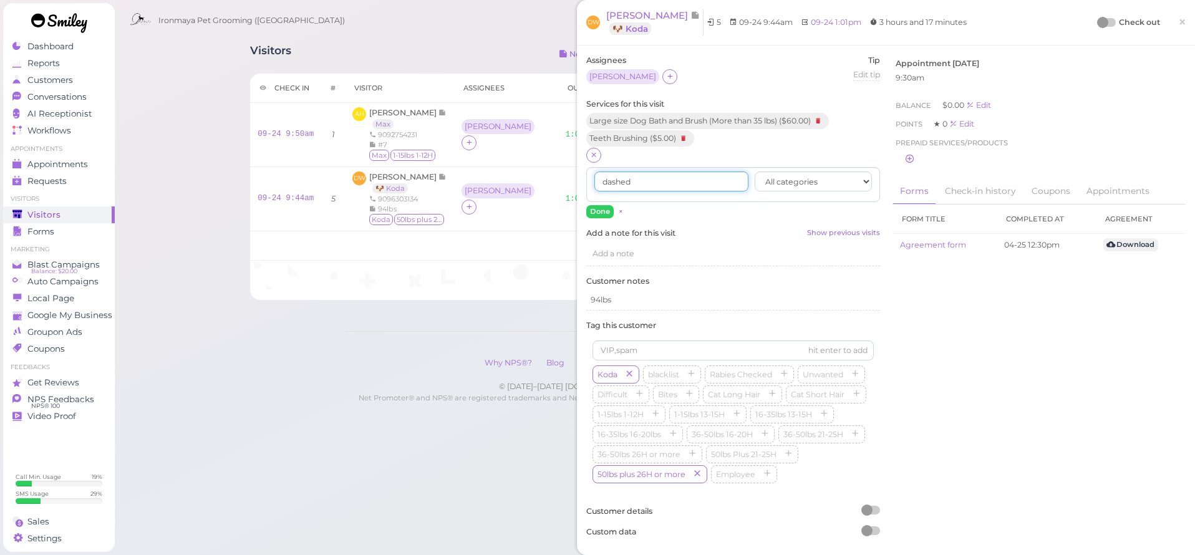
type input "dashed"
drag, startPoint x: 650, startPoint y: 185, endPoint x: 671, endPoint y: 207, distance: 30.9
click at [672, 210] on div "Done ×" at bounding box center [733, 211] width 294 height 13
click at [713, 183] on input "dashed" at bounding box center [671, 182] width 154 height 20
drag, startPoint x: 712, startPoint y: 179, endPoint x: 594, endPoint y: 155, distance: 120.4
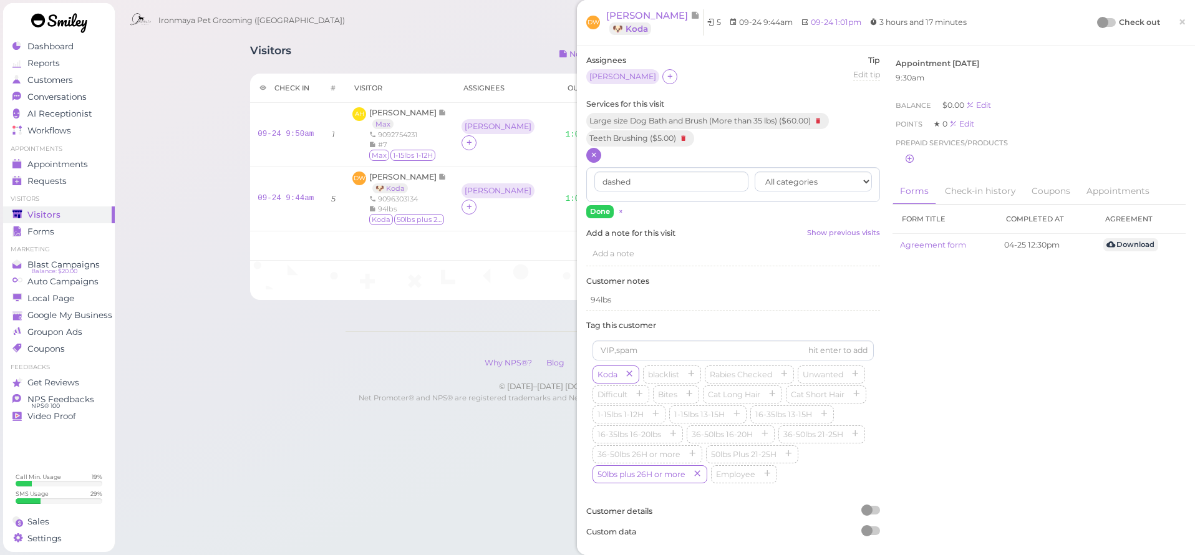
click at [594, 155] on icon at bounding box center [594, 154] width 8 height 9
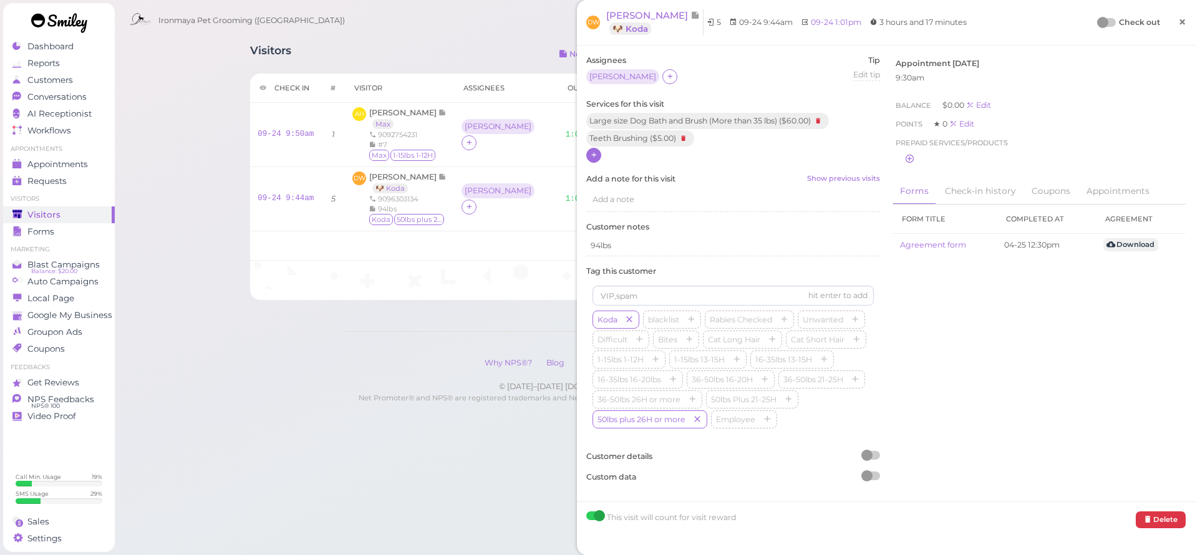
click at [1178, 23] on span "×" at bounding box center [1182, 21] width 8 height 17
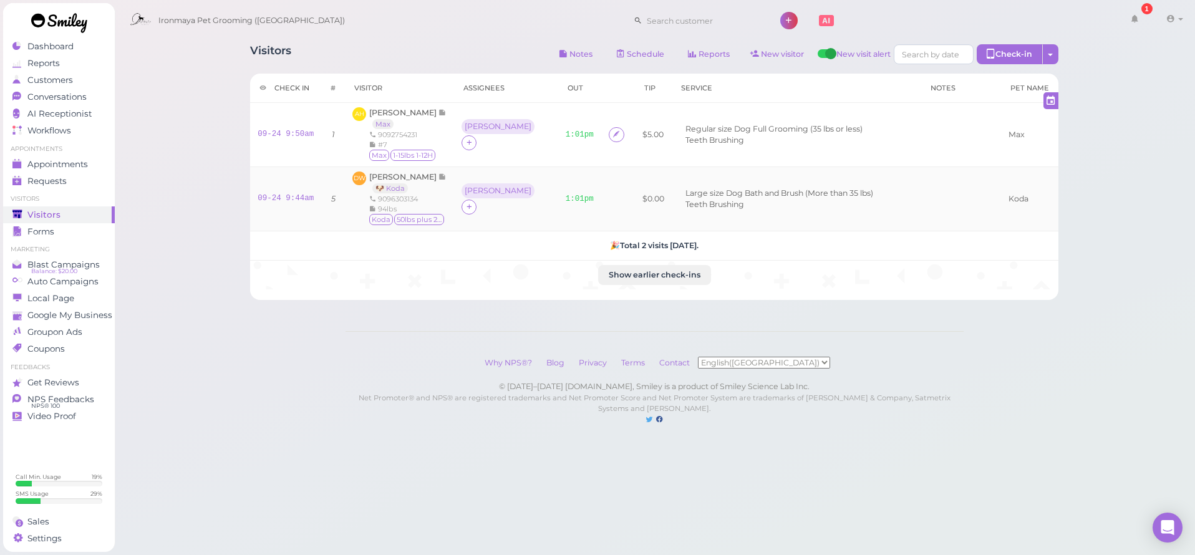
click at [558, 188] on td "1:01pm" at bounding box center [579, 199] width 43 height 64
click at [566, 196] on link "1:01pm" at bounding box center [580, 199] width 28 height 9
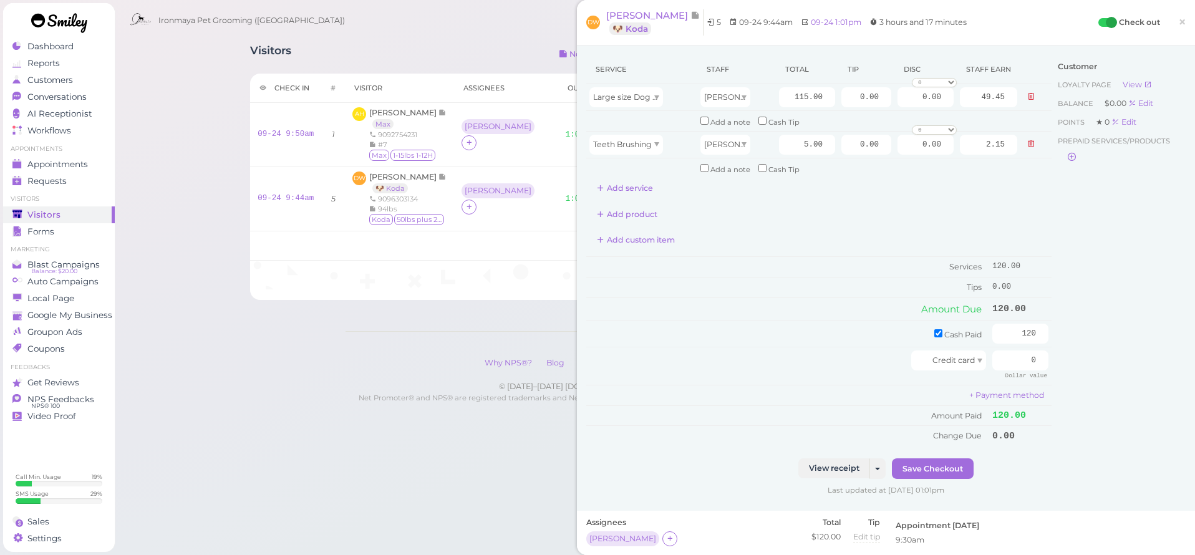
click at [1178, 23] on span "×" at bounding box center [1182, 21] width 8 height 17
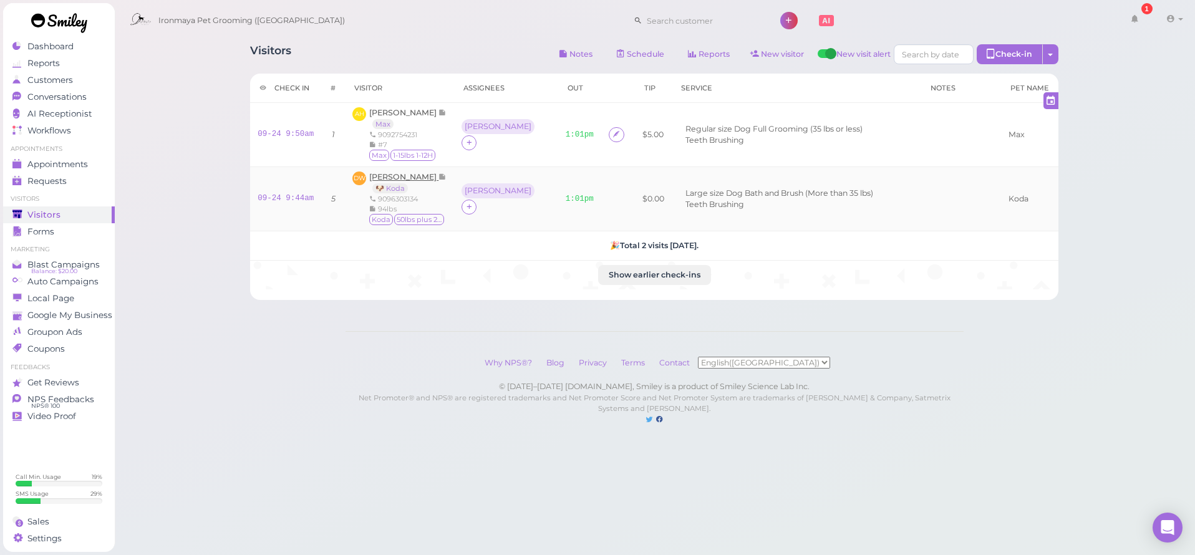
click at [405, 178] on span "[PERSON_NAME]" at bounding box center [403, 176] width 69 height 9
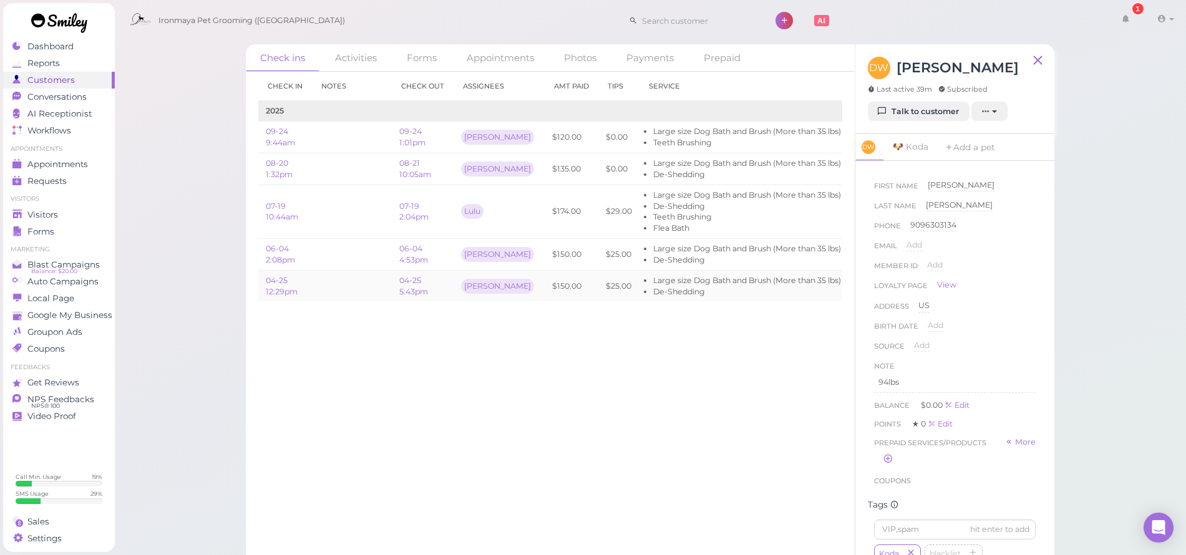
click at [653, 291] on li "De-Shedding" at bounding box center [747, 291] width 188 height 11
click at [62, 51] on span "Dashboard" at bounding box center [50, 46] width 46 height 11
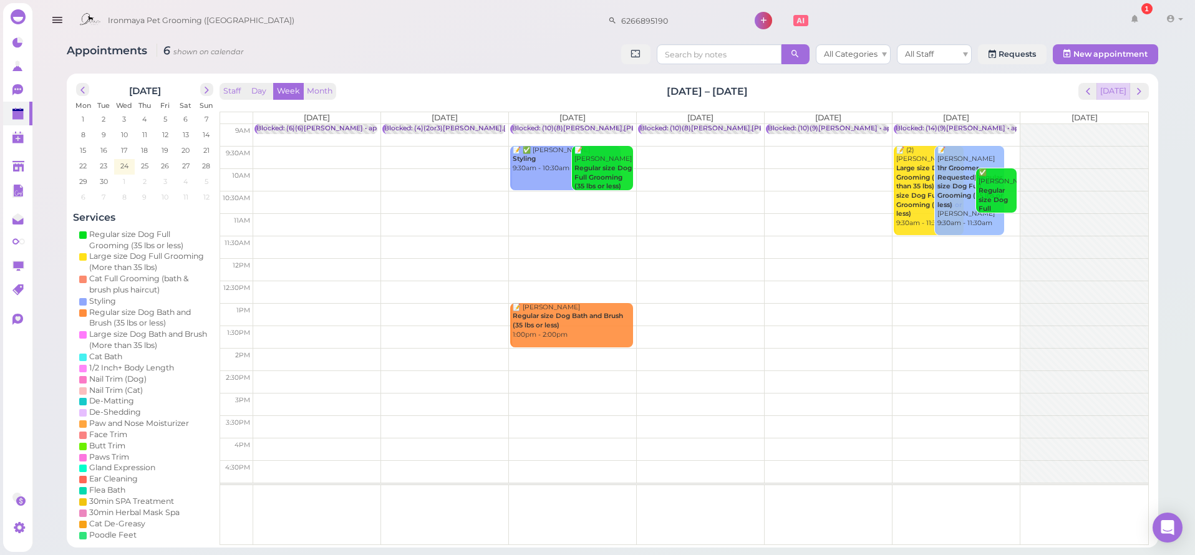
click at [1119, 86] on button "[DATE]" at bounding box center [1113, 91] width 34 height 17
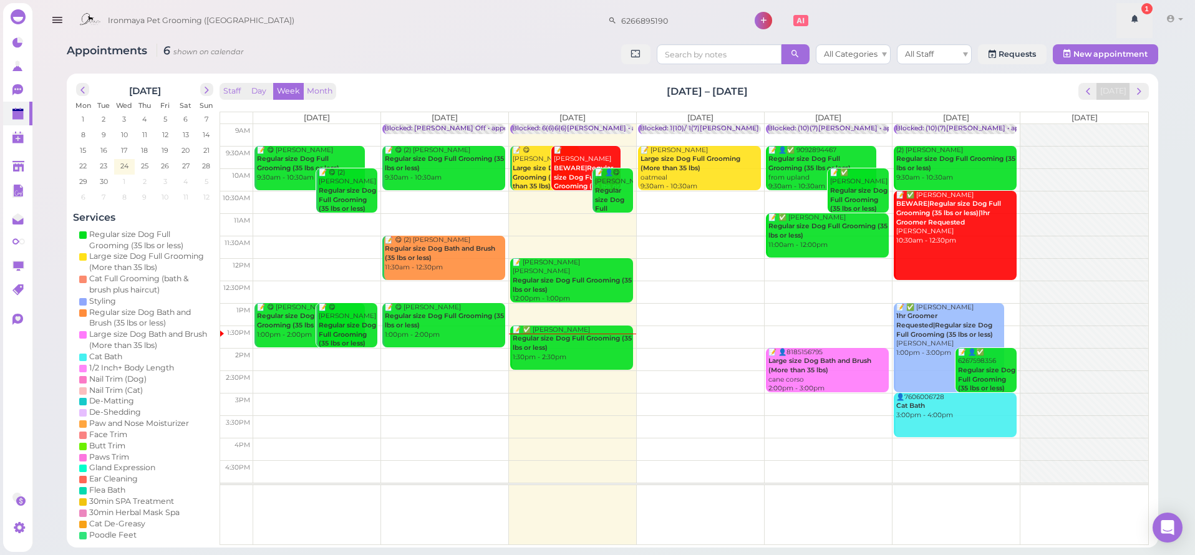
click at [1130, 17] on icon at bounding box center [1134, 18] width 9 height 11
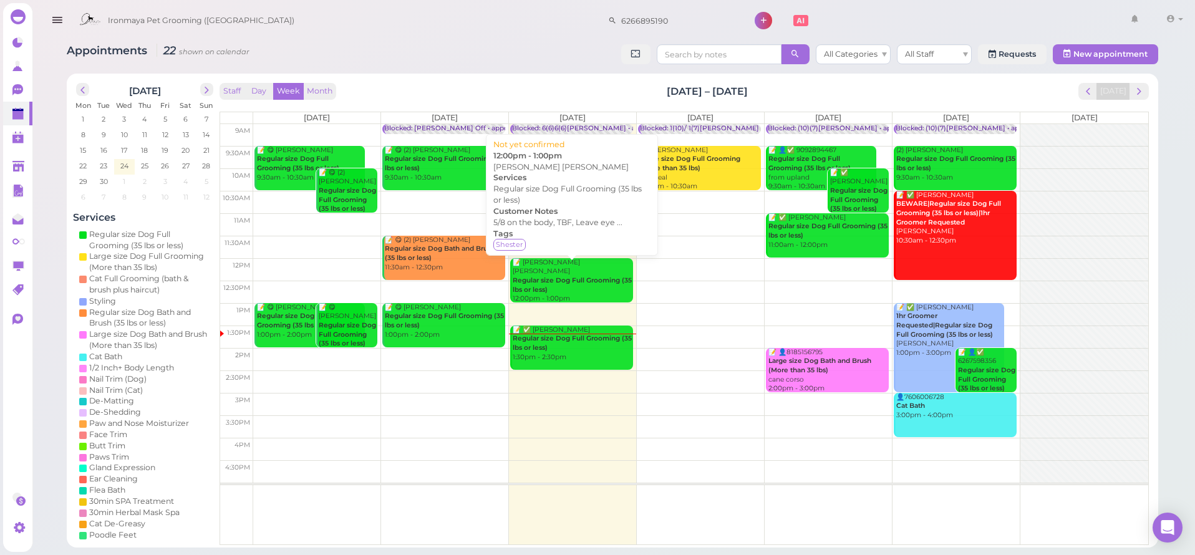
click at [554, 274] on div "📝 Maria Elena Ramos Ramos Regular size Dog Full Grooming (35 lbs or less) 12:00…" at bounding box center [572, 281] width 121 height 46
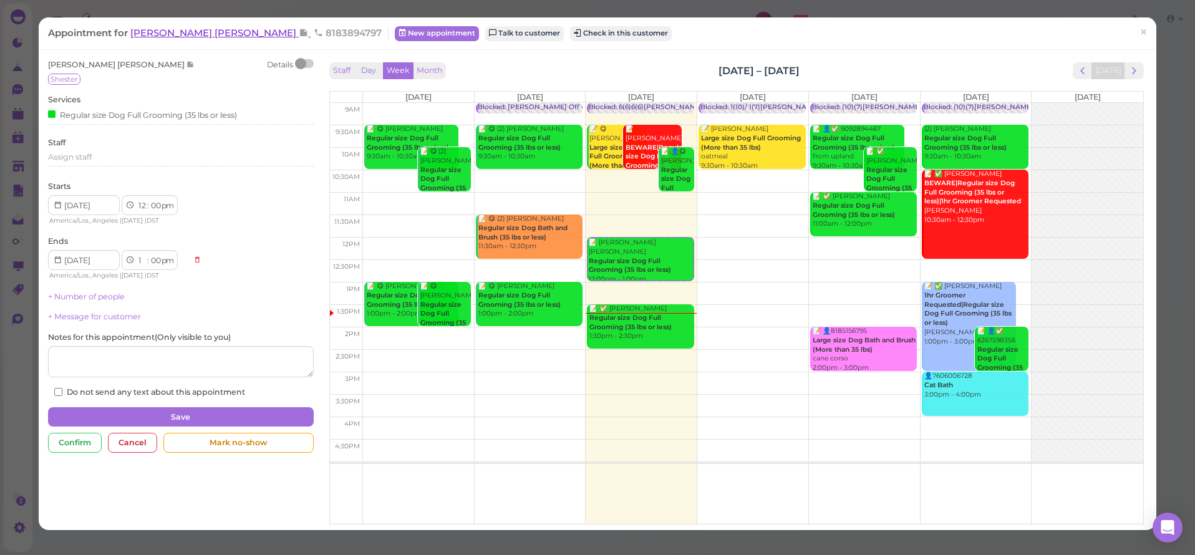
click at [194, 35] on span "[PERSON_NAME] [PERSON_NAME]" at bounding box center [214, 33] width 168 height 12
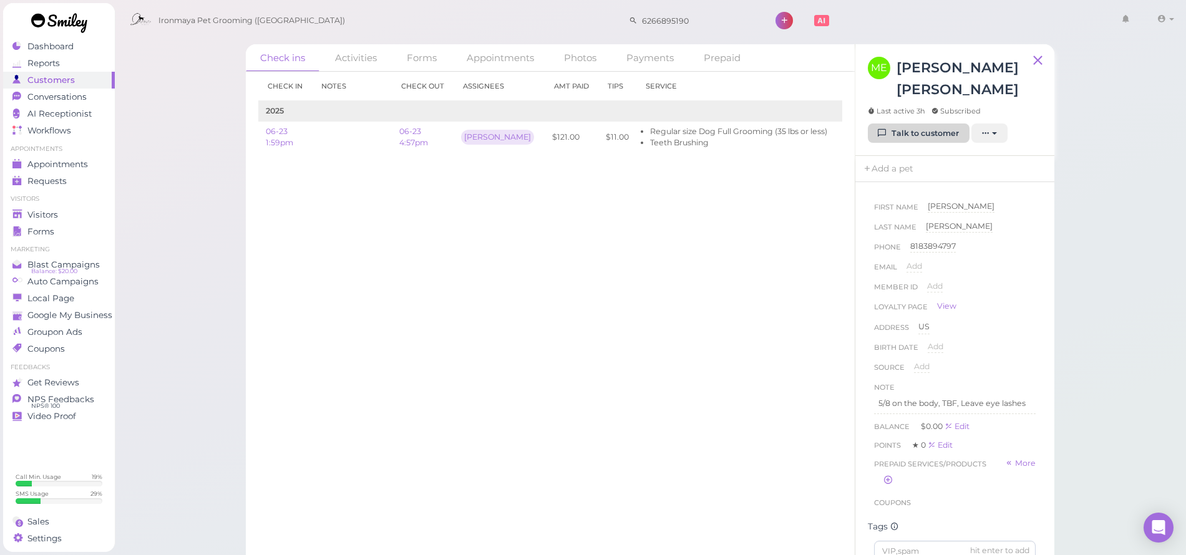
click at [906, 136] on link "Talk to customer" at bounding box center [918, 133] width 102 height 20
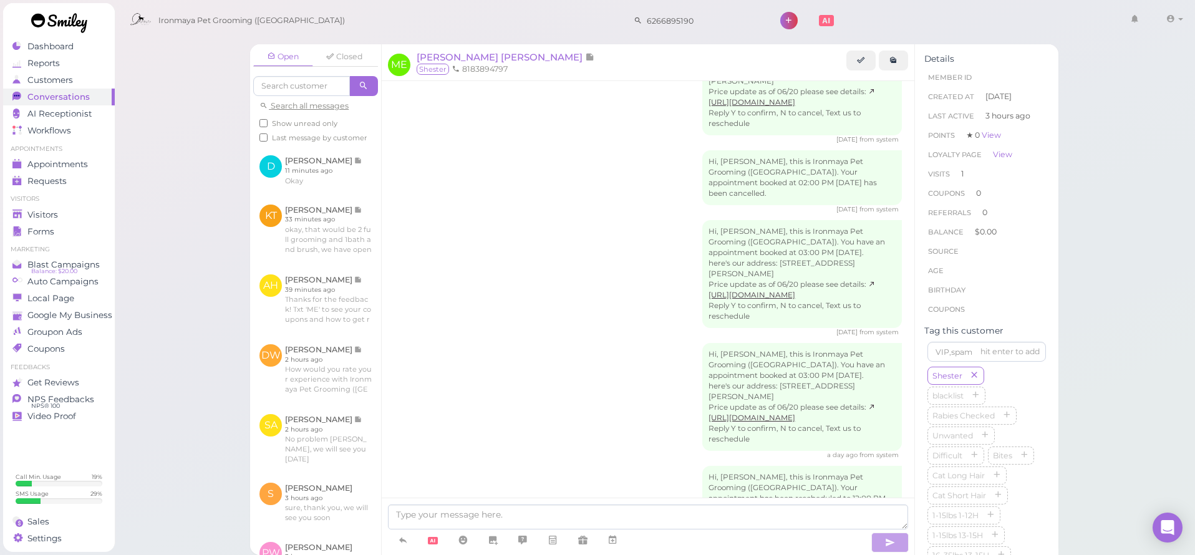
scroll to position [1032, 0]
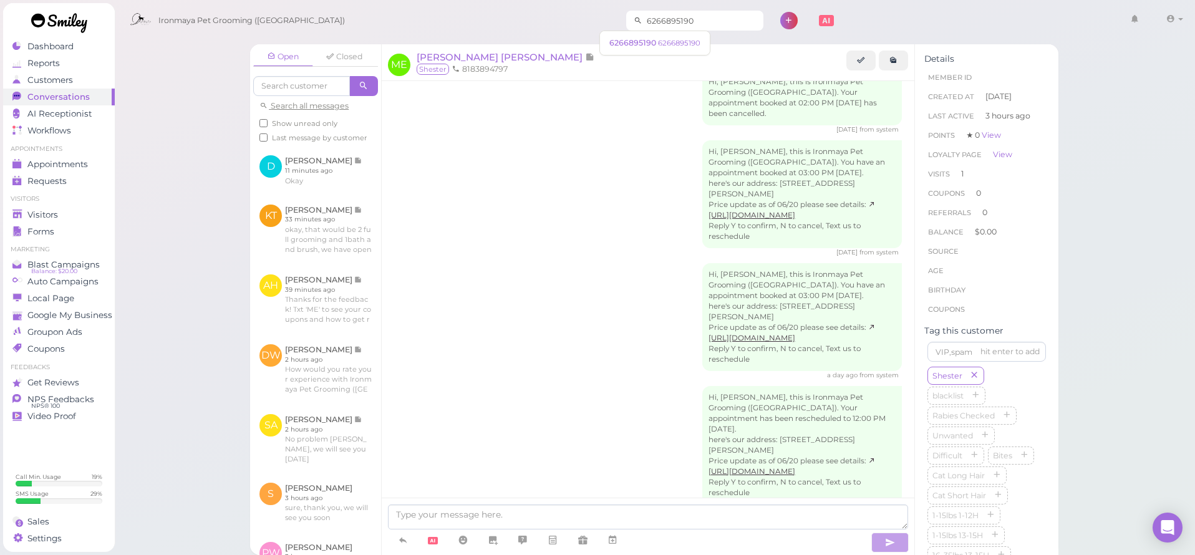
drag, startPoint x: 693, startPoint y: 20, endPoint x: 632, endPoint y: 16, distance: 60.7
click at [642, 16] on input "6266895190" at bounding box center [702, 21] width 121 height 20
type input "6263544"
click at [640, 45] on span "Jamie Press" at bounding box center [660, 42] width 92 height 9
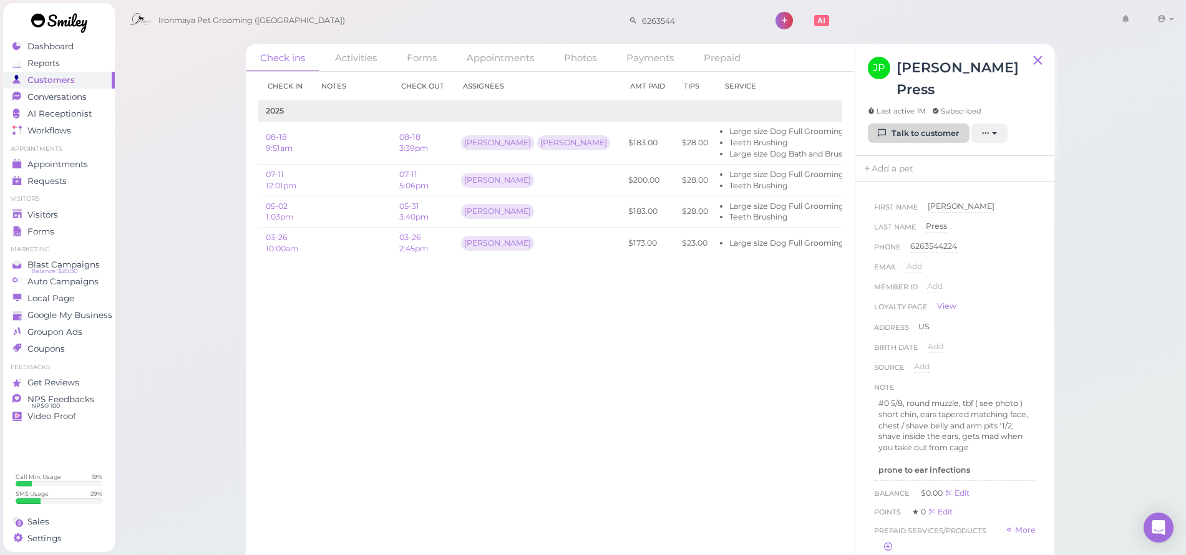
click at [902, 123] on link "Talk to customer" at bounding box center [918, 133] width 102 height 20
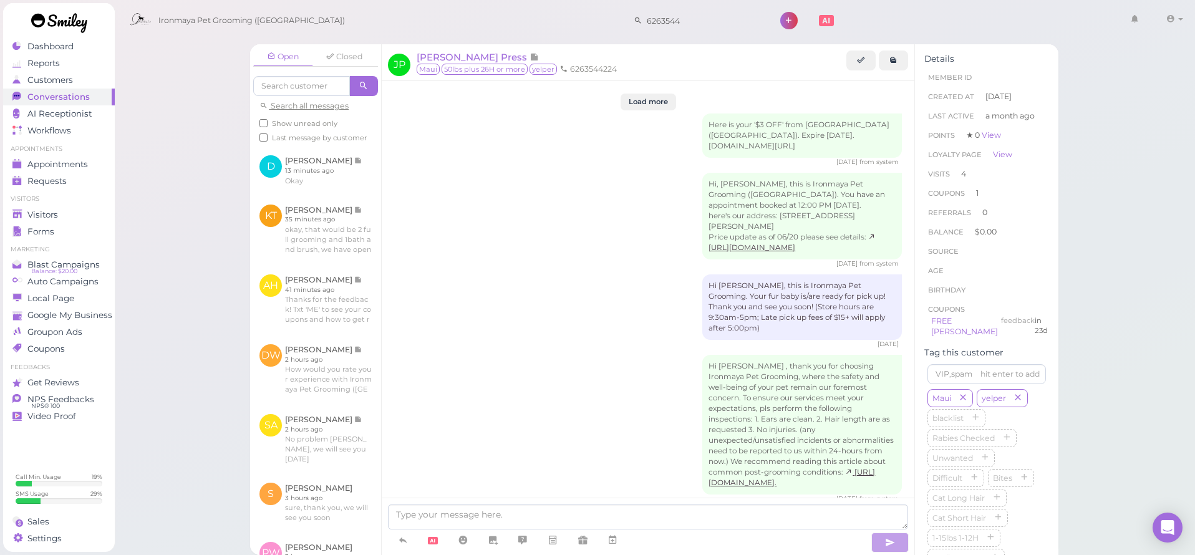
scroll to position [1675, 0]
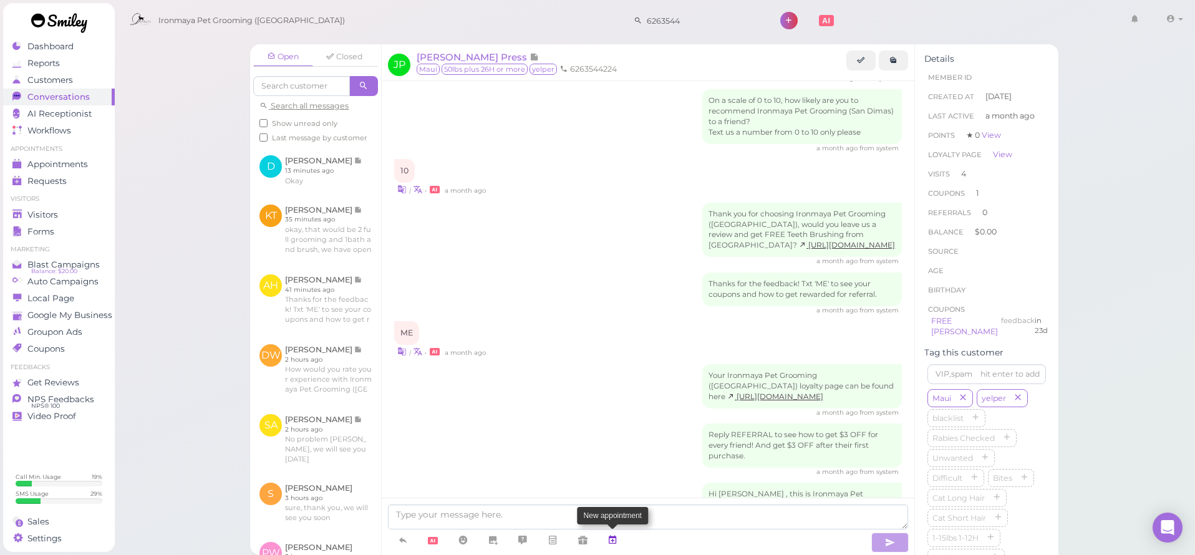
click at [610, 542] on icon at bounding box center [612, 540] width 10 height 12
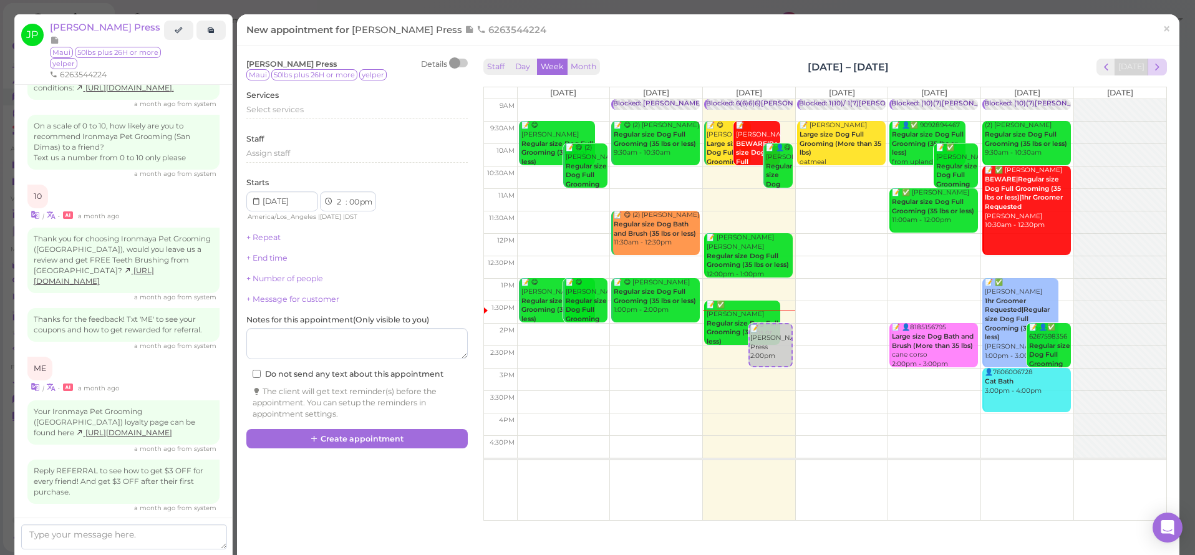
click at [1151, 70] on span "next" at bounding box center [1157, 67] width 12 height 12
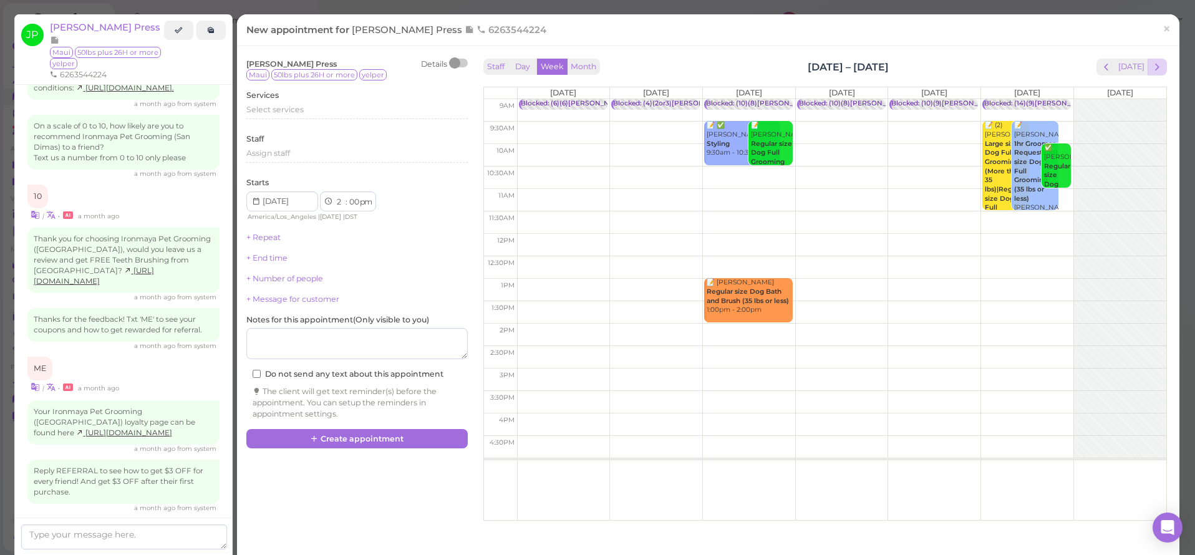
click at [1151, 70] on span "next" at bounding box center [1157, 67] width 12 height 12
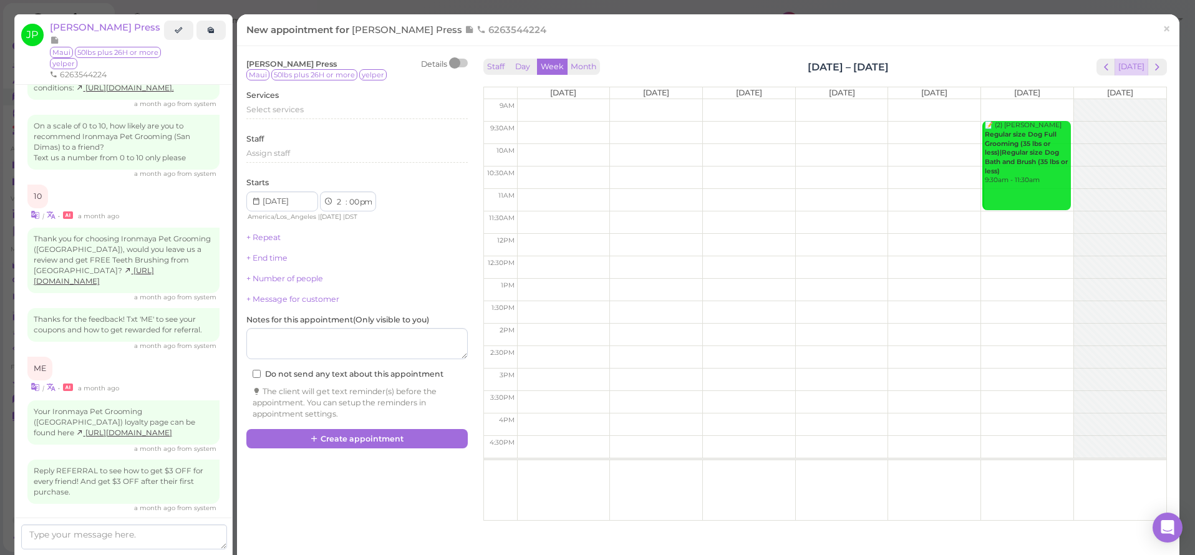
click at [1119, 67] on button "[DATE]" at bounding box center [1131, 67] width 34 height 17
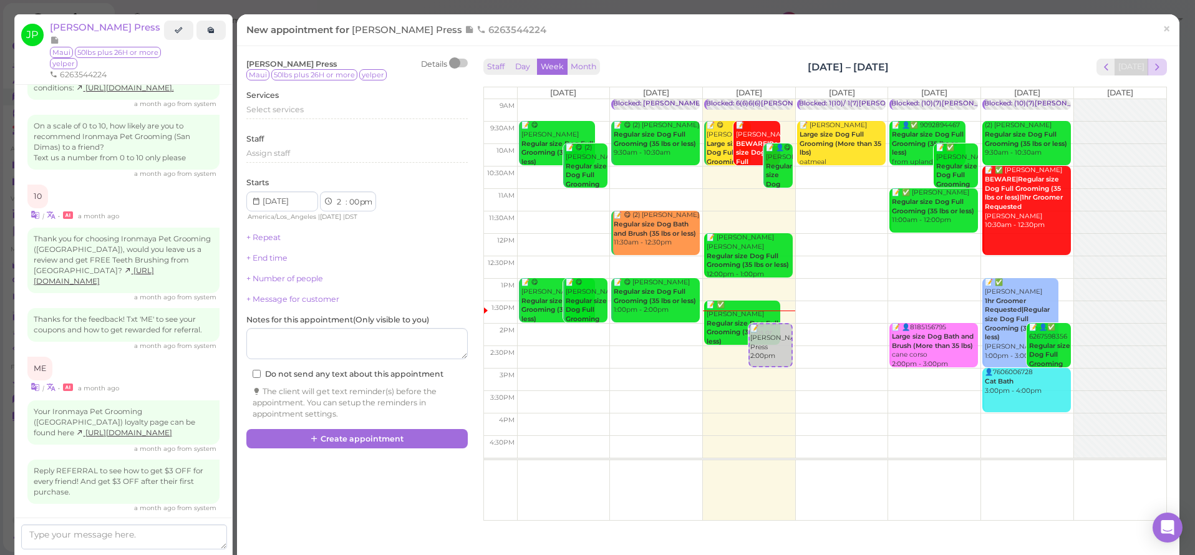
click at [1129, 75] on div "Staff Day Week Month Sep 22 – 28, 2025 Today Mon 9/22 Tue 9/23 Wed 9/24 Thu 9/2…" at bounding box center [825, 290] width 684 height 463
click at [1151, 70] on span "next" at bounding box center [1157, 67] width 12 height 12
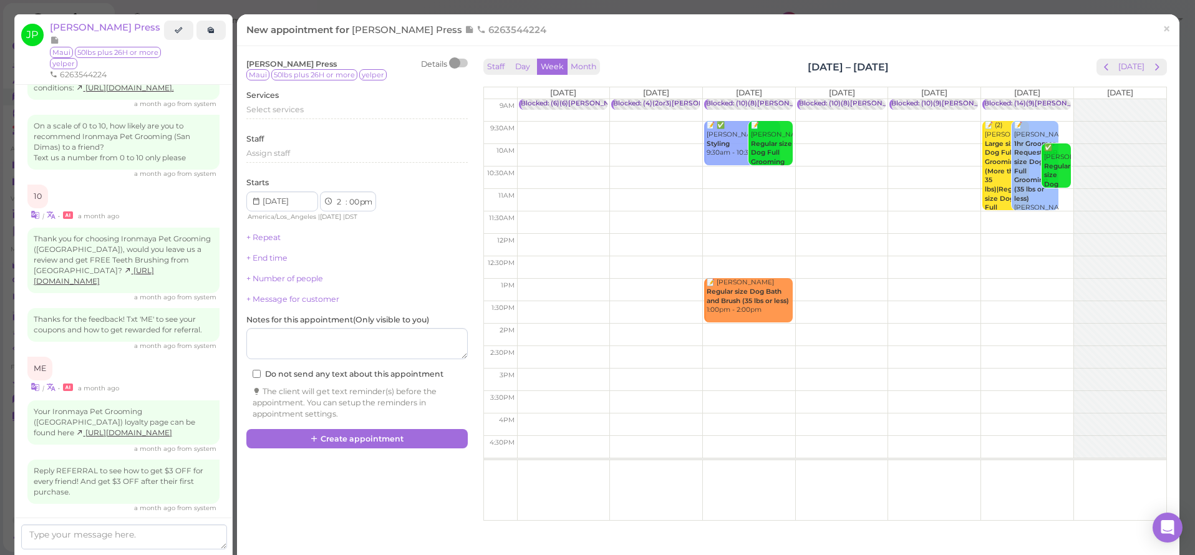
click at [924, 123] on td at bounding box center [841, 133] width 649 height 22
type input "2025-10-03"
select select "9"
select select "30"
select select "am"
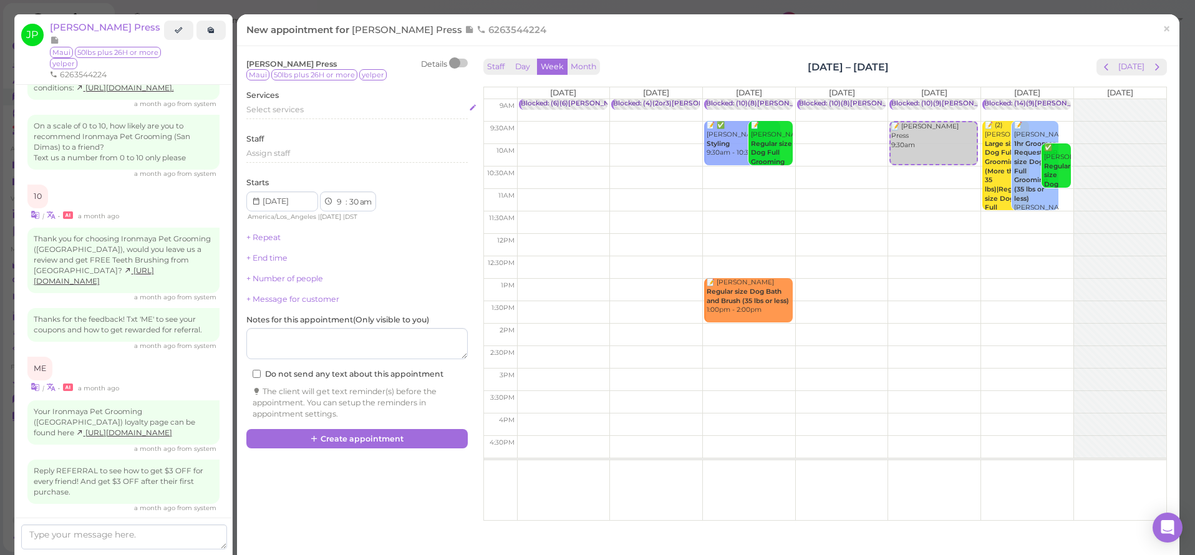
click at [284, 109] on span "Select services" at bounding box center [274, 109] width 57 height 9
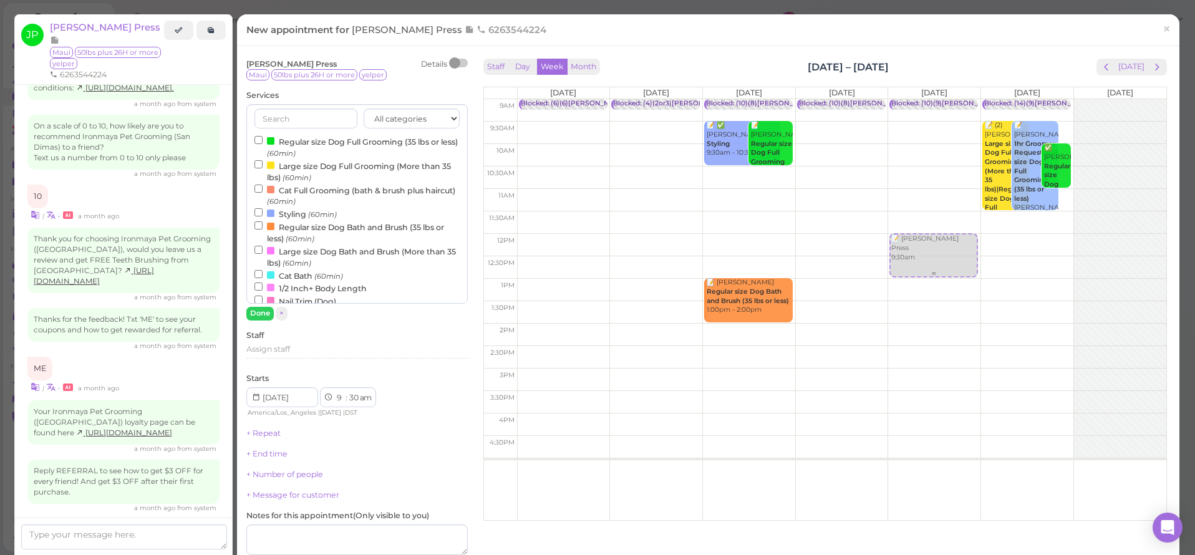
drag, startPoint x: 920, startPoint y: 142, endPoint x: 861, endPoint y: 322, distance: 189.7
click at [904, 99] on div "📝 Jamie Press 9:30am Blocked: (10)(9)Lulu,Isaac,SAM • appointment 📝 Jamie Press…" at bounding box center [934, 99] width 92 height 0
select select "12"
select select "00"
select select "pm"
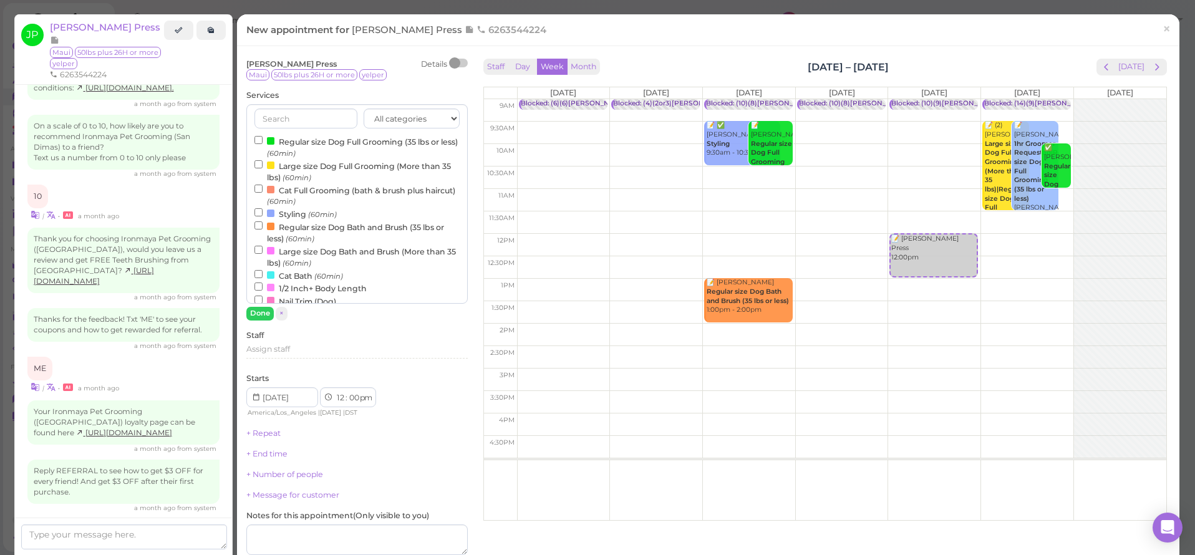
click at [259, 166] on label "Large size Dog Full Grooming (More than 35 lbs) (60min)" at bounding box center [356, 171] width 205 height 24
click at [259, 166] on input "Large size Dog Full Grooming (More than 35 lbs) (60min)" at bounding box center [258, 164] width 8 height 8
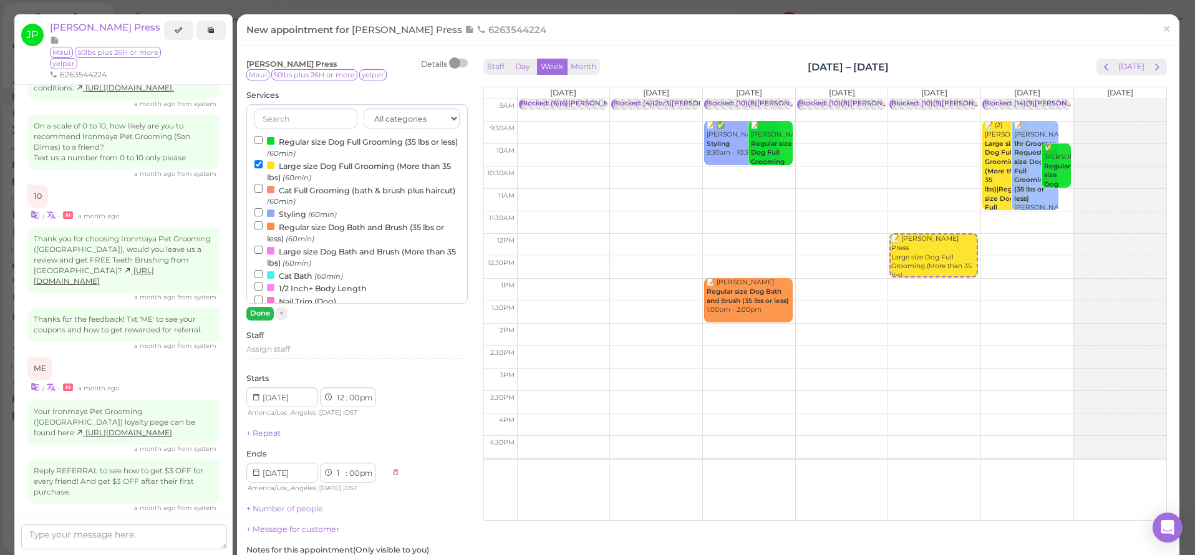
click at [255, 312] on button "Done" at bounding box center [259, 313] width 27 height 13
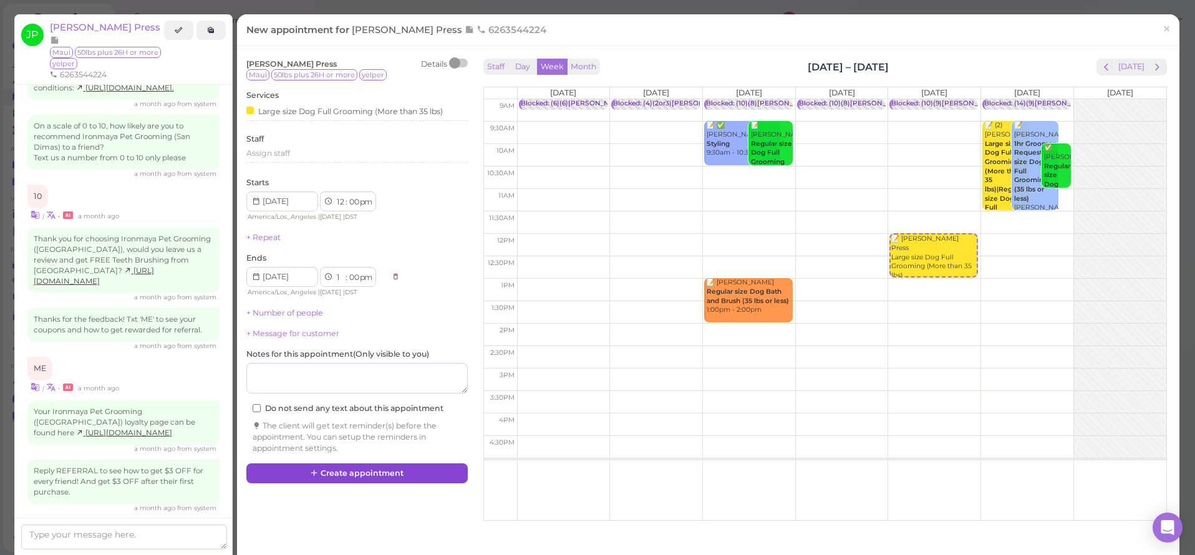
click at [361, 465] on button "Create appointment" at bounding box center [356, 473] width 221 height 20
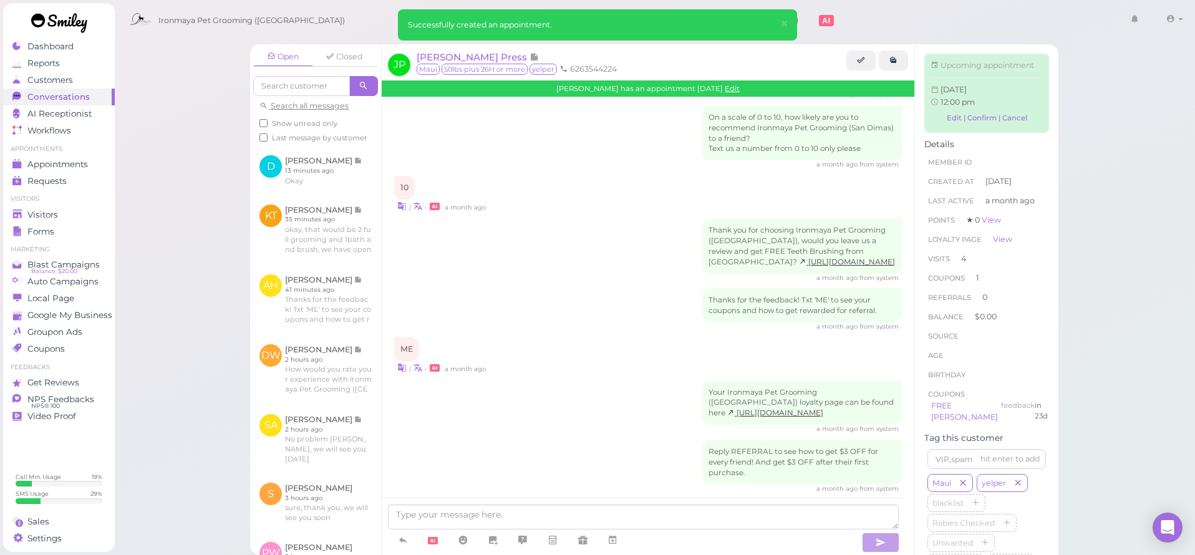
scroll to position [1792, 0]
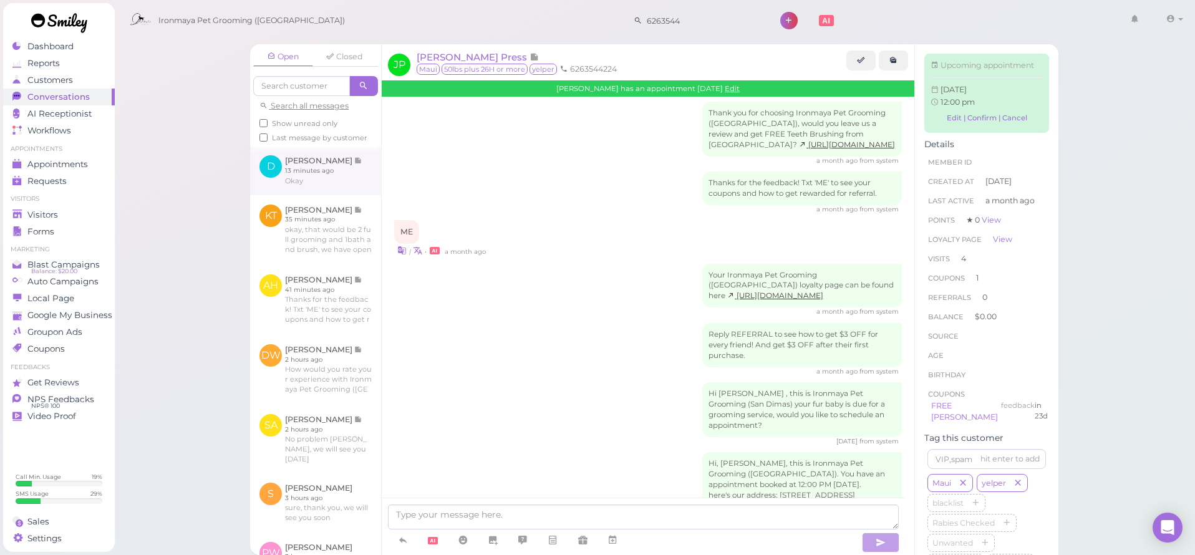
click at [281, 176] on link at bounding box center [315, 170] width 131 height 49
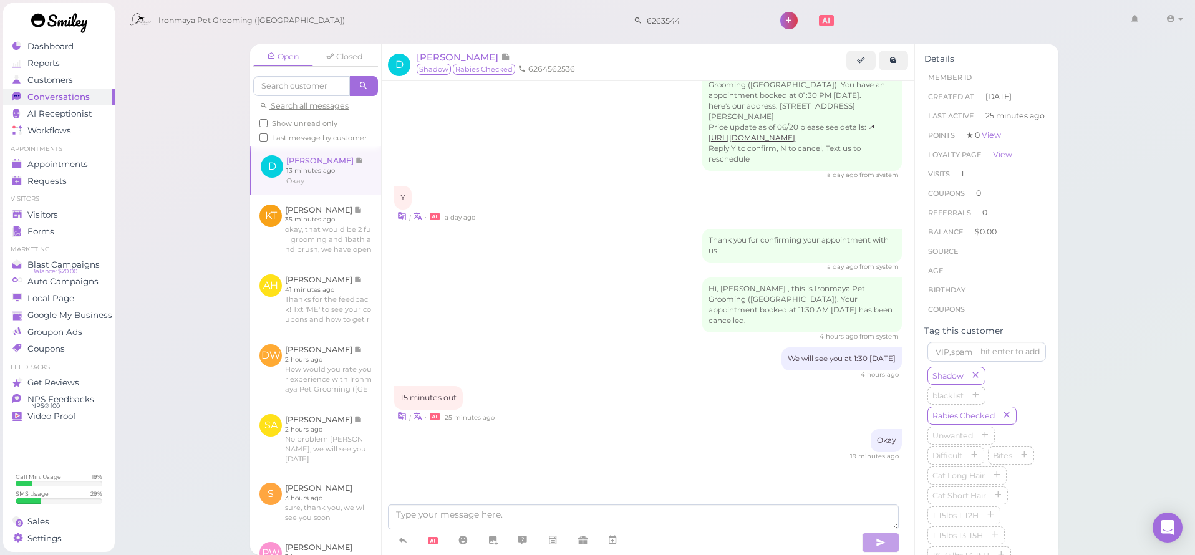
scroll to position [1320, 0]
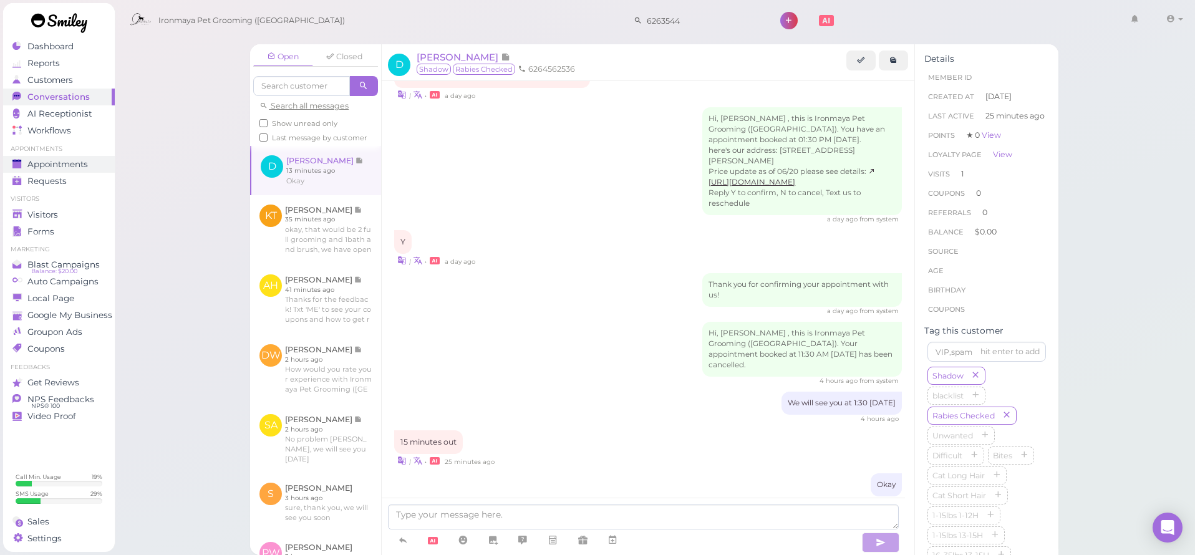
click at [74, 170] on link "Appointments" at bounding box center [59, 164] width 112 height 17
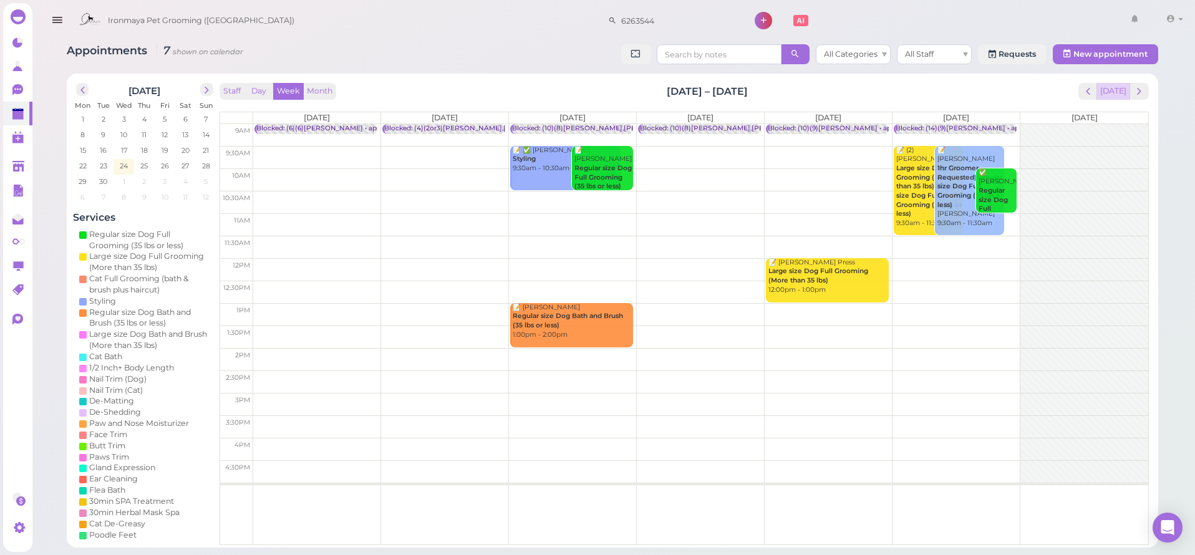
click at [1109, 97] on button "[DATE]" at bounding box center [1113, 91] width 34 height 17
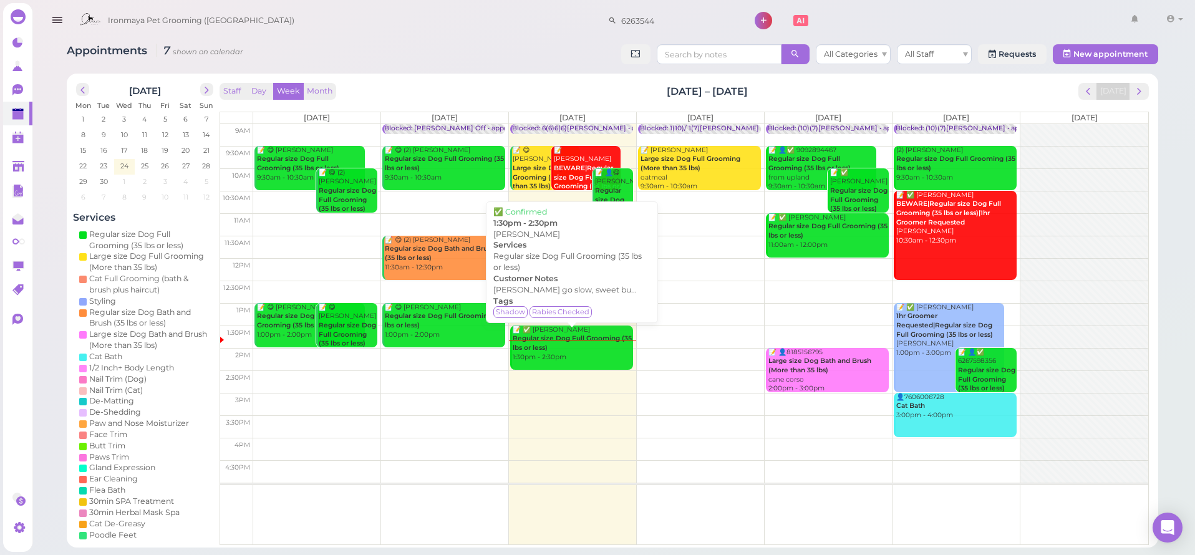
click at [563, 124] on div "Blocked: 6(6)6(6)Isaac • appointment 📝 😋 Daryl Williams Large size Dog Full Gro…" at bounding box center [572, 124] width 127 height 0
click at [554, 330] on div "📝 ✅ Daniel Quintana Regular size Dog Full Grooming (35 lbs or less) 1:30pm - 2:…" at bounding box center [572, 344] width 121 height 37
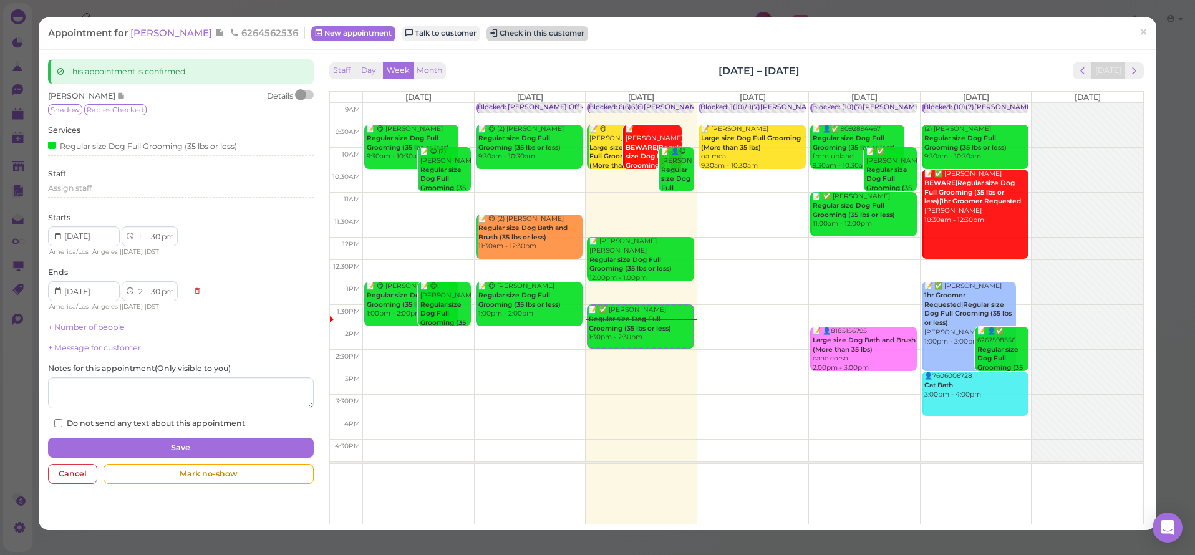
click at [547, 33] on button "Check in this customer" at bounding box center [537, 33] width 102 height 15
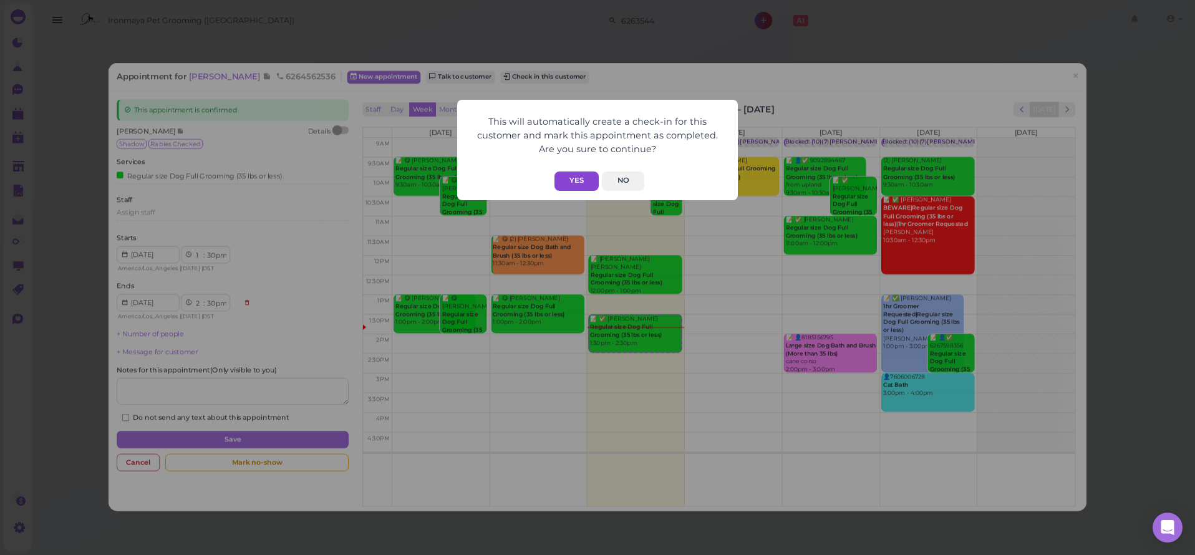
click at [592, 178] on button "Yes" at bounding box center [576, 181] width 44 height 19
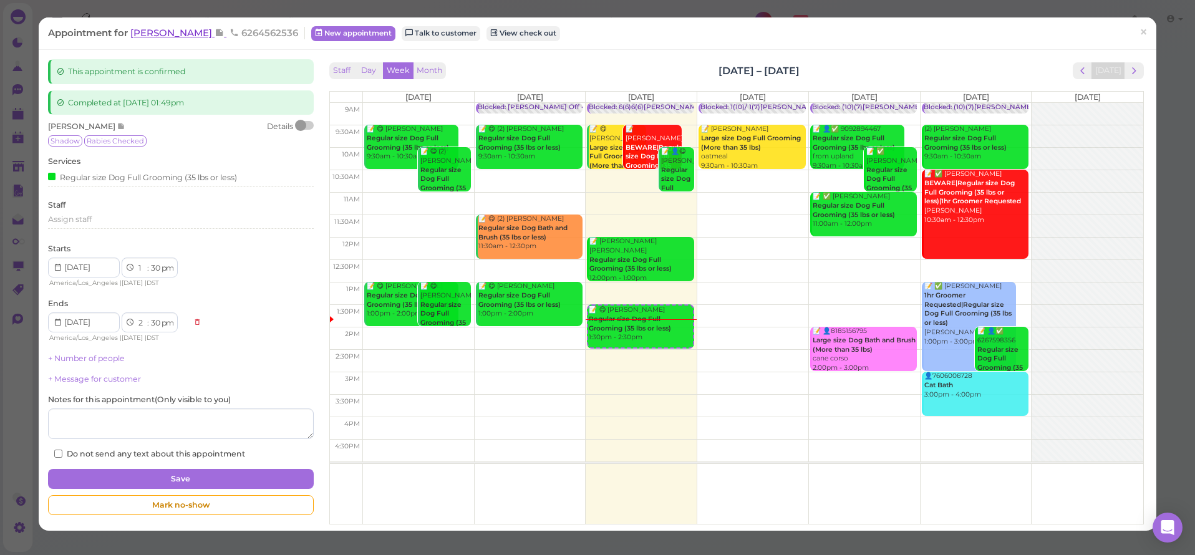
click at [195, 39] on span "[PERSON_NAME]" at bounding box center [172, 33] width 84 height 12
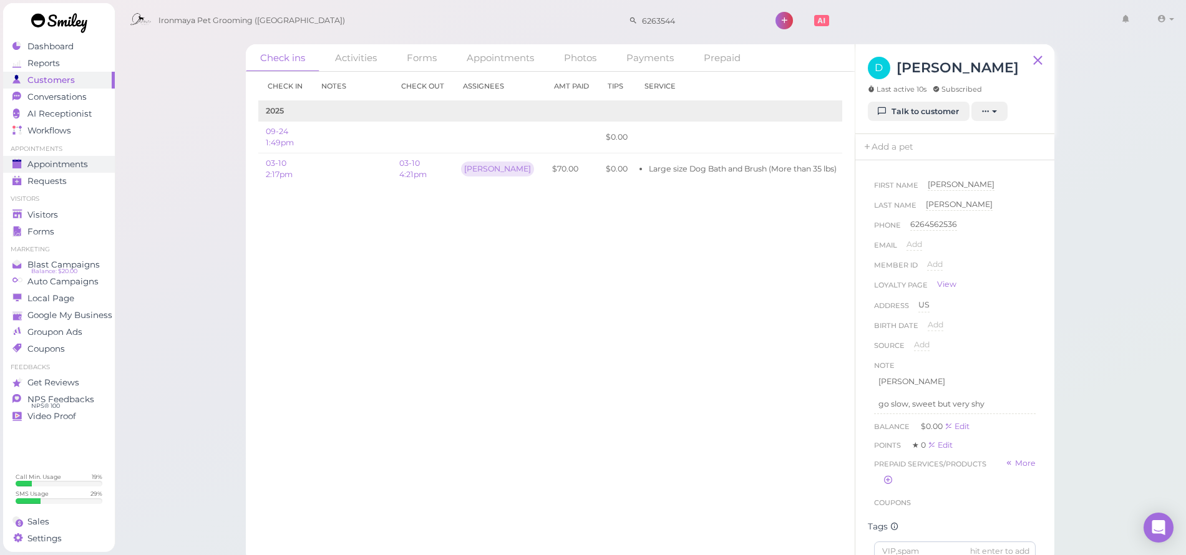
click at [36, 161] on span "Appointments" at bounding box center [57, 164] width 60 height 11
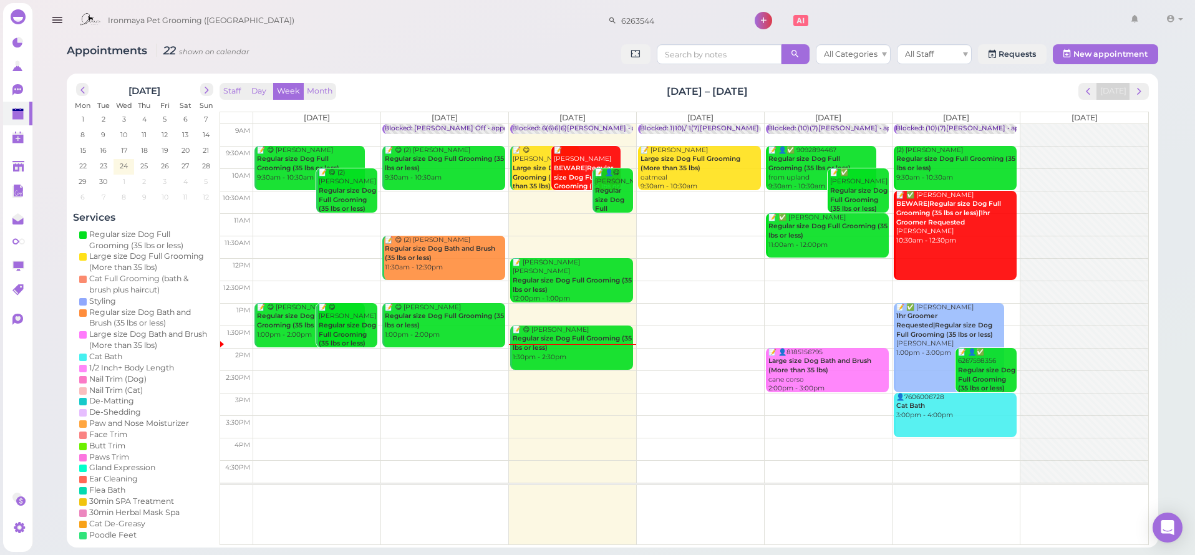
click at [59, 19] on icon "button" at bounding box center [57, 20] width 13 height 16
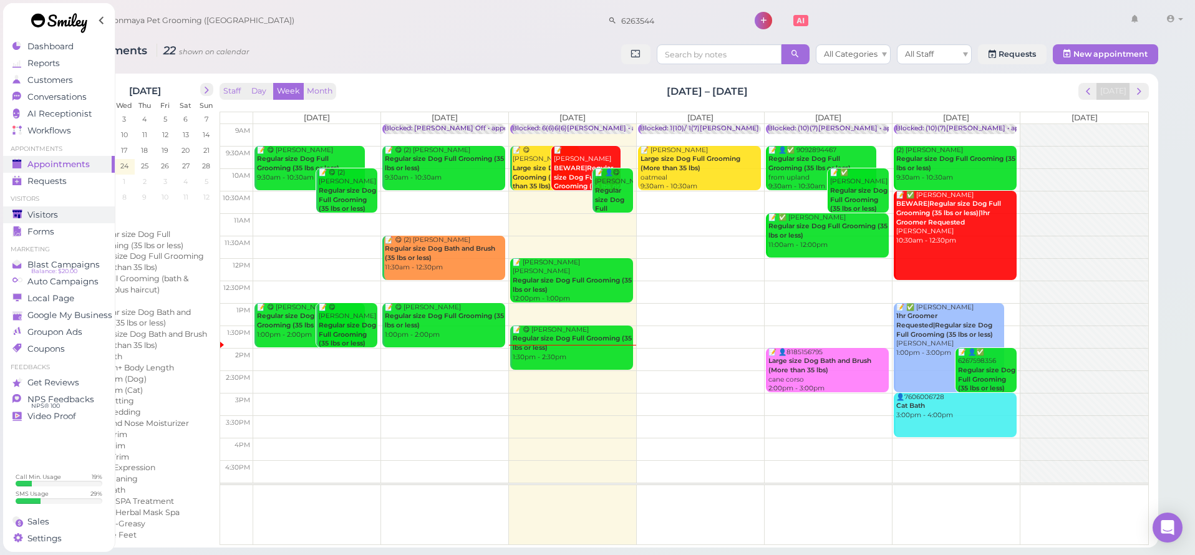
click at [69, 212] on div "Visitors" at bounding box center [57, 215] width 90 height 11
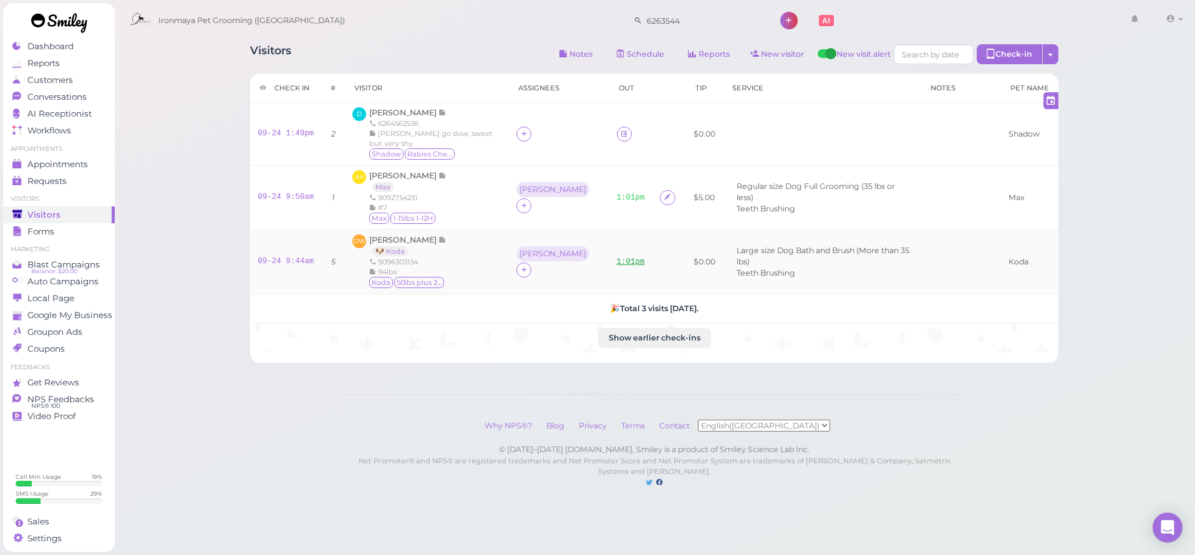
click at [617, 264] on link "1:01pm" at bounding box center [631, 262] width 28 height 9
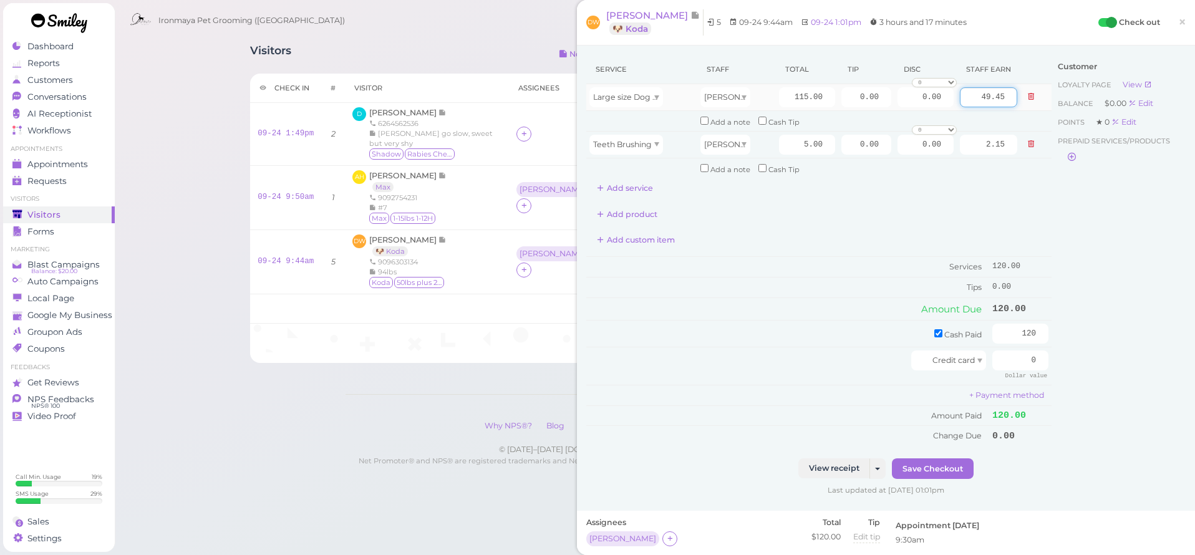
drag, startPoint x: 969, startPoint y: 98, endPoint x: 1029, endPoint y: 102, distance: 60.7
click at [1029, 102] on tr "Large size Dog Bath and Brush (More than 35 lbs) Ida 115.00 0.00 0.00 0 10% off…" at bounding box center [818, 97] width 465 height 27
type input "58.05"
click at [1051, 210] on div "Customer Loyalty page View Balance $0.00 Edit Points ★ 0 Edit Prepaid services/…" at bounding box center [1118, 256] width 134 height 403
click at [948, 458] on button "Save Checkout" at bounding box center [933, 468] width 82 height 20
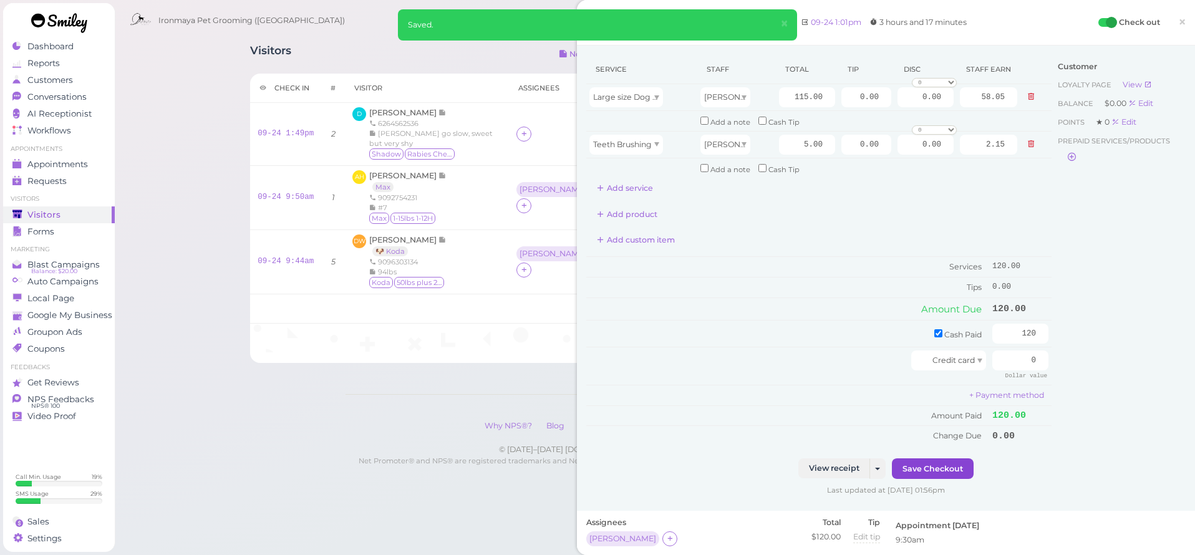
click at [927, 465] on button "Save Checkout" at bounding box center [933, 468] width 82 height 20
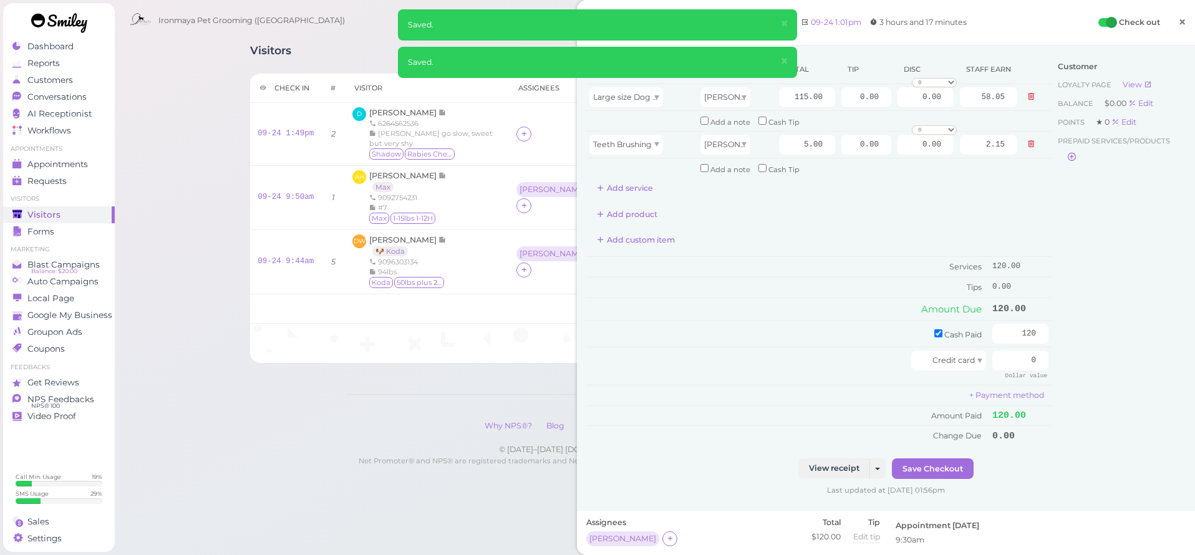
click at [1178, 19] on span "×" at bounding box center [1182, 21] width 8 height 17
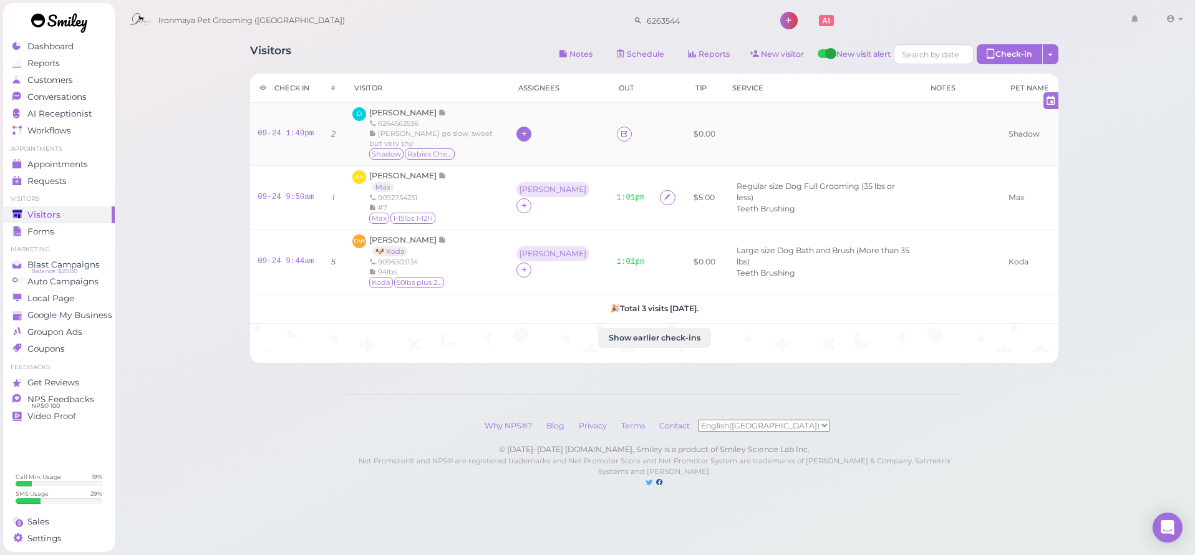
drag, startPoint x: 533, startPoint y: 129, endPoint x: 534, endPoint y: 137, distance: 7.7
click at [528, 129] on icon at bounding box center [524, 133] width 8 height 9
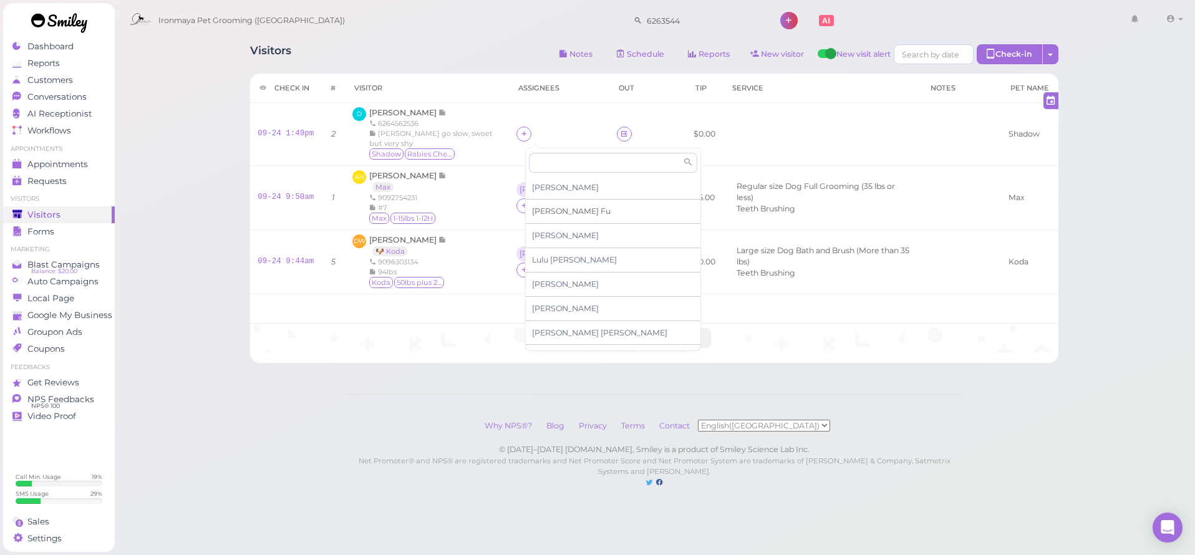
click at [551, 213] on span "Ida Fu" at bounding box center [571, 210] width 79 height 9
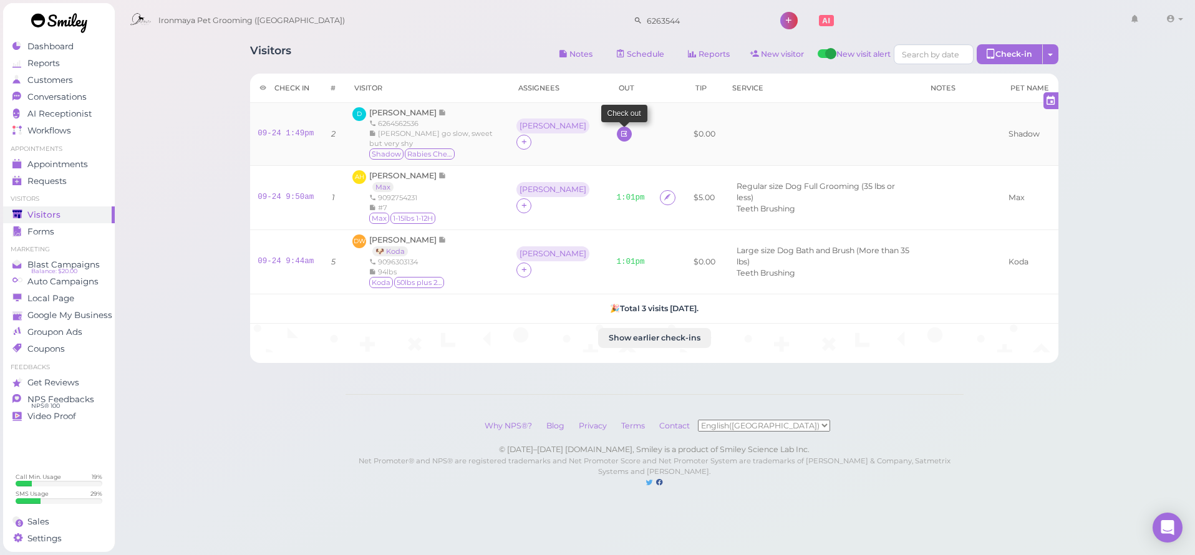
click at [617, 132] on link at bounding box center [624, 134] width 15 height 15
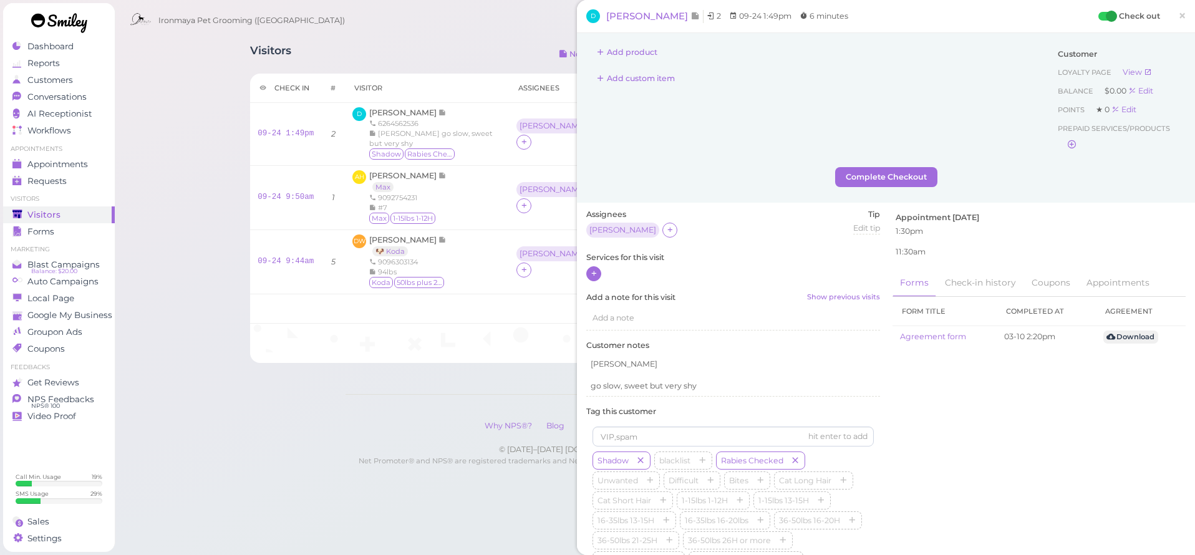
click at [596, 271] on icon at bounding box center [594, 273] width 8 height 9
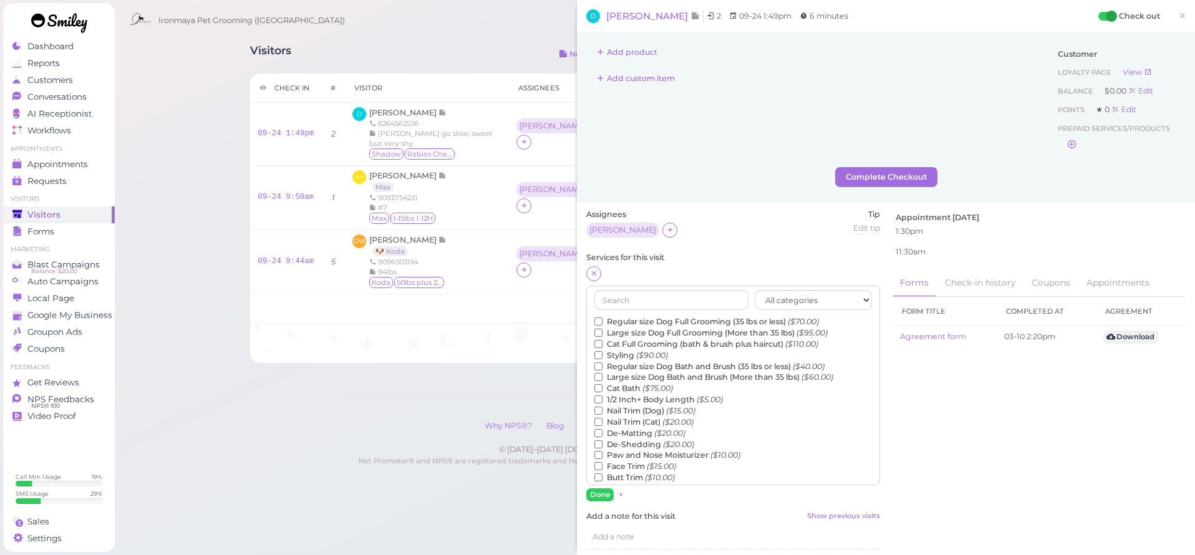
click at [625, 332] on label "Large size Dog Full Grooming (More than 35 lbs) ($95.00)" at bounding box center [710, 332] width 233 height 11
click at [602, 332] on input "Large size Dog Full Grooming (More than 35 lbs) ($95.00)" at bounding box center [598, 333] width 8 height 8
click at [600, 498] on button "Done" at bounding box center [599, 494] width 27 height 13
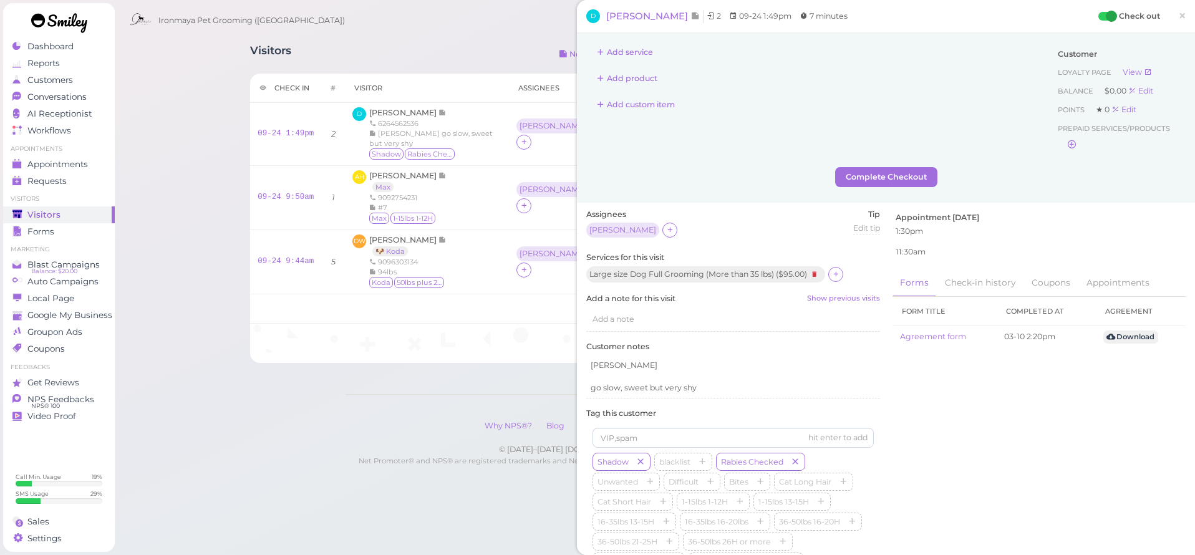
click at [803, 98] on div "Add custom item" at bounding box center [818, 105] width 465 height 20
click at [1178, 14] on span "×" at bounding box center [1182, 15] width 8 height 17
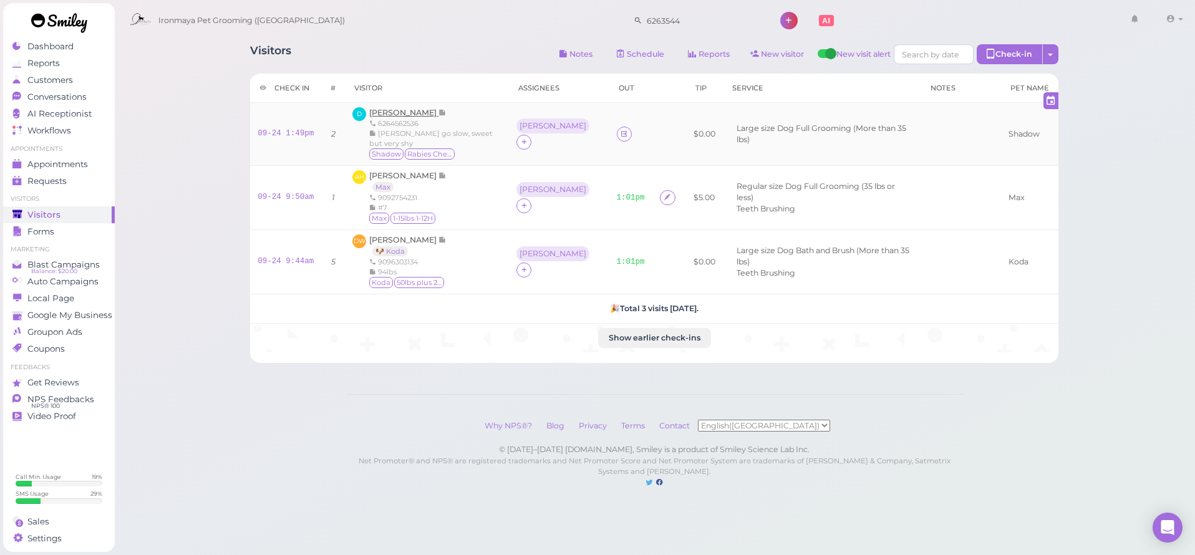
click at [408, 111] on span "[PERSON_NAME]" at bounding box center [403, 112] width 69 height 9
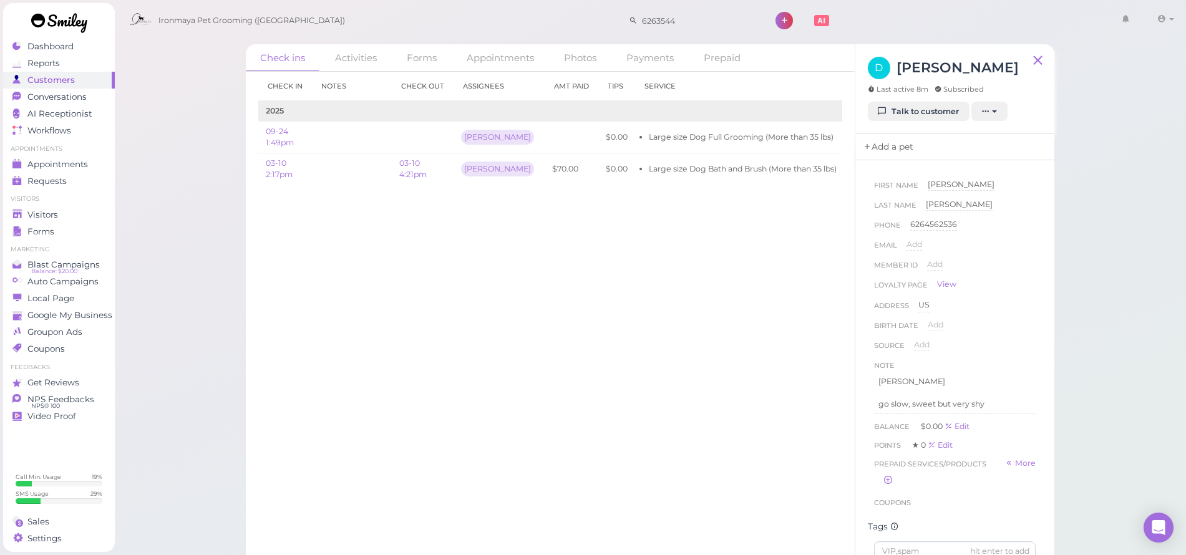
click at [884, 147] on link "Add a pet" at bounding box center [887, 147] width 65 height 26
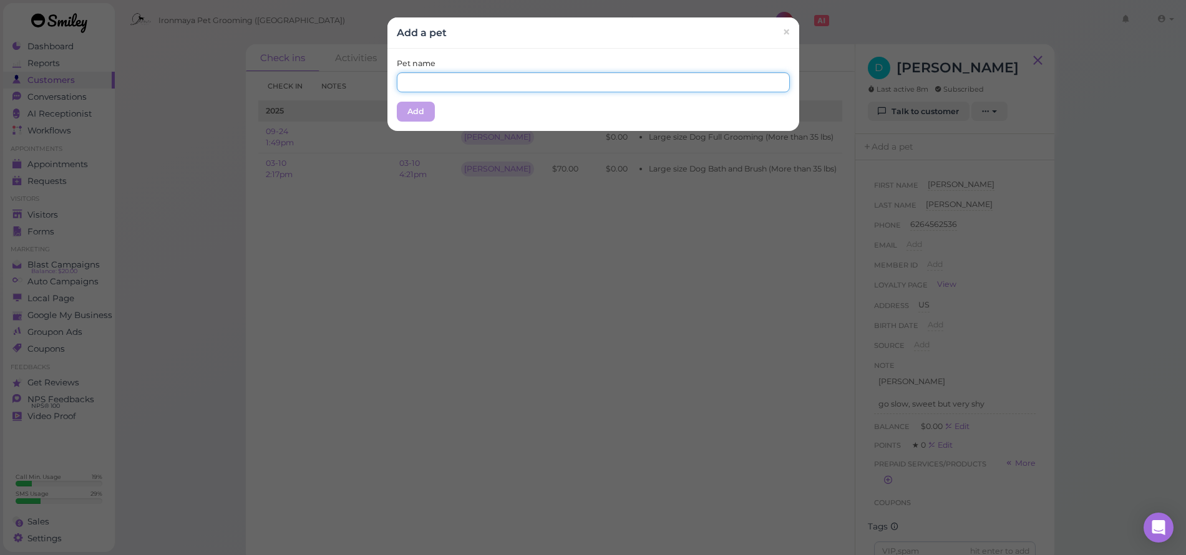
click at [516, 87] on input "text" at bounding box center [593, 82] width 393 height 20
type input "Shadow"
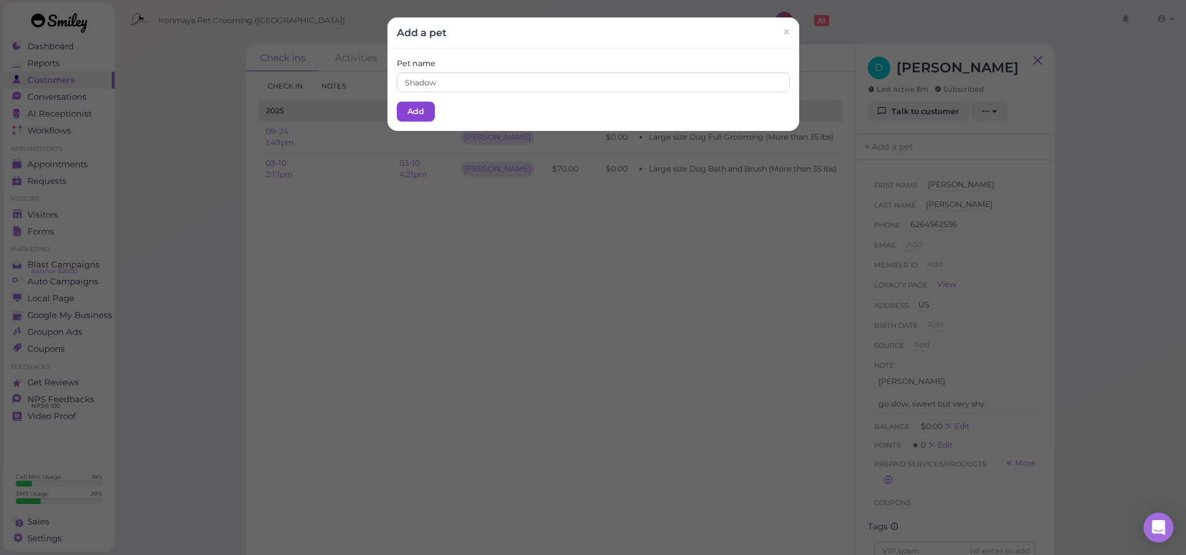
click at [413, 117] on button "Add" at bounding box center [416, 112] width 38 height 20
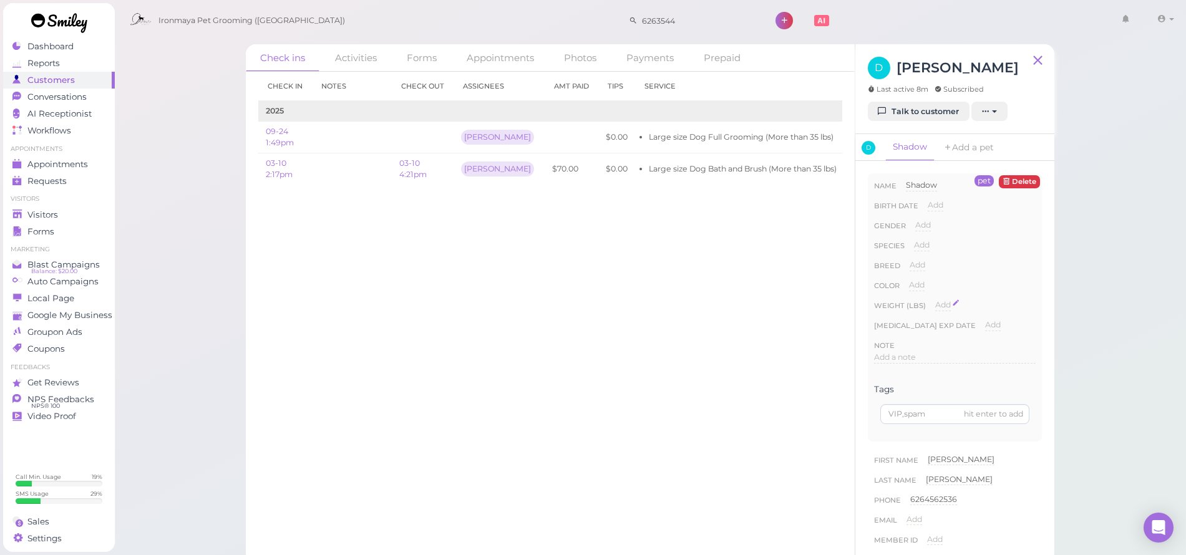
click at [938, 300] on span "Add" at bounding box center [943, 304] width 16 height 9
type input "60"
click at [950, 329] on button "Done" at bounding box center [949, 327] width 27 height 13
click at [649, 290] on div "Check in Notes Check out Assignees Amt Paid Tips Service 2025 09-24 1:49pm Ida …" at bounding box center [550, 313] width 609 height 483
click at [65, 53] on link "Dashboard" at bounding box center [59, 46] width 112 height 17
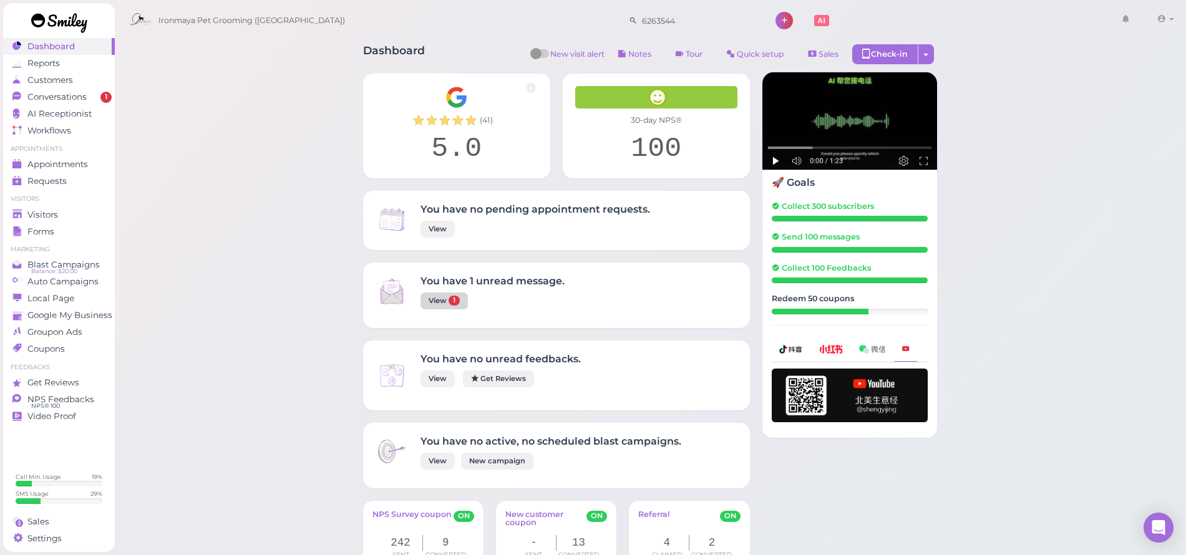
click at [442, 296] on link "View 1" at bounding box center [443, 300] width 47 height 17
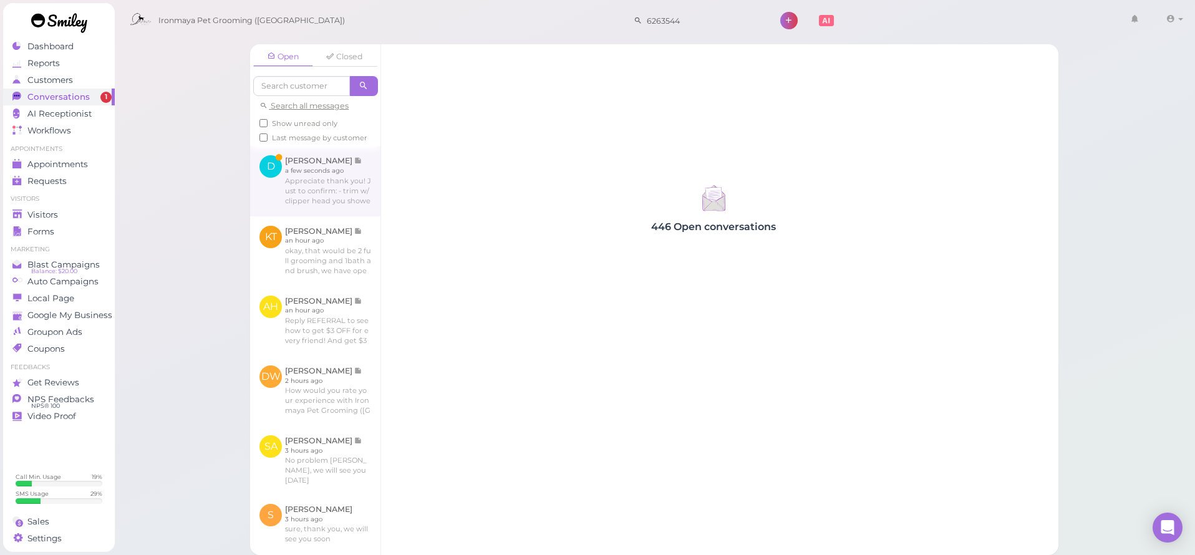
click at [347, 184] on link at bounding box center [315, 181] width 130 height 70
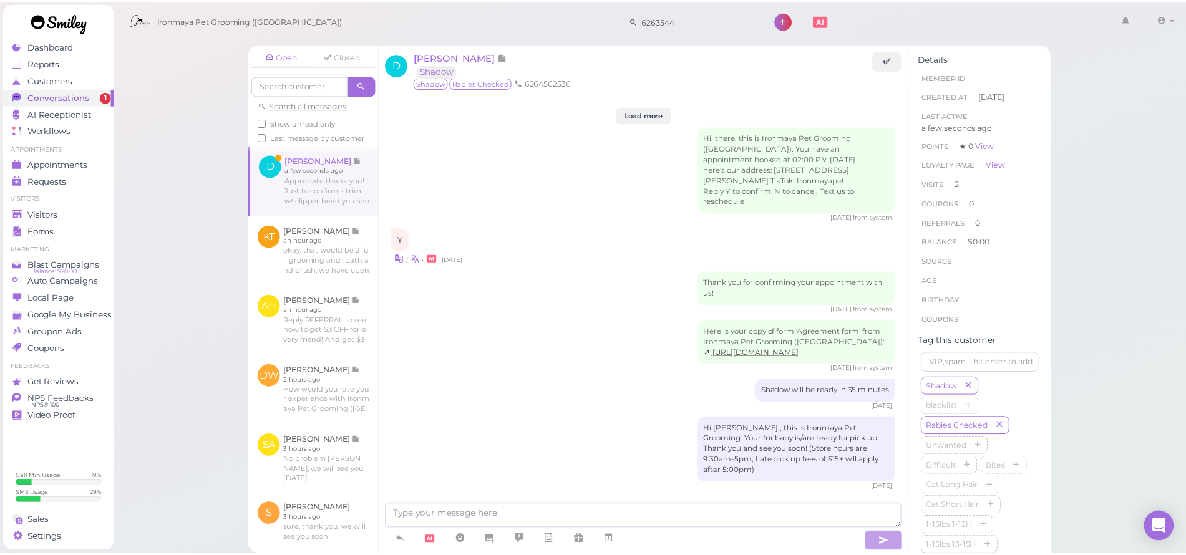
scroll to position [1464, 0]
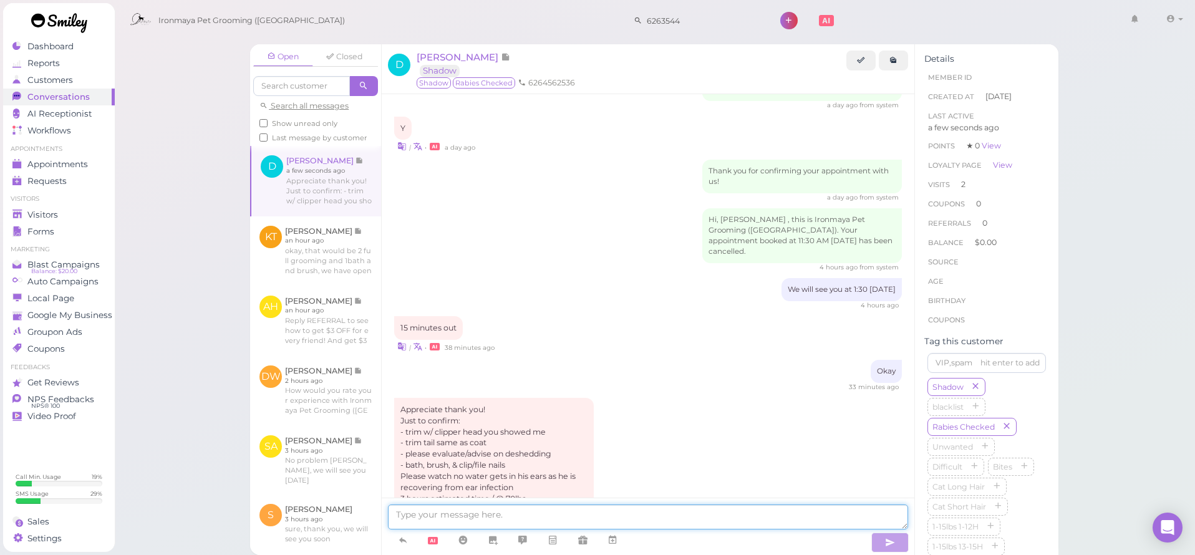
click at [491, 513] on textarea at bounding box center [648, 517] width 520 height 25
type textarea "Y"
click at [45, 214] on span "Visitors" at bounding box center [42, 215] width 31 height 11
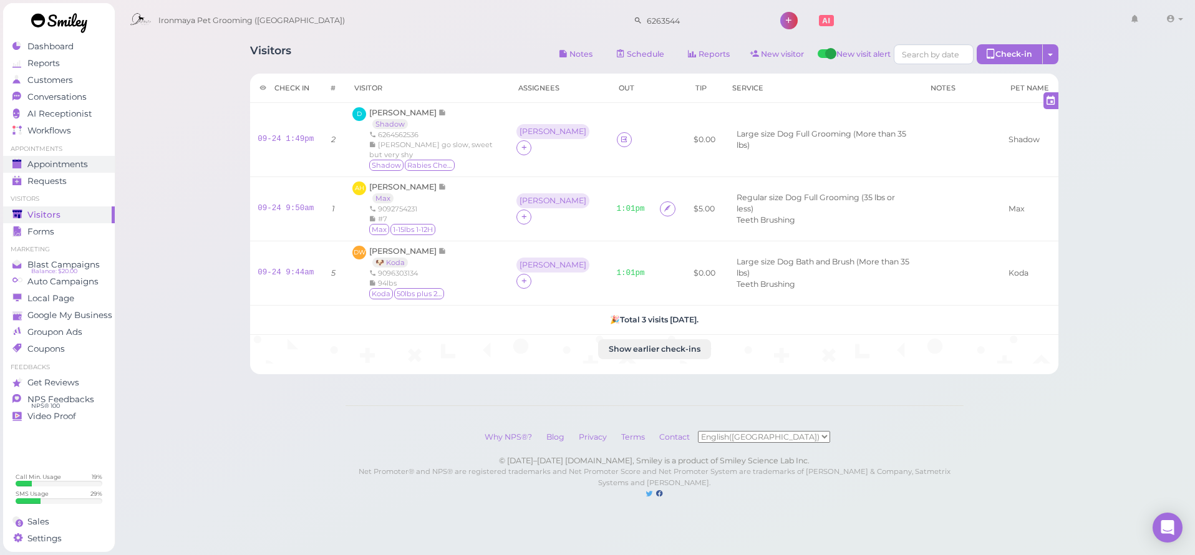
click at [34, 165] on span "Appointments" at bounding box center [57, 164] width 60 height 11
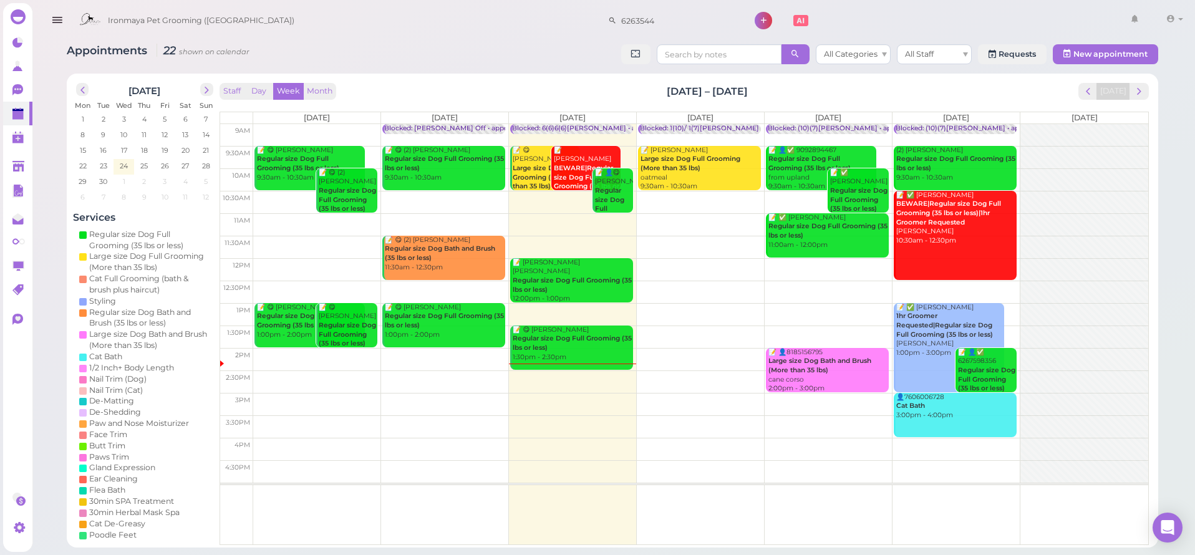
click at [53, 13] on icon "button" at bounding box center [57, 20] width 13 height 16
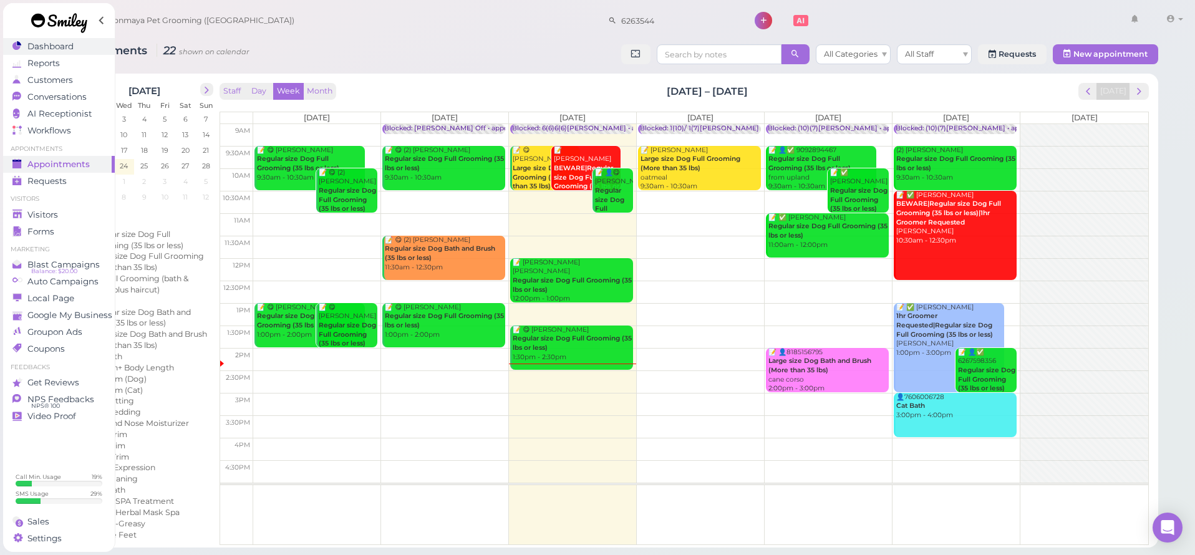
click at [38, 49] on span "Dashboard" at bounding box center [50, 46] width 46 height 11
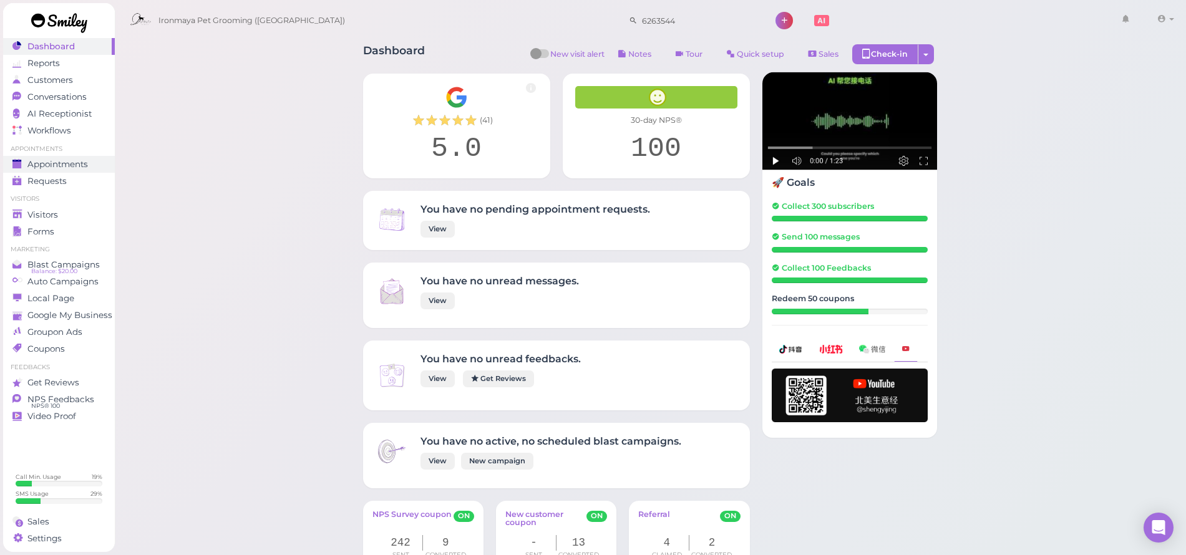
click at [47, 167] on span "Appointments" at bounding box center [57, 164] width 60 height 11
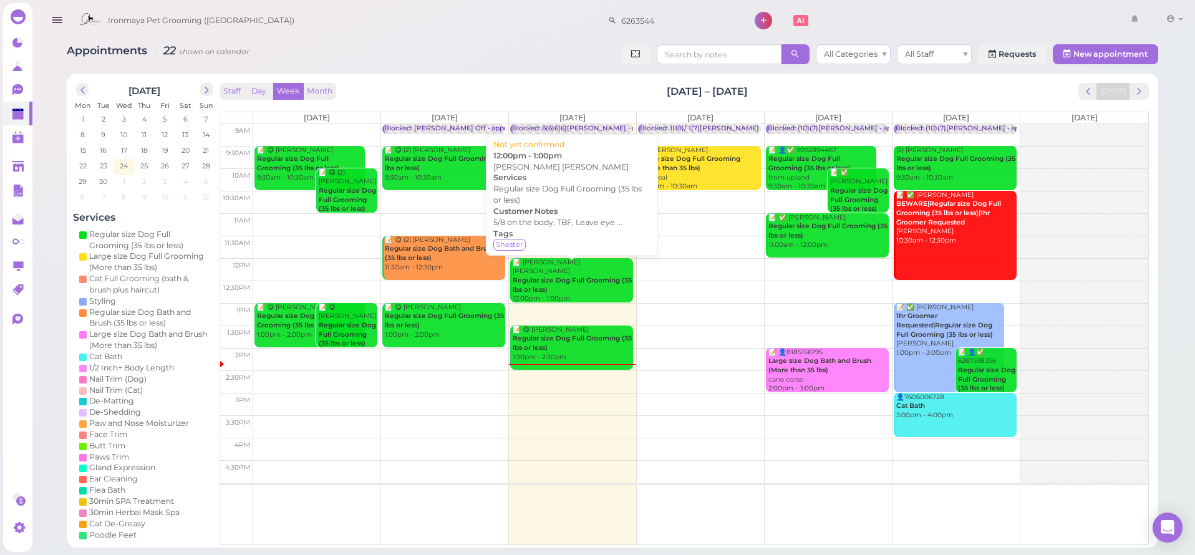
click at [565, 293] on link "📝 Maria Elena Ramos Ramos Regular size Dog Full Grooming (35 lbs or less) 12:00…" at bounding box center [571, 280] width 123 height 44
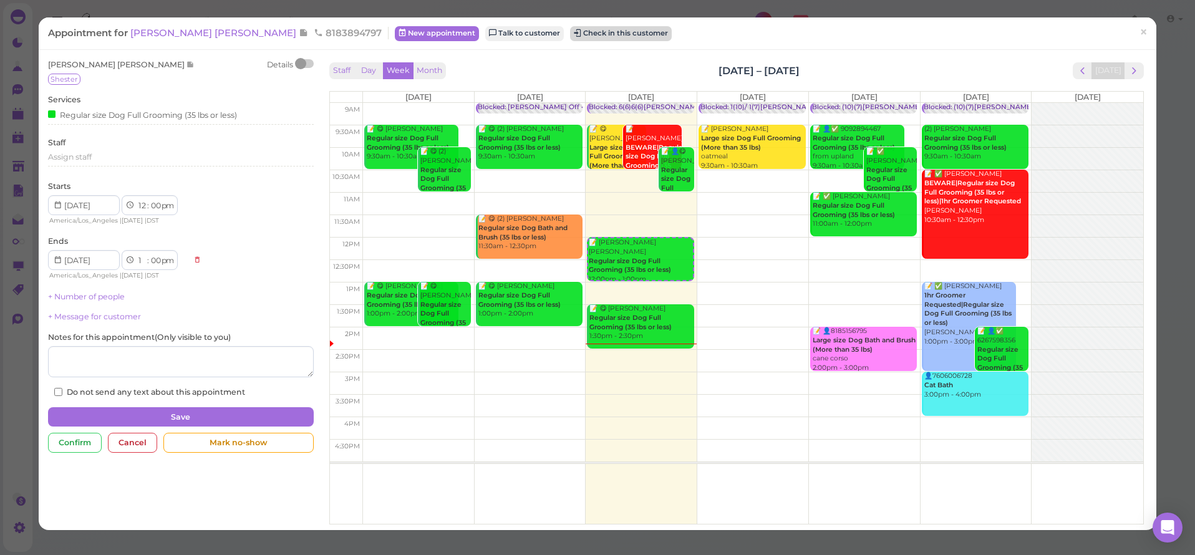
click at [570, 32] on button "Check in this customer" at bounding box center [621, 33] width 102 height 15
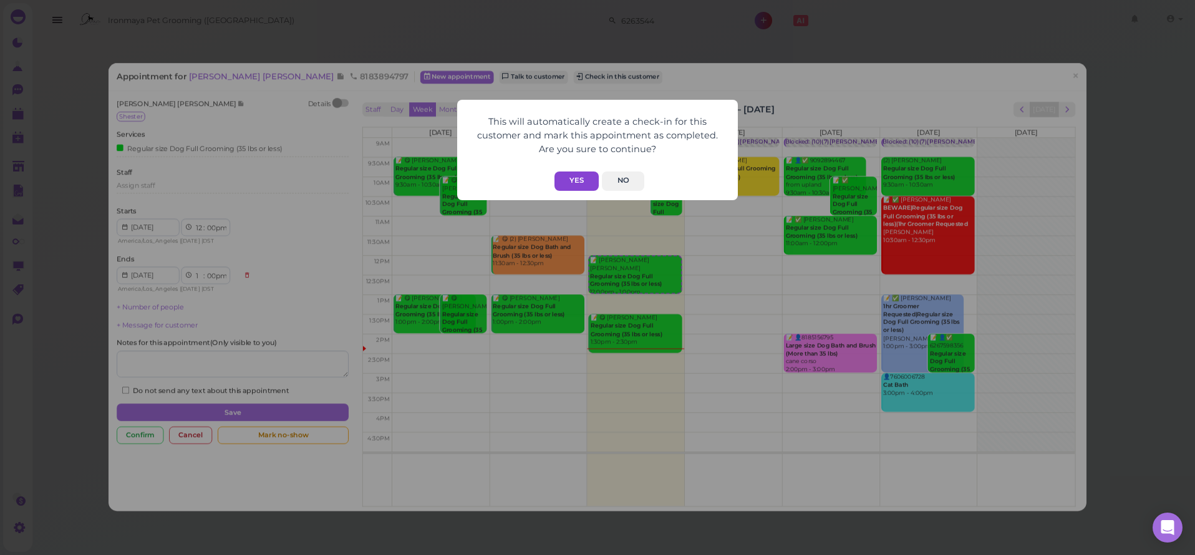
click at [579, 181] on button "Yes" at bounding box center [576, 181] width 44 height 19
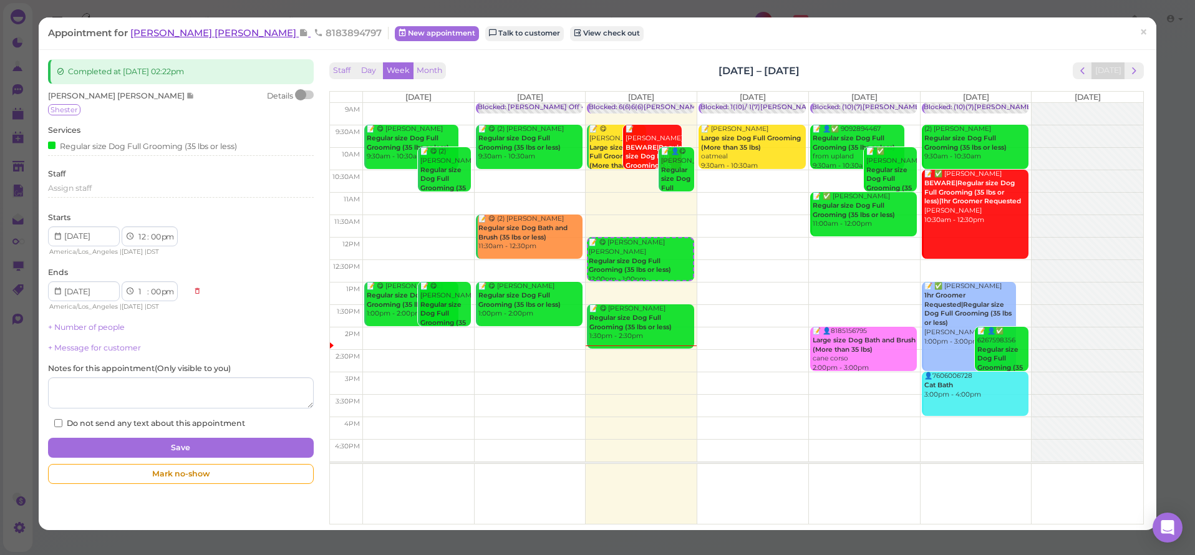
click at [161, 32] on span "[PERSON_NAME] [PERSON_NAME]" at bounding box center [214, 33] width 168 height 12
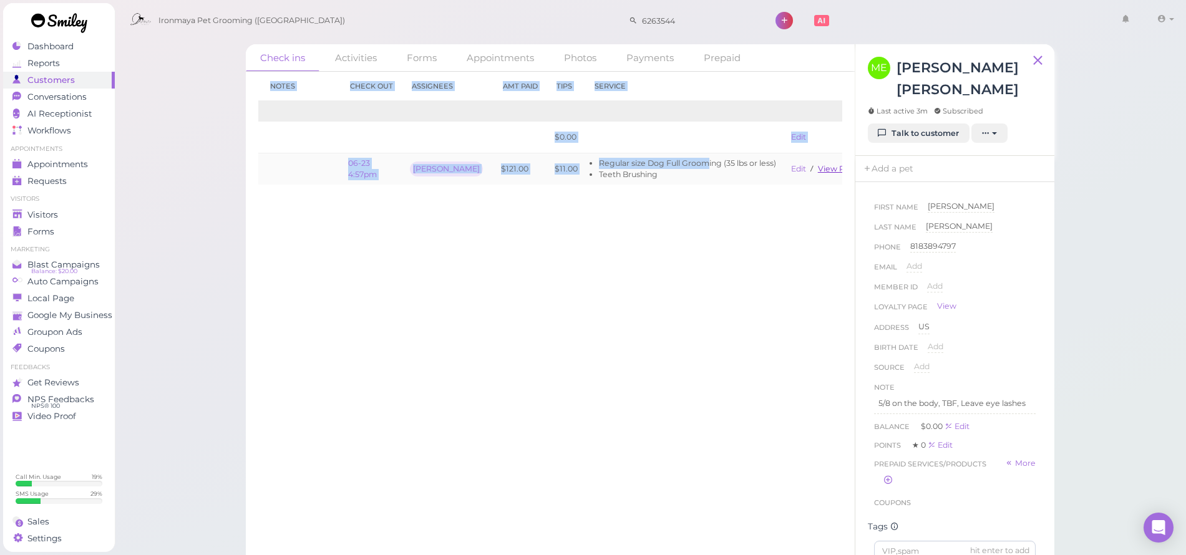
drag, startPoint x: 726, startPoint y: 163, endPoint x: 825, endPoint y: 166, distance: 99.2
click at [850, 170] on div "Check in Notes Check out Assignees Amt Paid Tips Service 2025 09-24 2:22pm $0.0…" at bounding box center [550, 313] width 609 height 483
click at [814, 173] on td "Edit View receipt" at bounding box center [823, 168] width 93 height 31
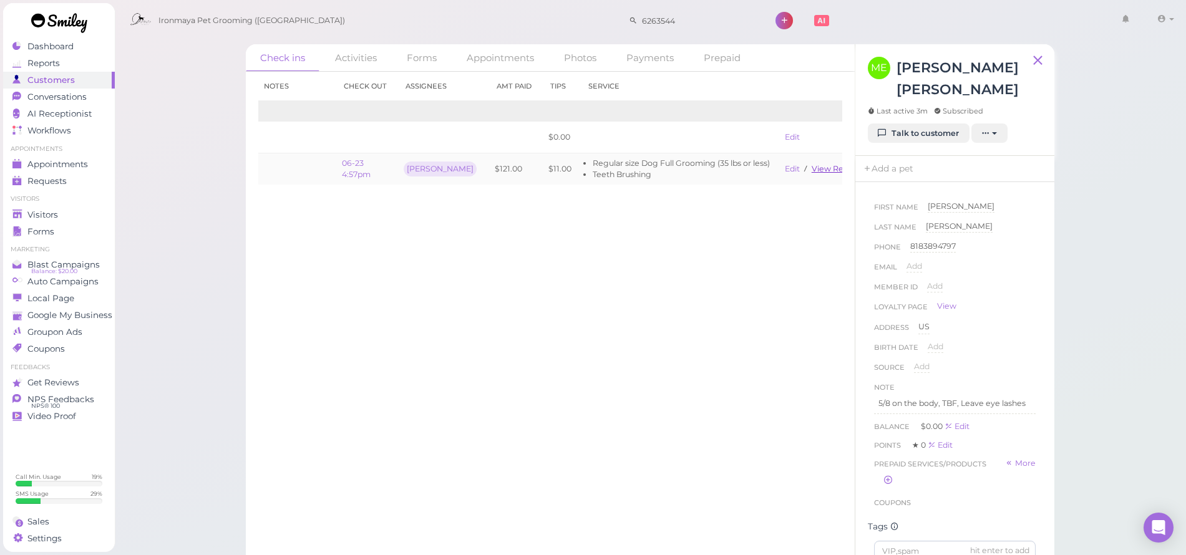
click at [814, 172] on td "Edit View receipt" at bounding box center [823, 168] width 93 height 31
click at [815, 168] on link "View receipt" at bounding box center [836, 168] width 51 height 9
